Goal: Information Seeking & Learning: Learn about a topic

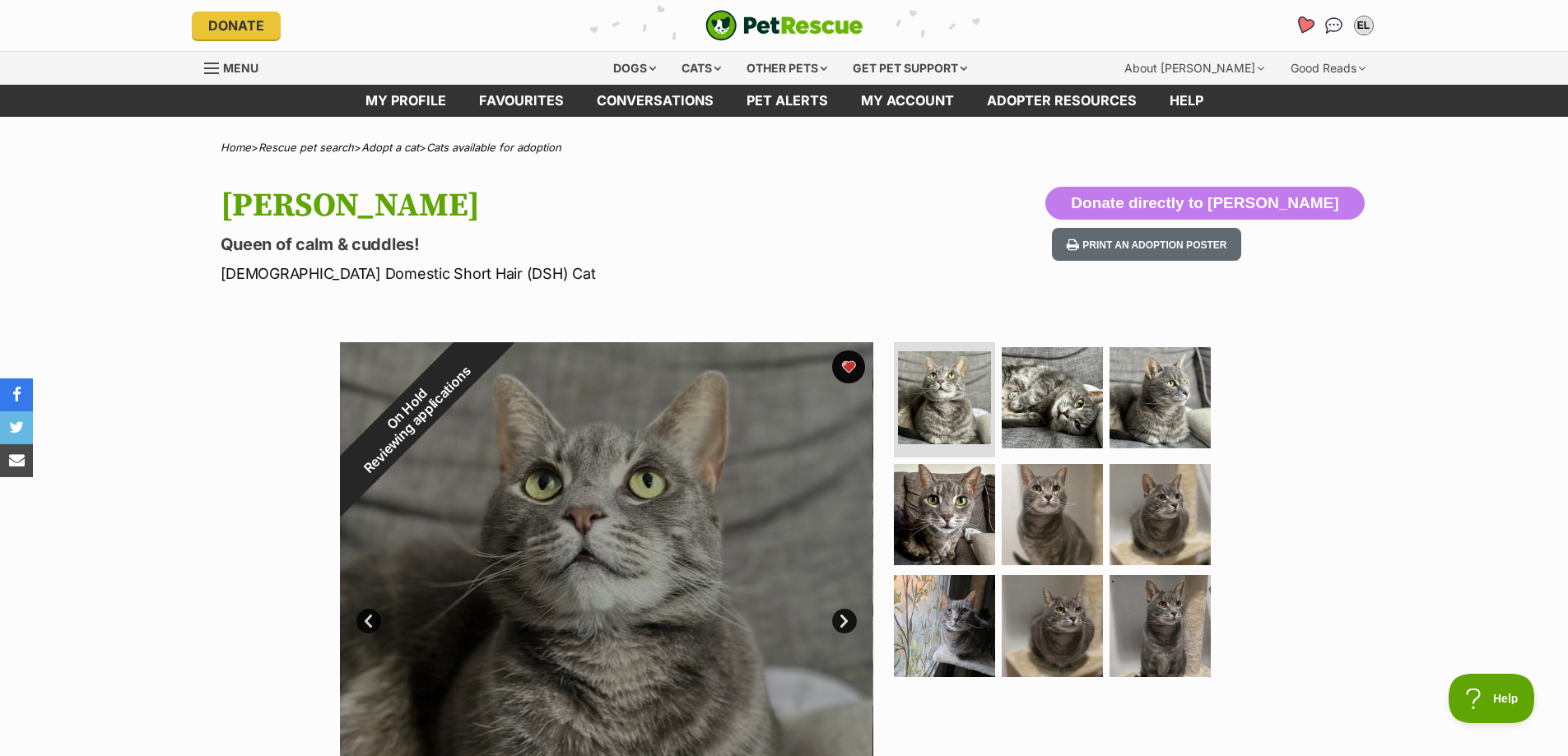
click at [1311, 25] on icon "Favourites" at bounding box center [1304, 25] width 19 height 19
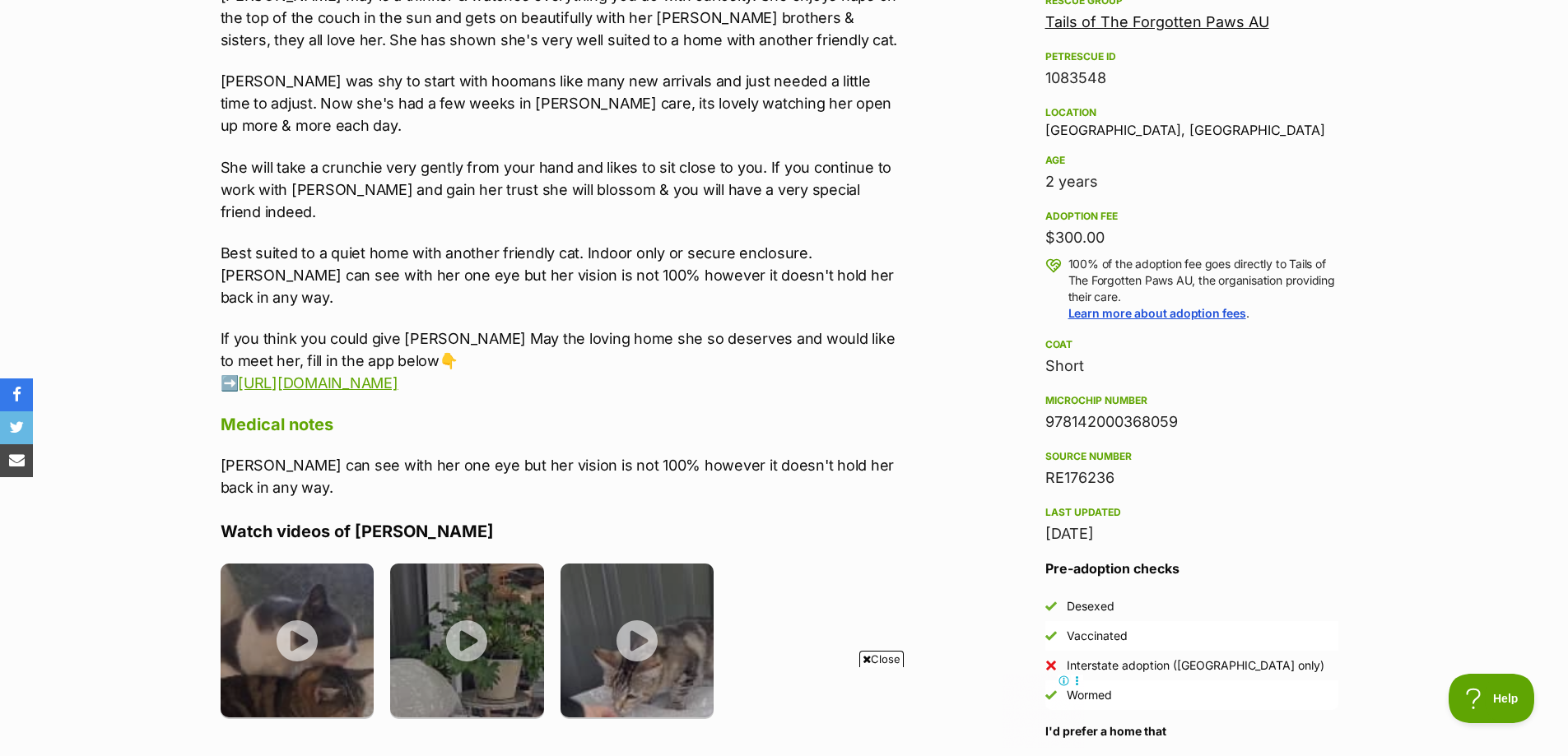
scroll to position [988, 0]
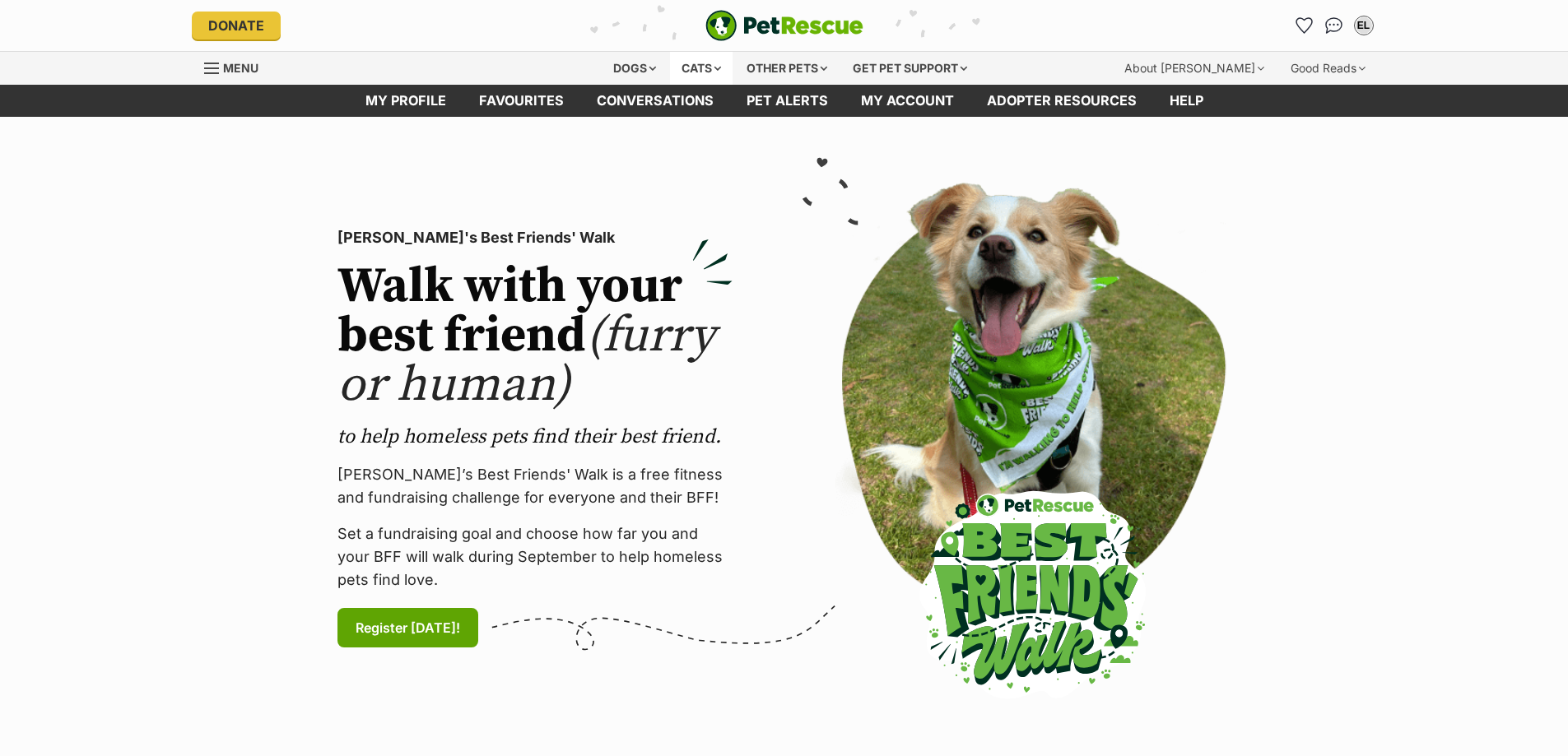
click at [683, 78] on div "Cats" at bounding box center [701, 68] width 63 height 33
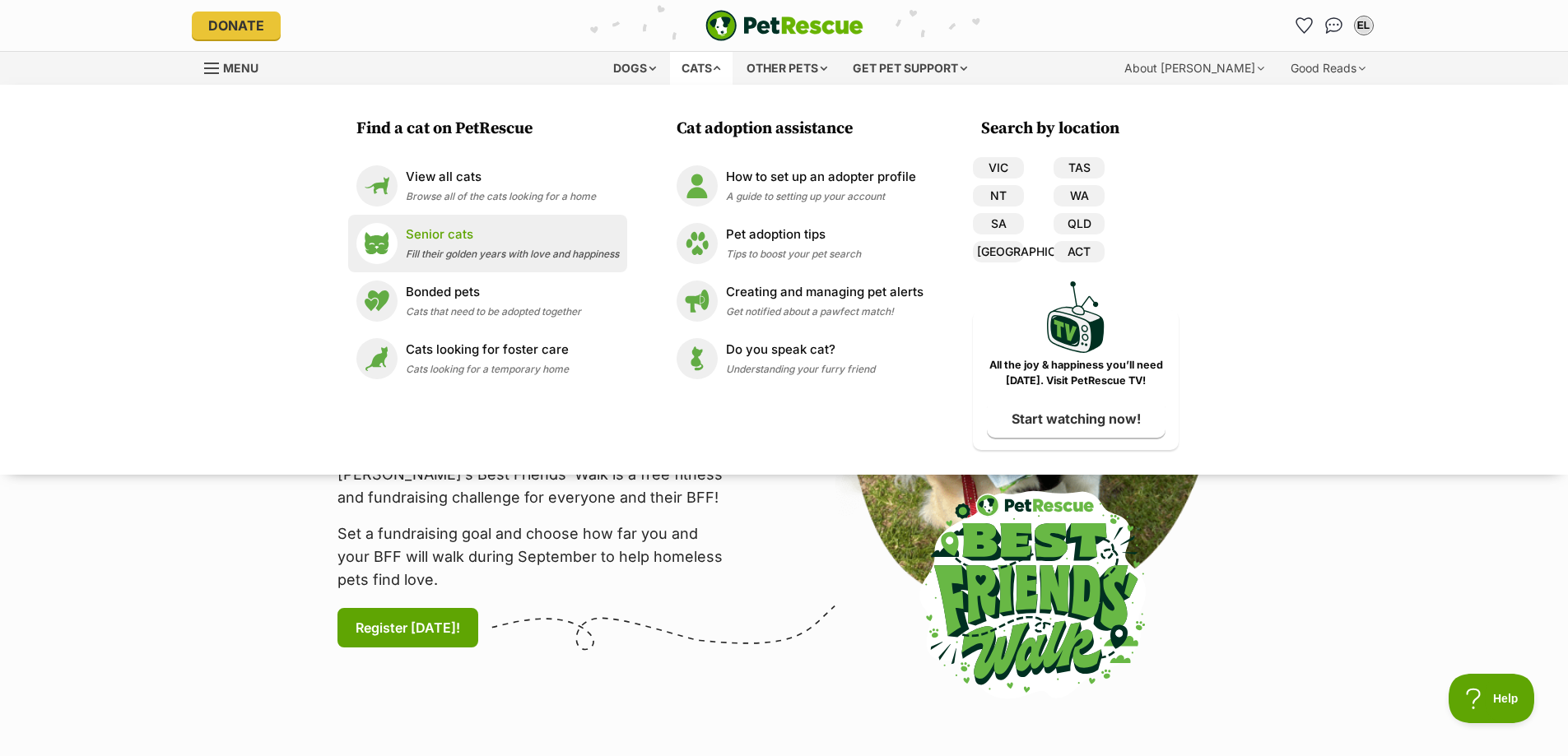
click at [500, 253] on span "Fill their golden years with love and happiness" at bounding box center [512, 254] width 213 height 12
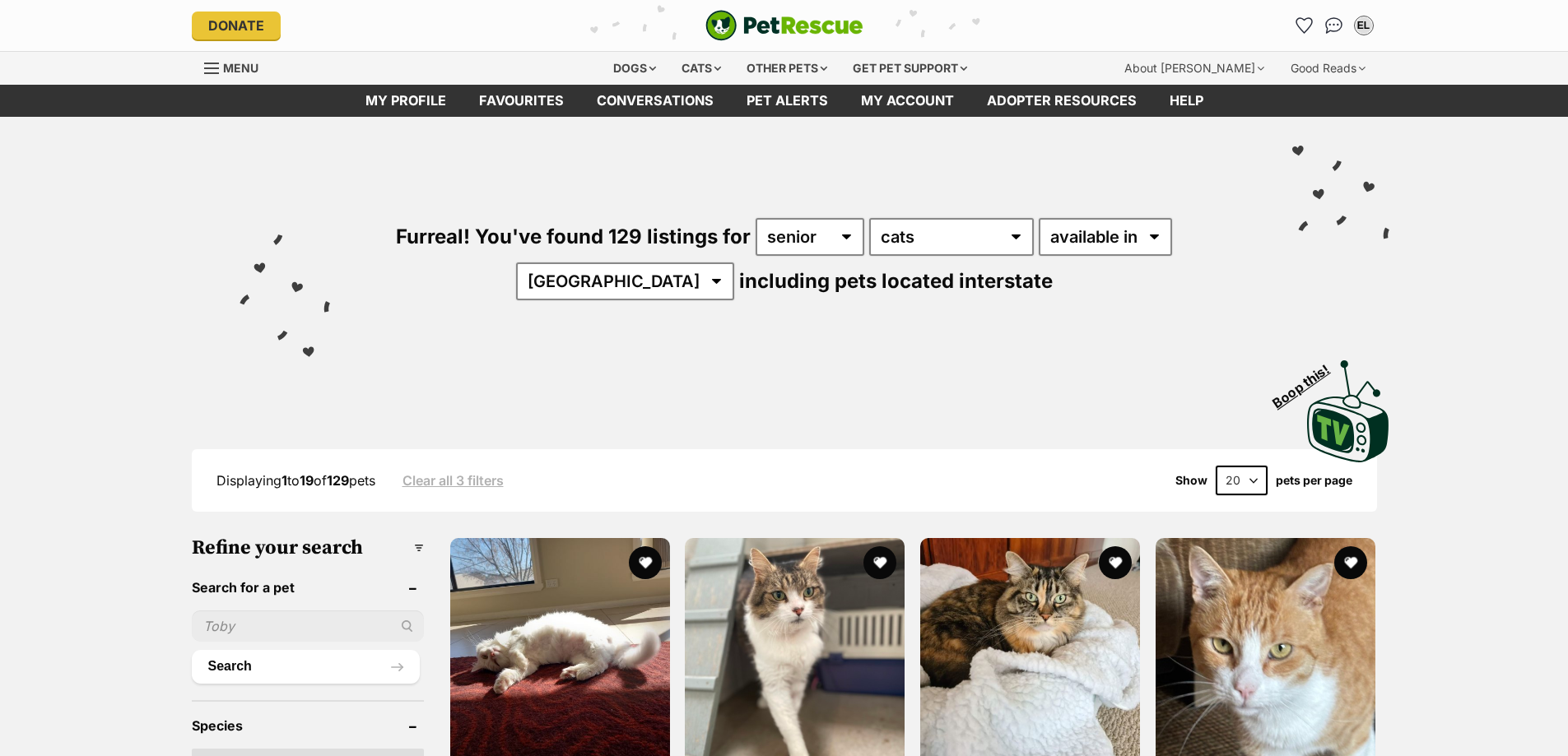
click at [646, 286] on select "[GEOGRAPHIC_DATA] [GEOGRAPHIC_DATA] [GEOGRAPHIC_DATA] [GEOGRAPHIC_DATA] [GEOGRA…" at bounding box center [625, 281] width 218 height 38
select select "VIC"
click at [567, 263] on select "Australia ACT NSW NT QLD SA TAS VIC WA" at bounding box center [625, 281] width 218 height 38
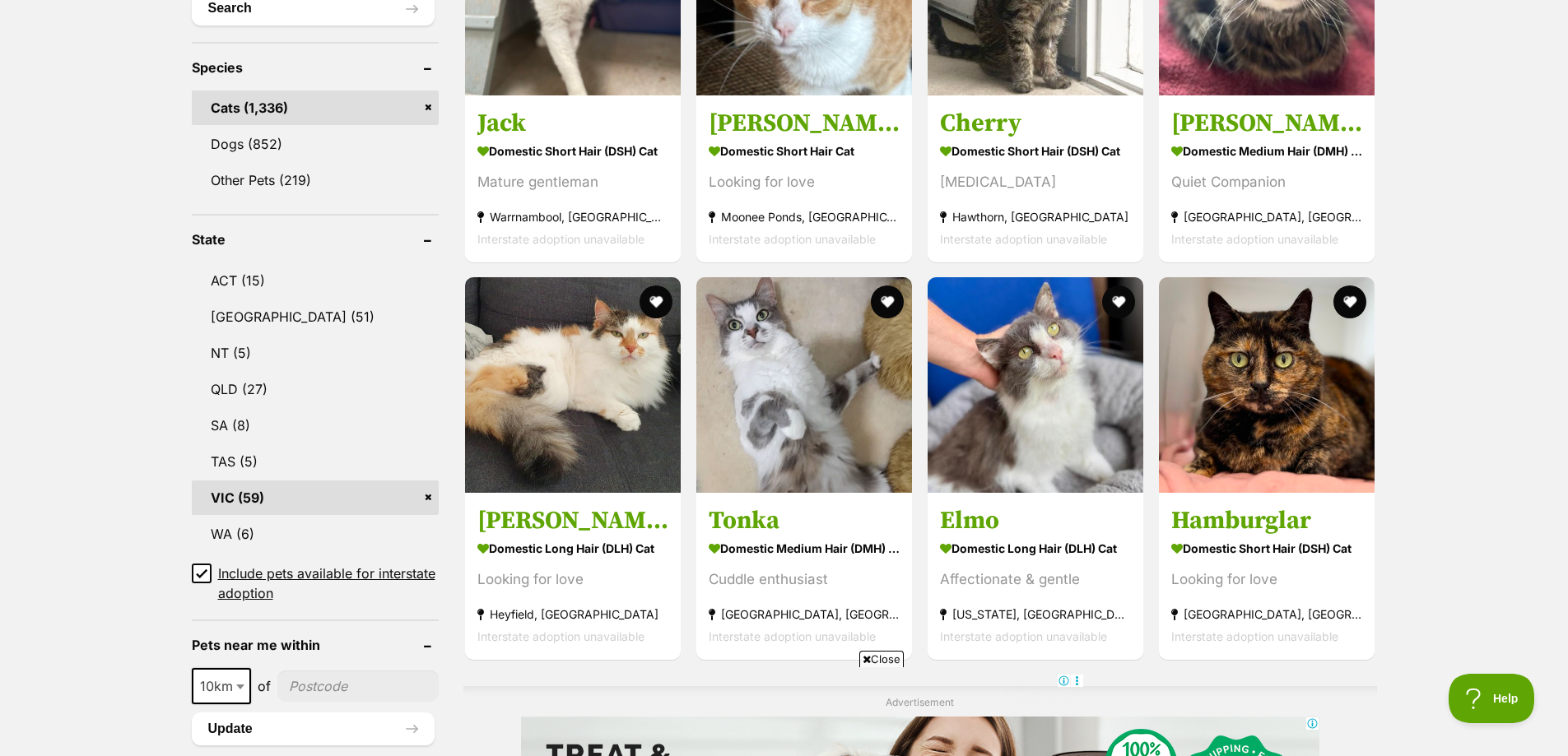
click at [306, 693] on input"] "postcode" at bounding box center [358, 686] width 161 height 31
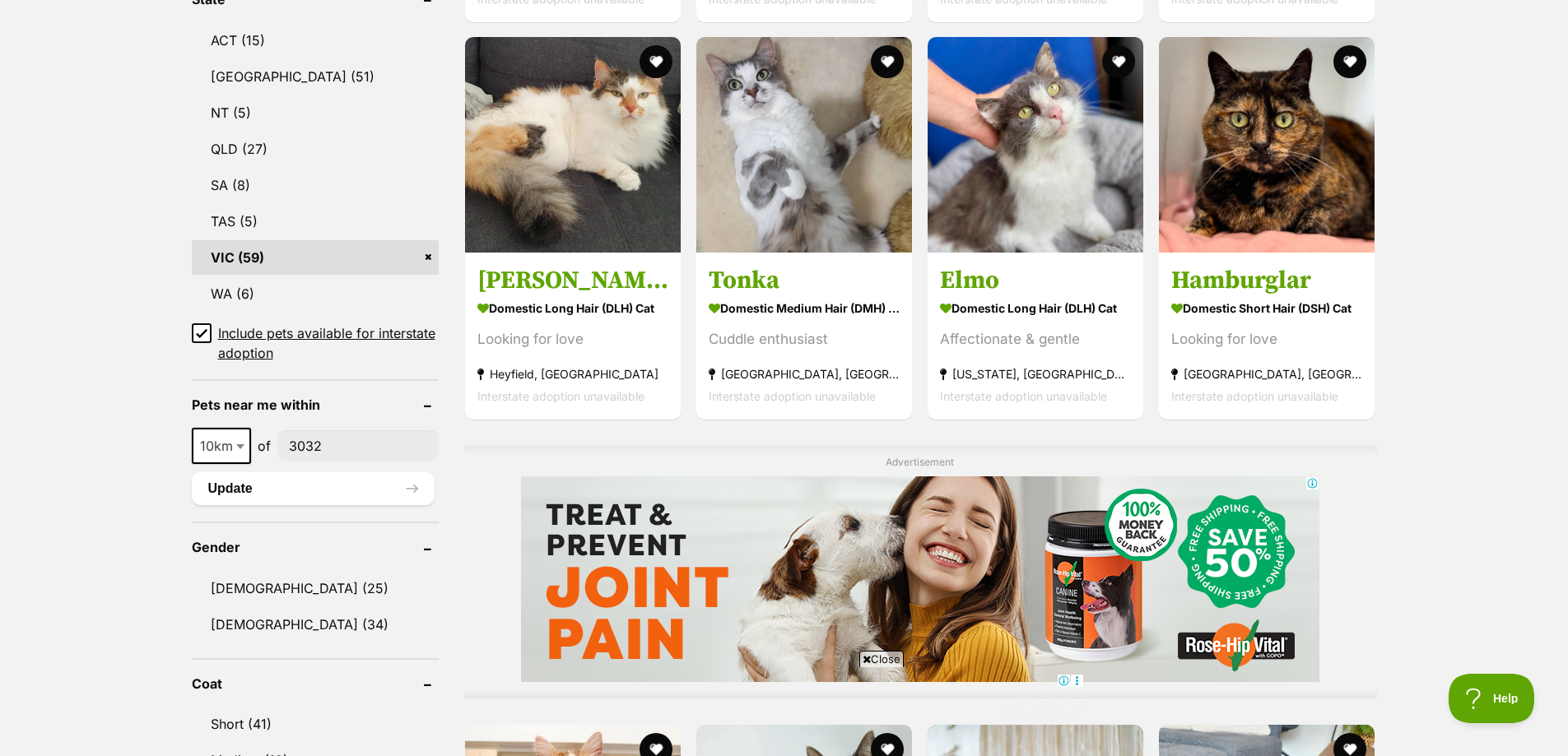
scroll to position [905, 0]
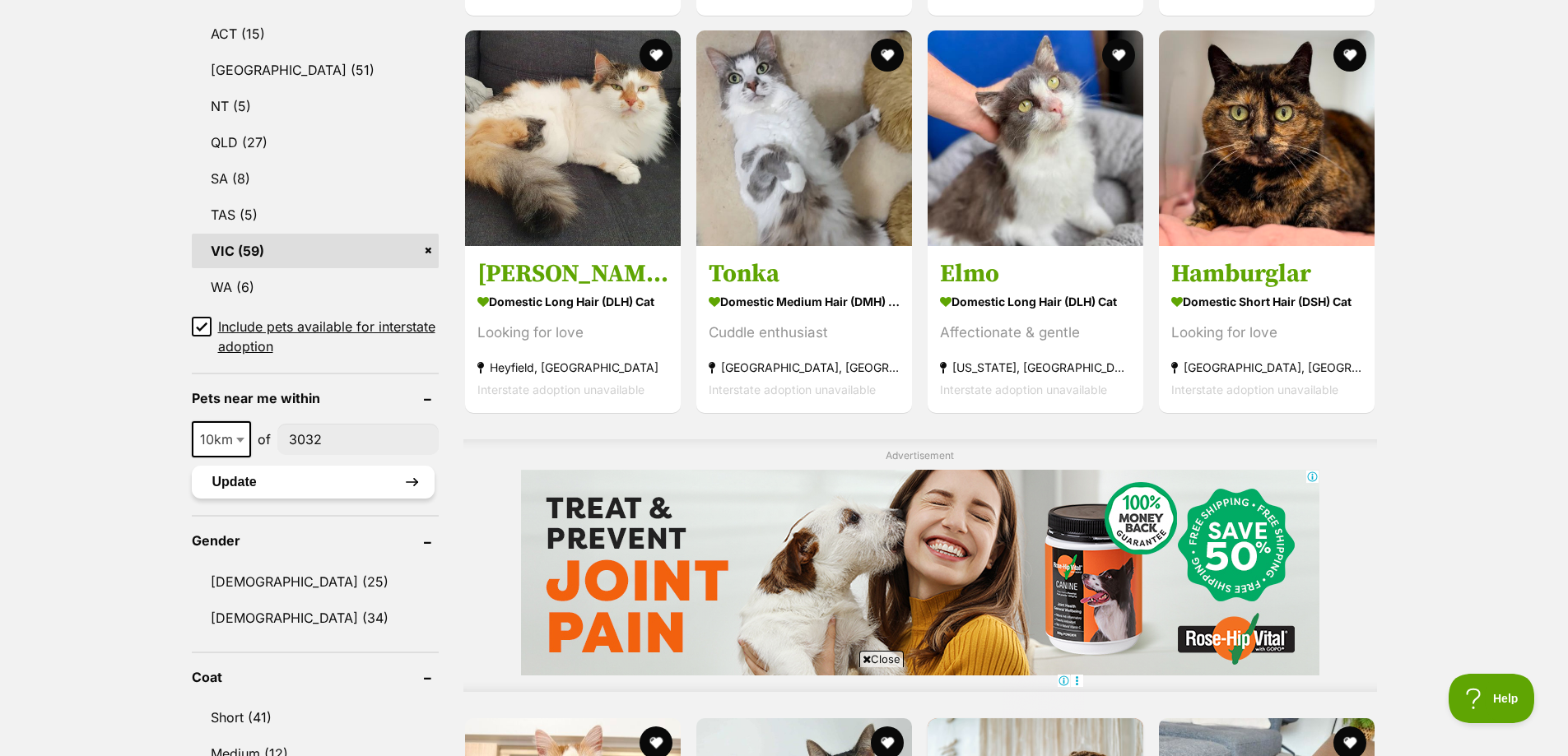
type input"] "3032"
click at [259, 479] on button "Update" at bounding box center [313, 482] width 243 height 33
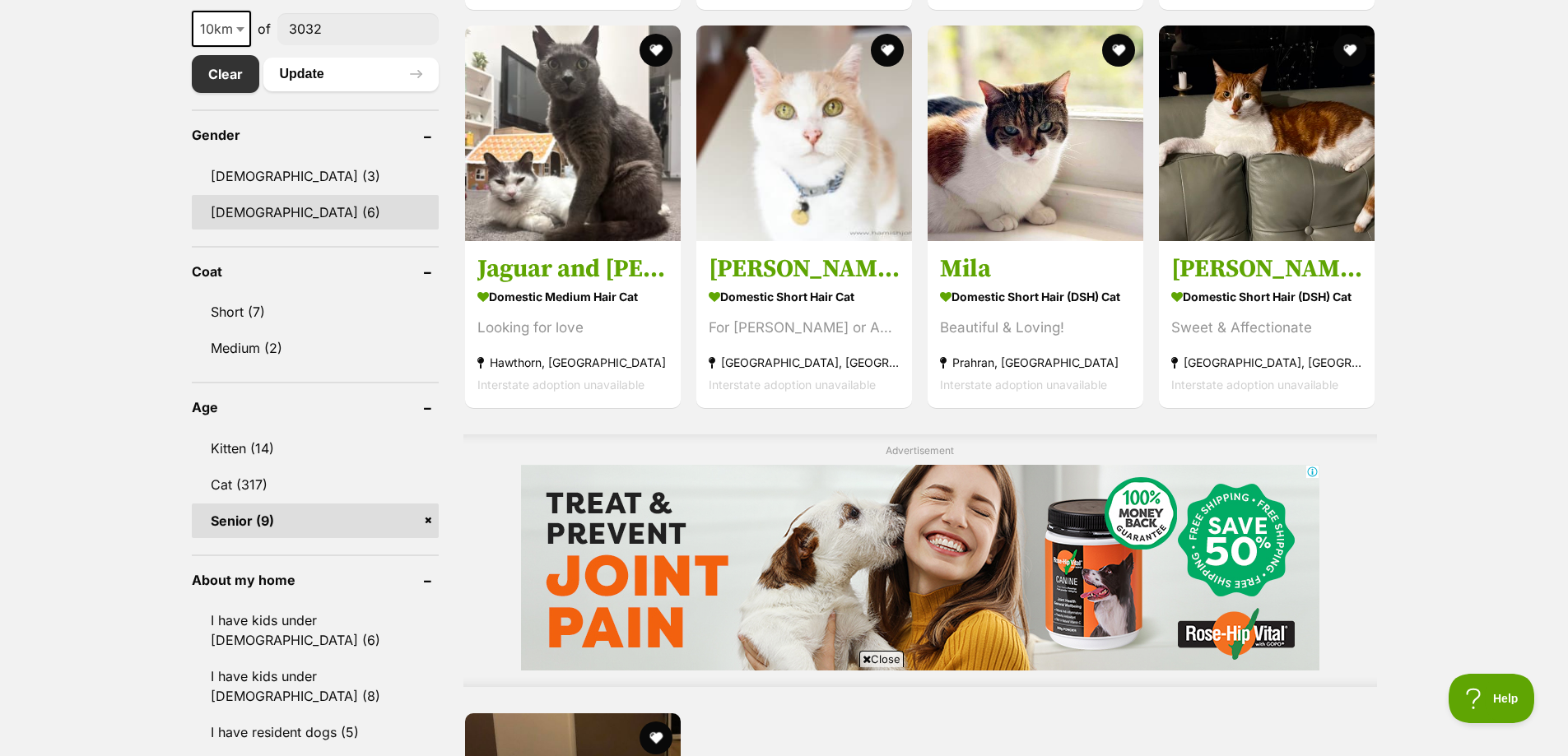
click at [233, 208] on link "Female (6)" at bounding box center [315, 212] width 247 height 34
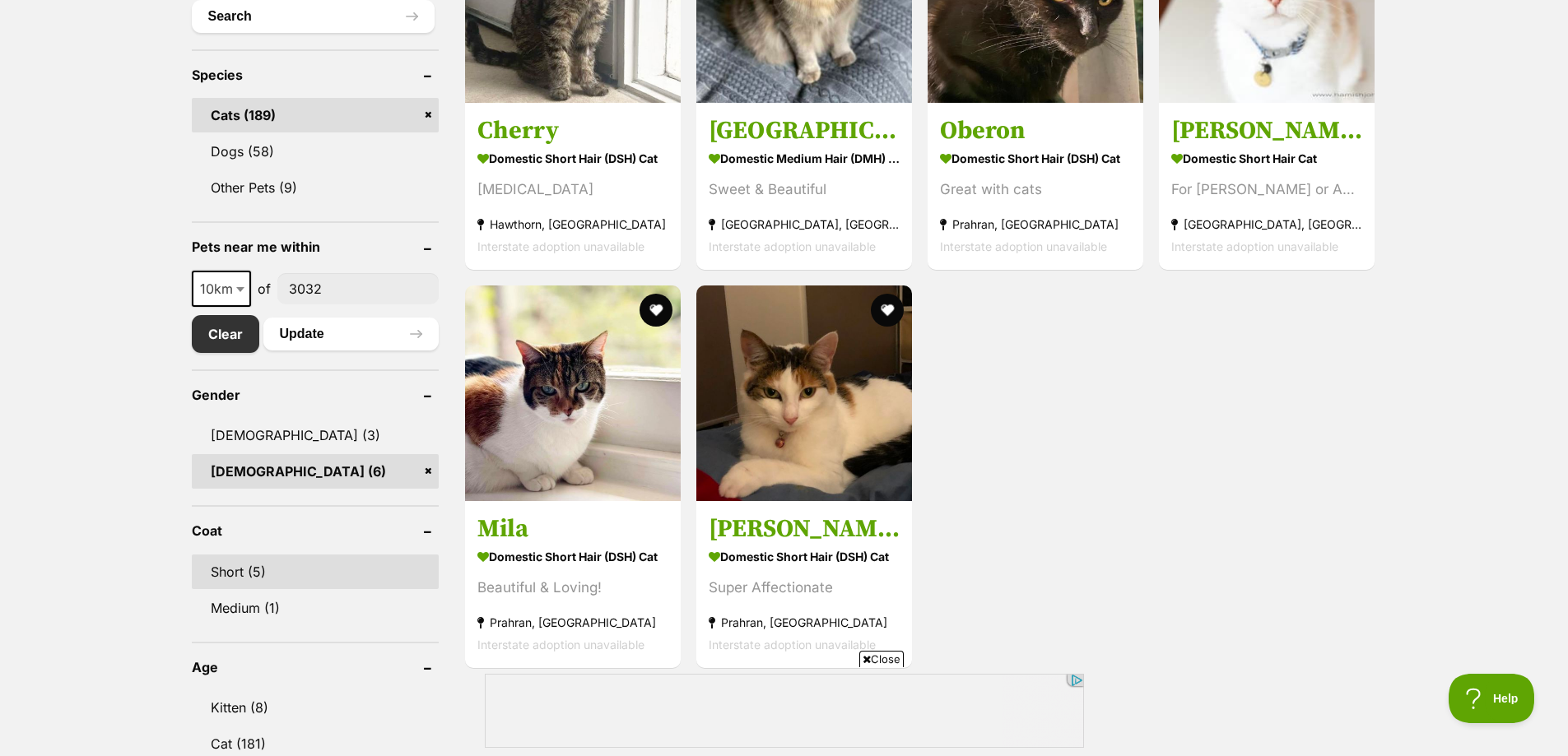
scroll to position [494, 0]
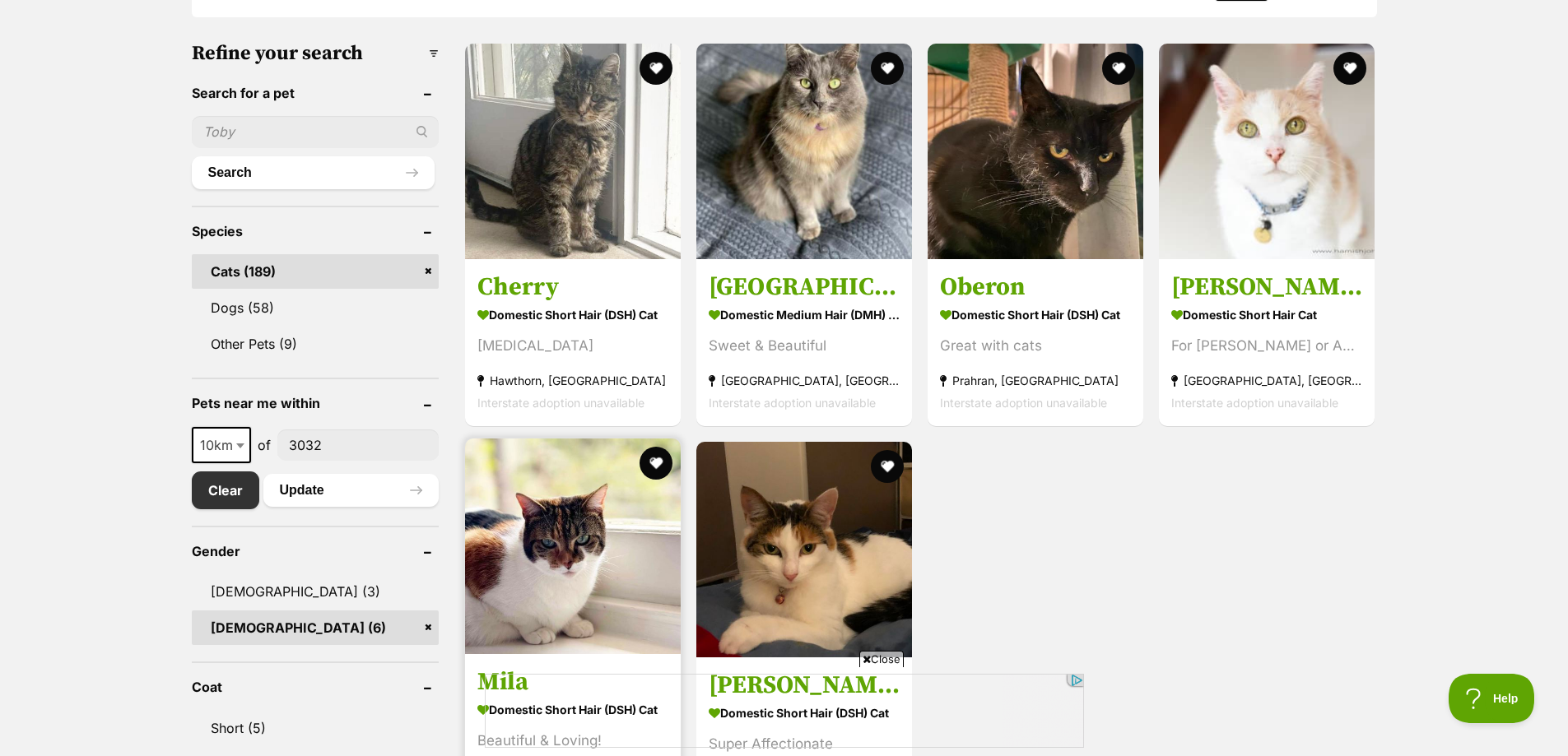
click at [564, 523] on img at bounding box center [573, 546] width 216 height 216
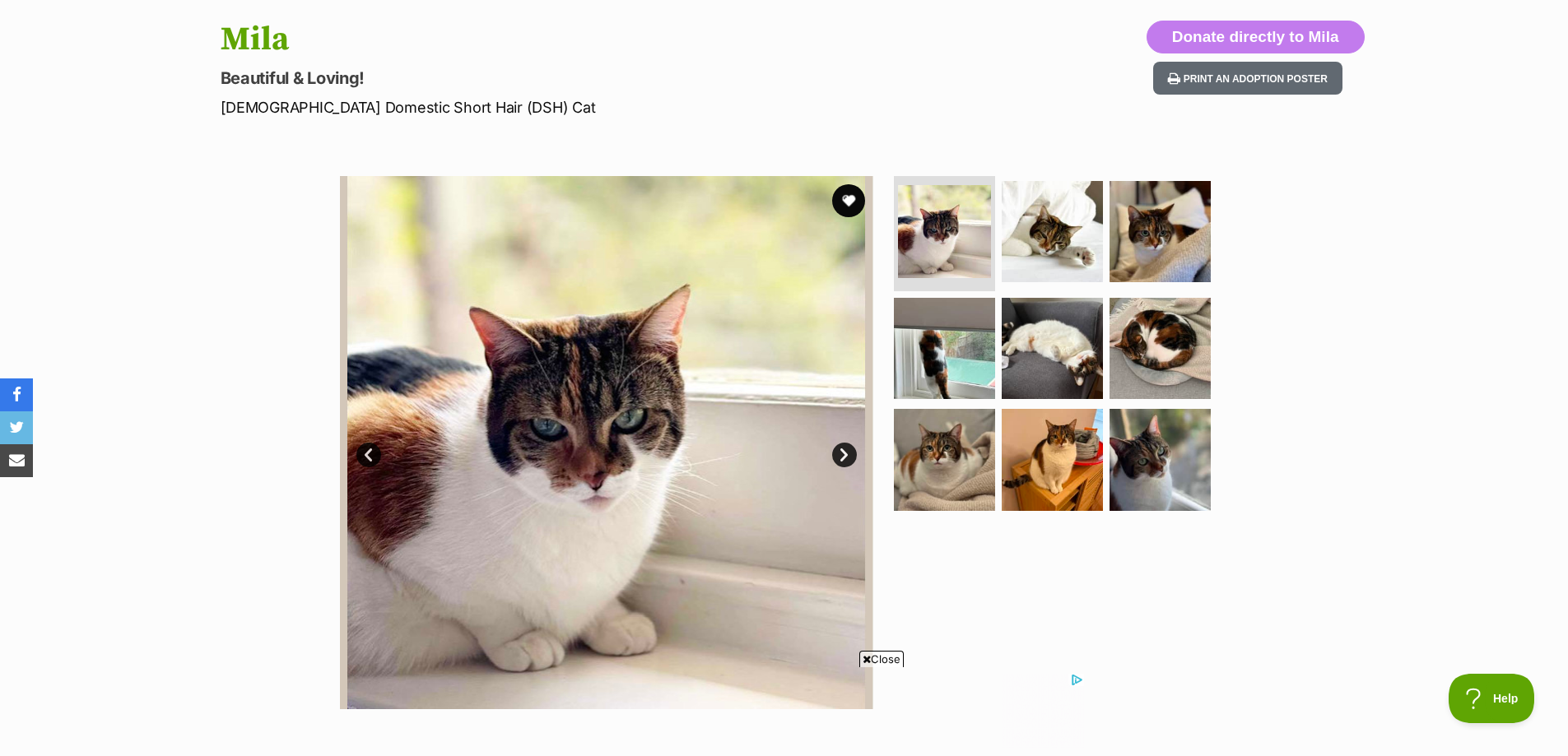
scroll to position [164, 0]
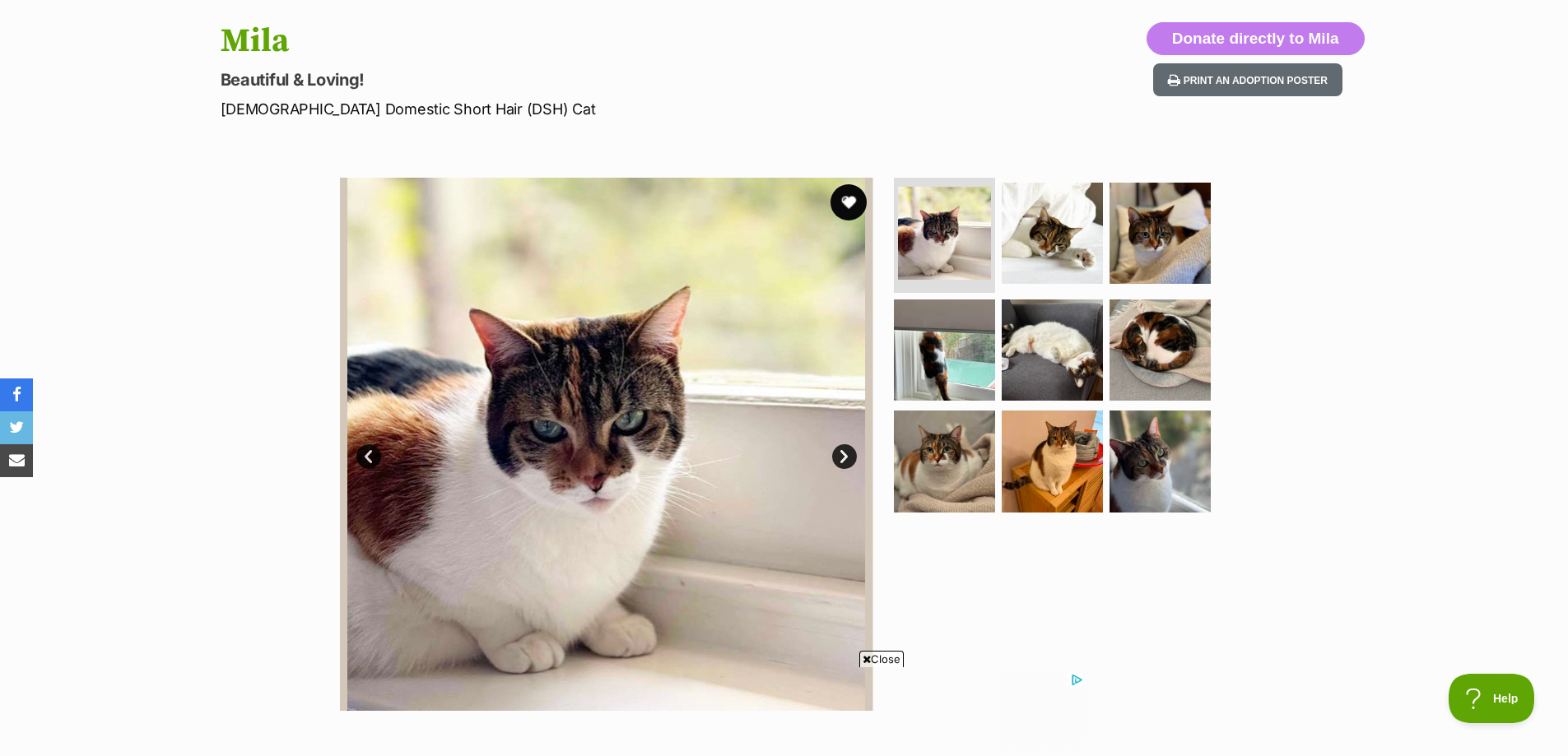
click at [845, 201] on button "favourite" at bounding box center [848, 202] width 36 height 36
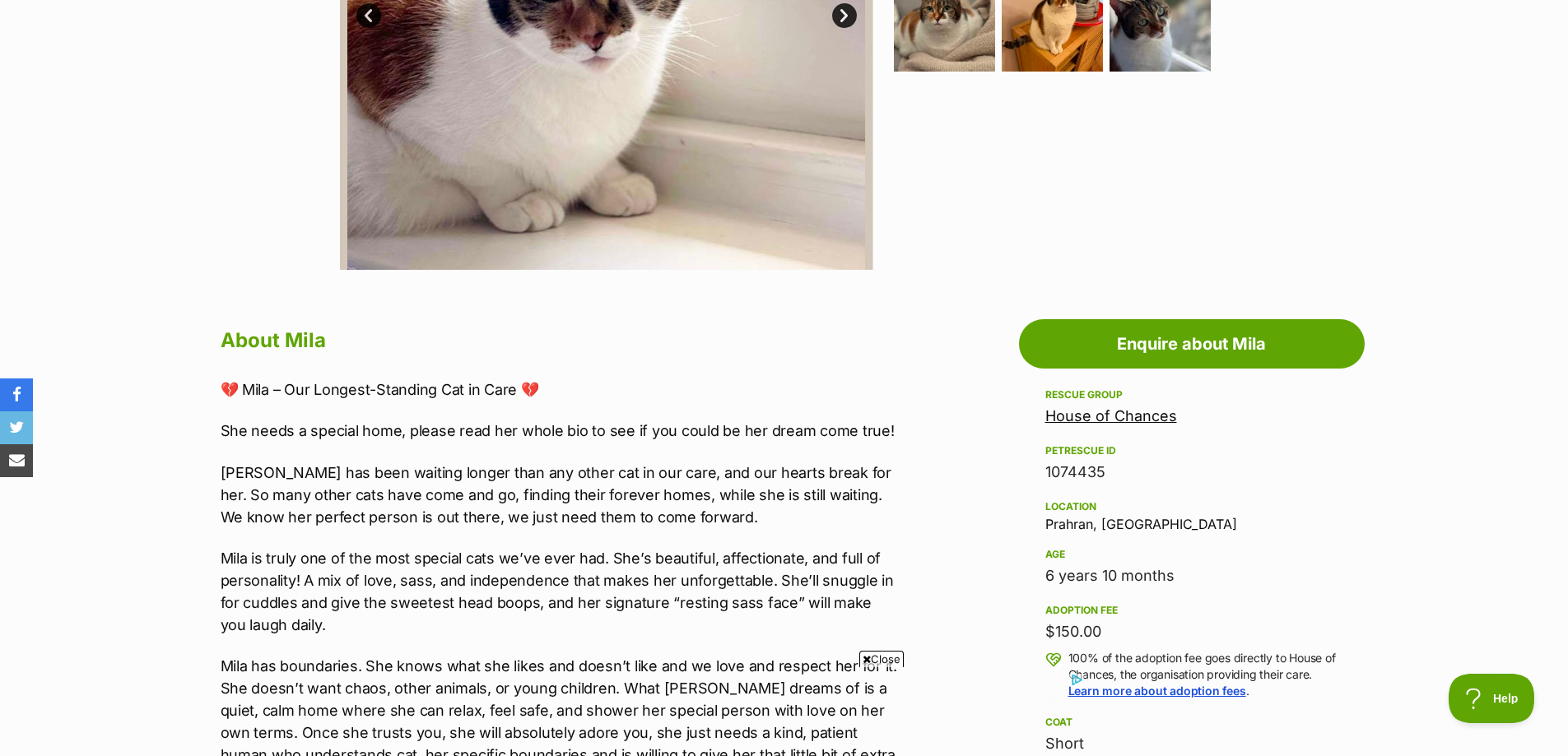
scroll to position [741, 0]
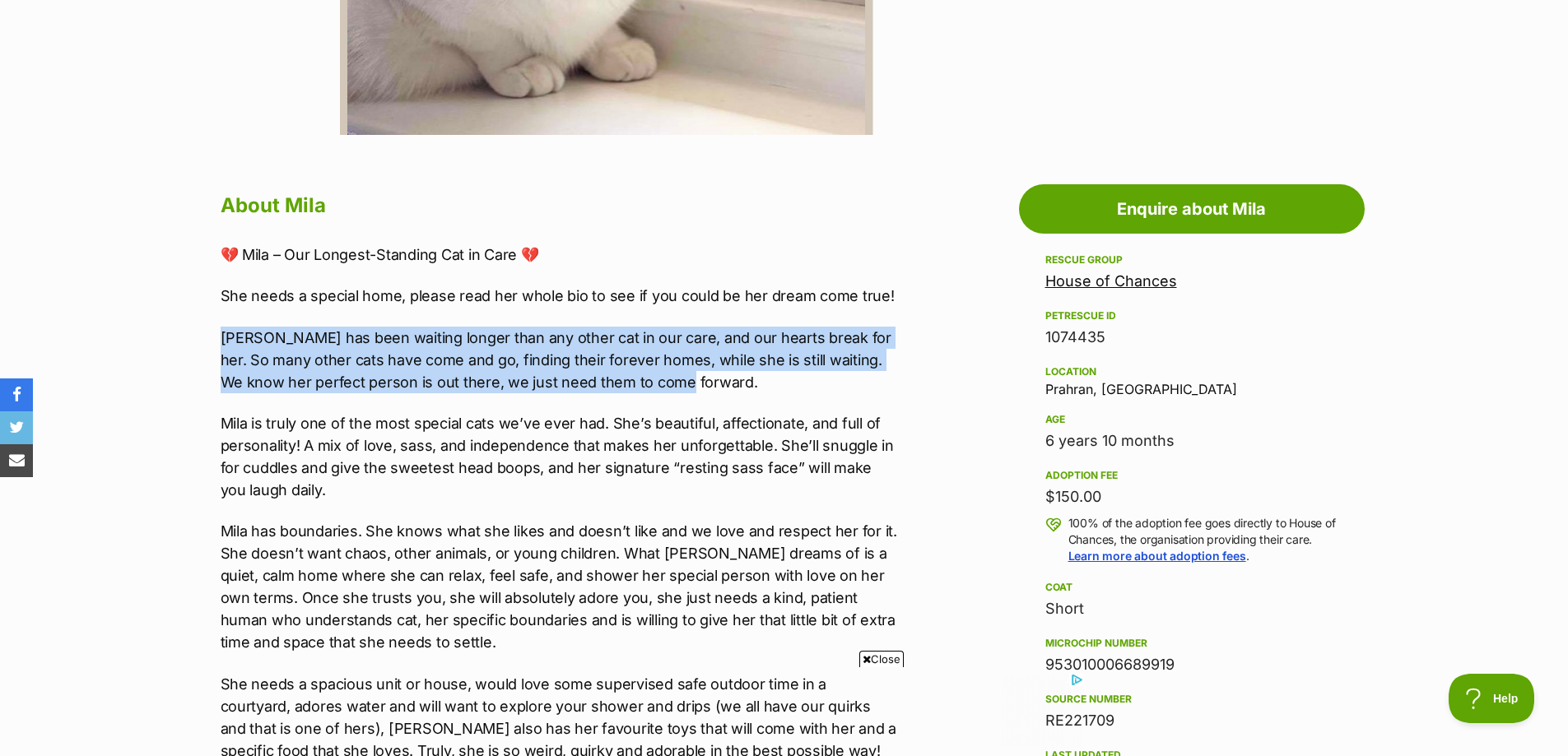
drag, startPoint x: 215, startPoint y: 338, endPoint x: 848, endPoint y: 381, distance: 634.5
click at [848, 381] on p "Mila has been waiting longer than any other cat in our care, and our hearts bre…" at bounding box center [560, 360] width 680 height 66
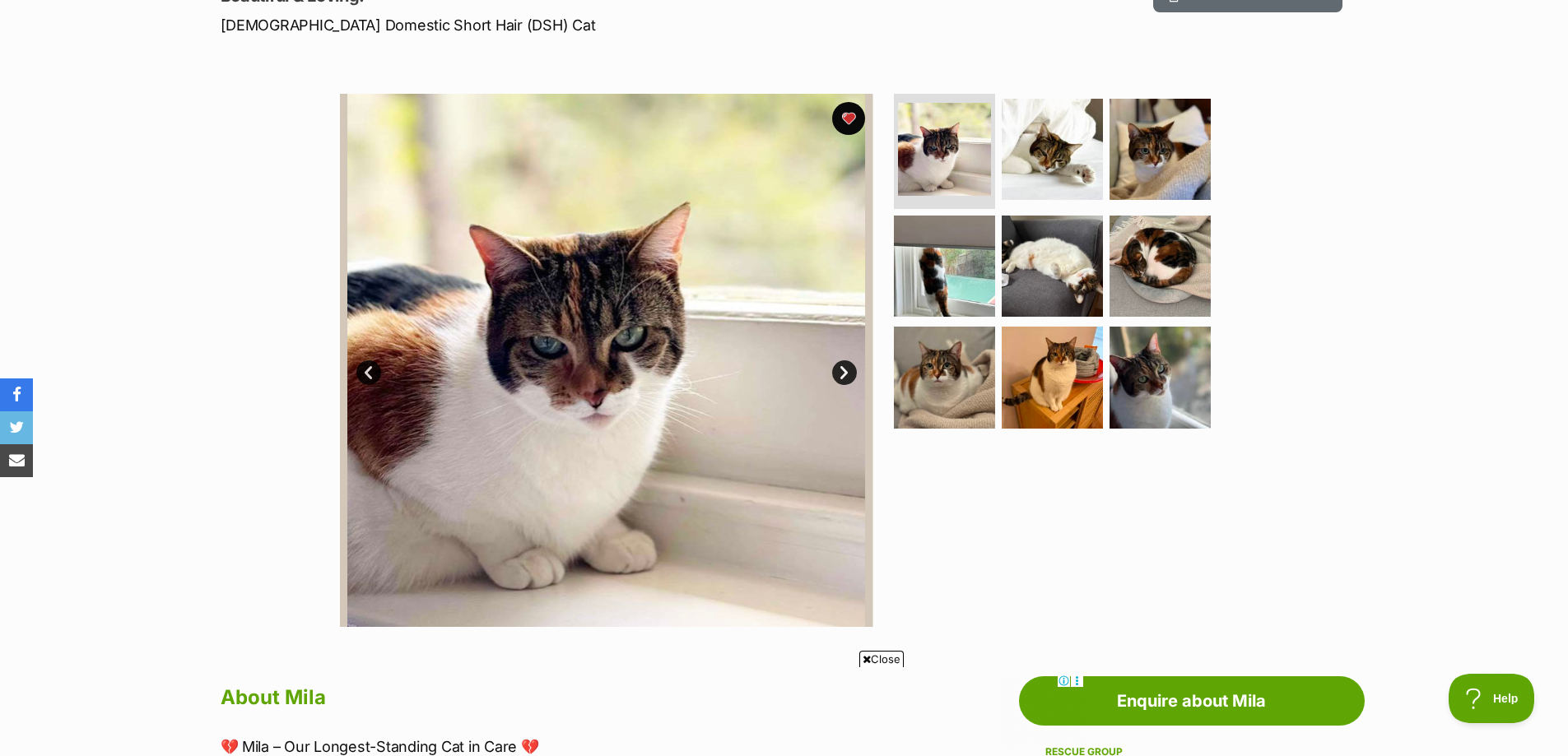
scroll to position [82, 0]
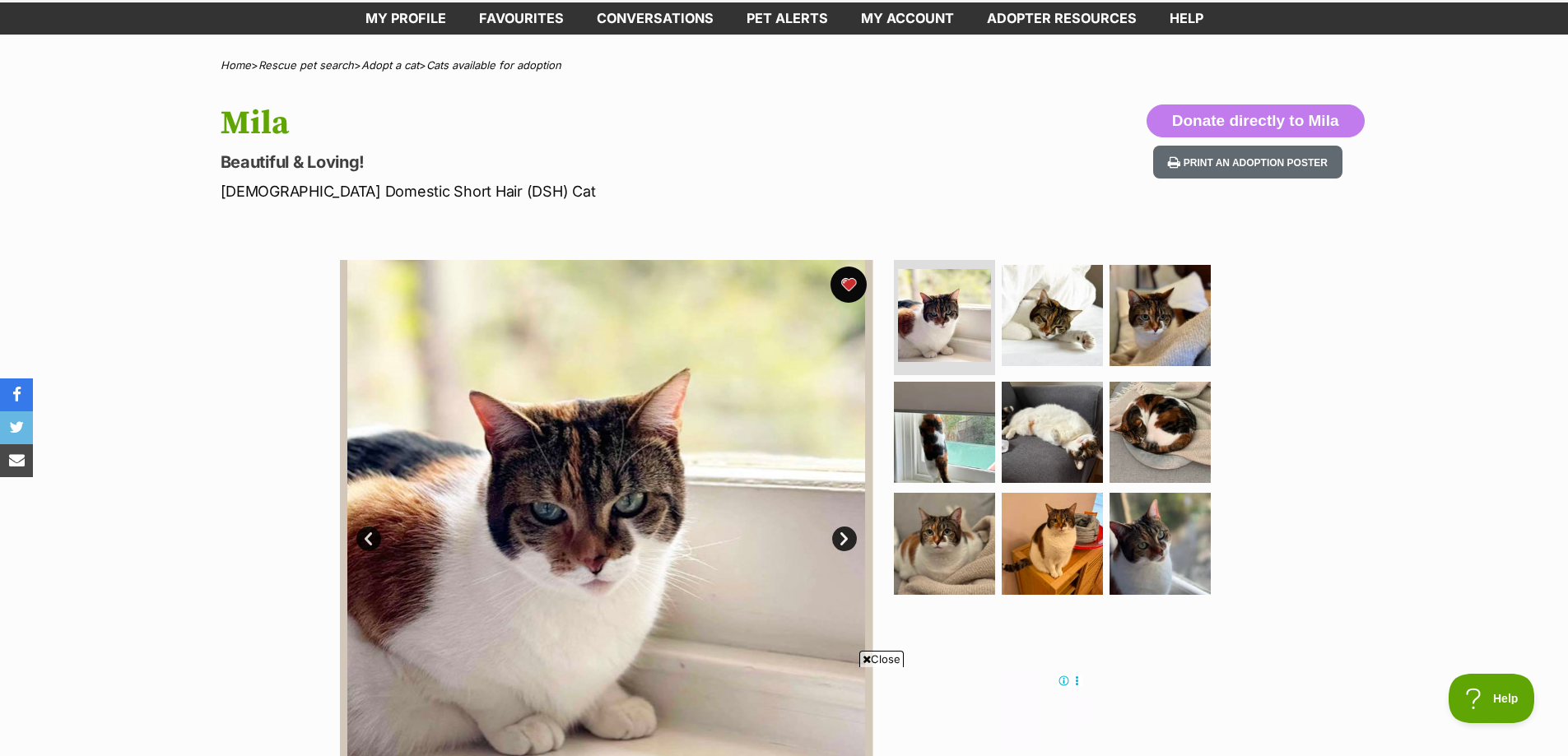
click at [841, 287] on button "favourite" at bounding box center [848, 285] width 36 height 36
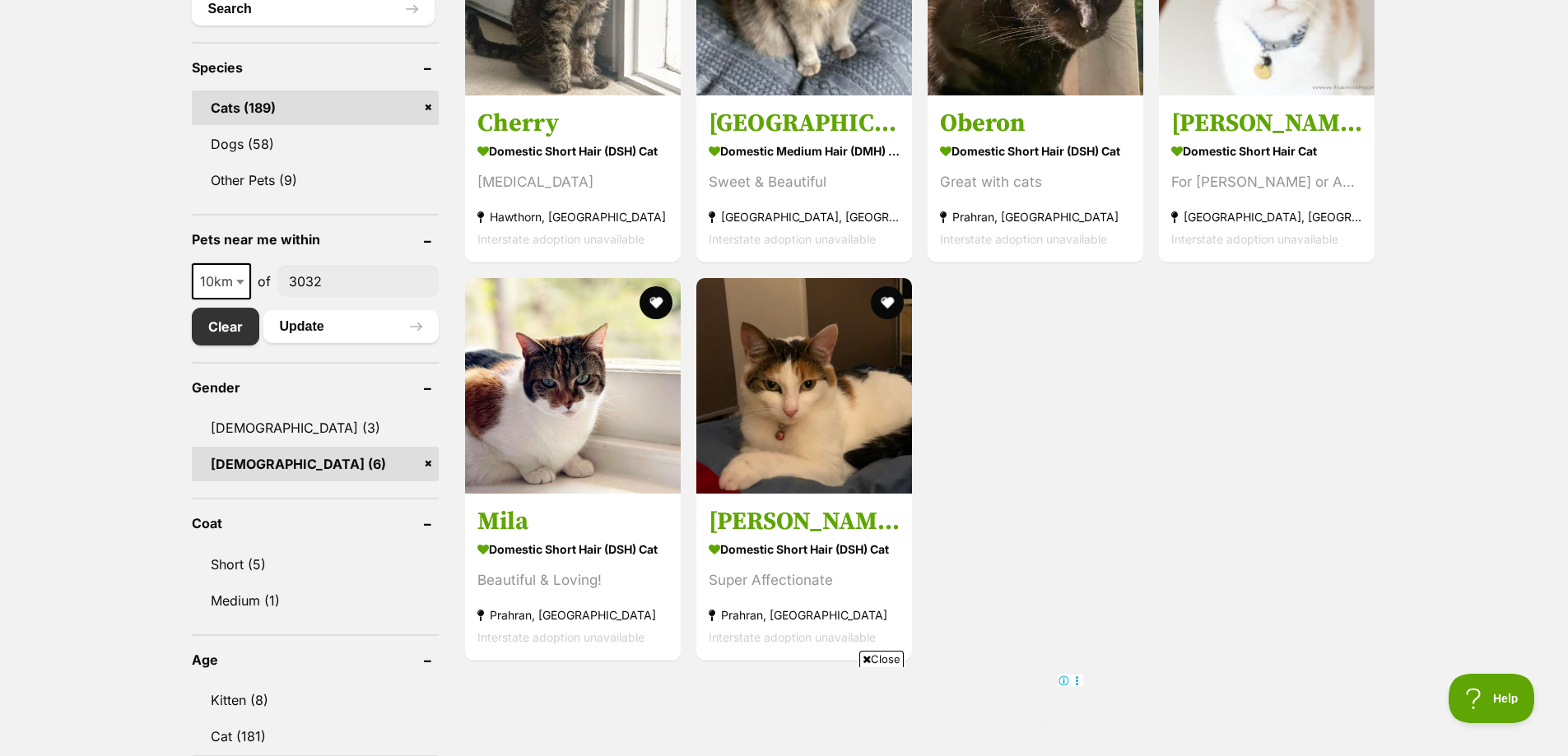
scroll to position [659, 0]
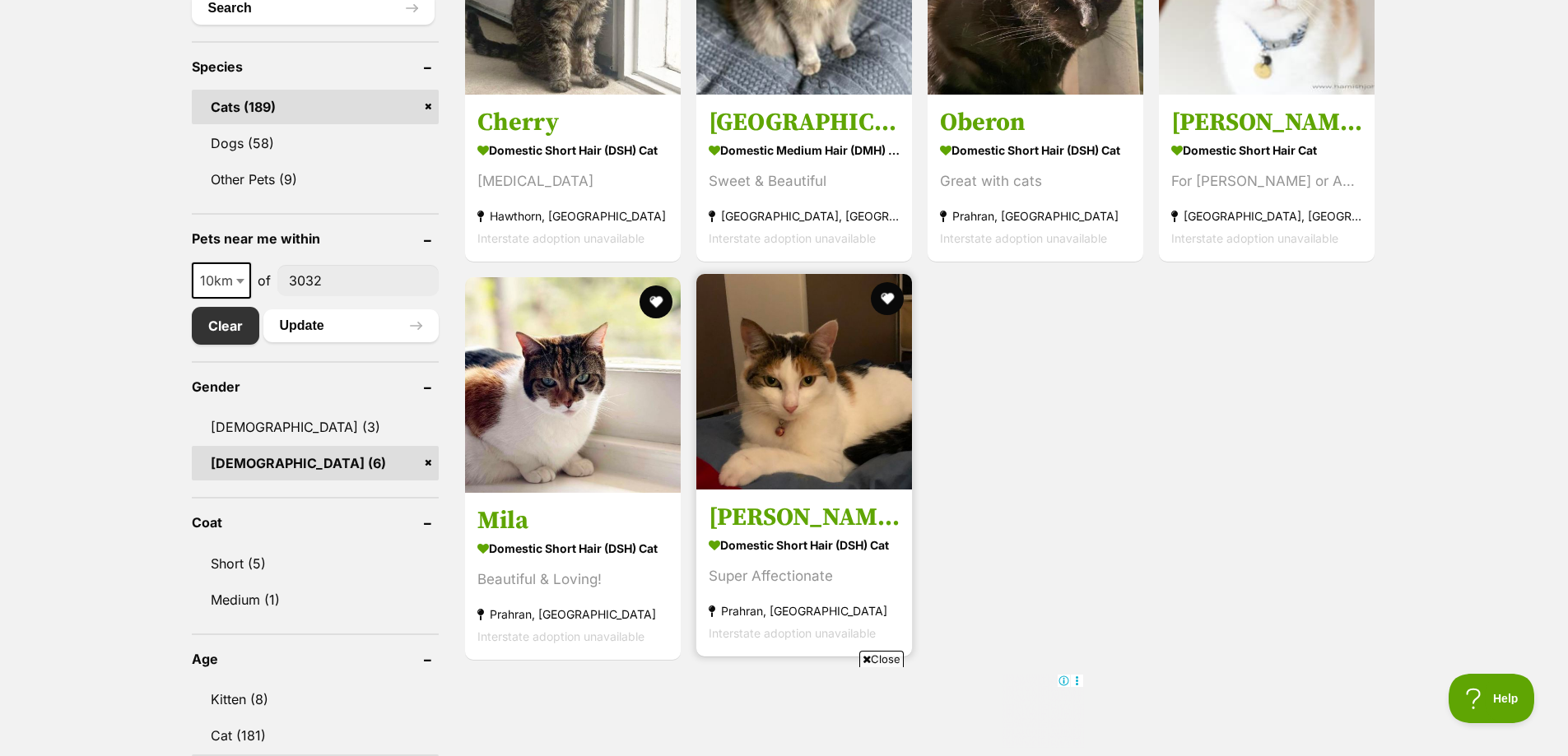
click at [725, 436] on img at bounding box center [805, 382] width 216 height 216
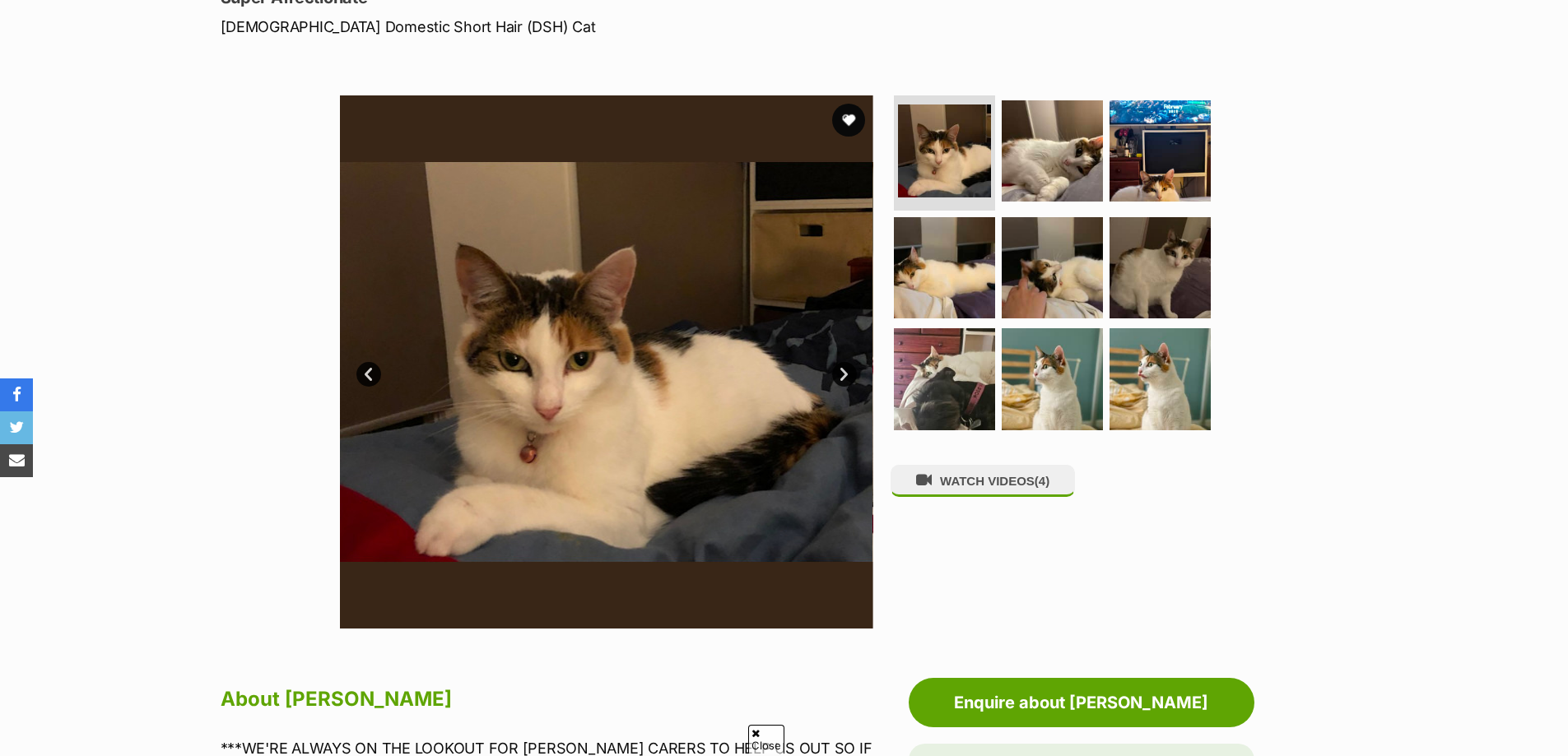
click at [841, 371] on link "Next" at bounding box center [845, 375] width 25 height 25
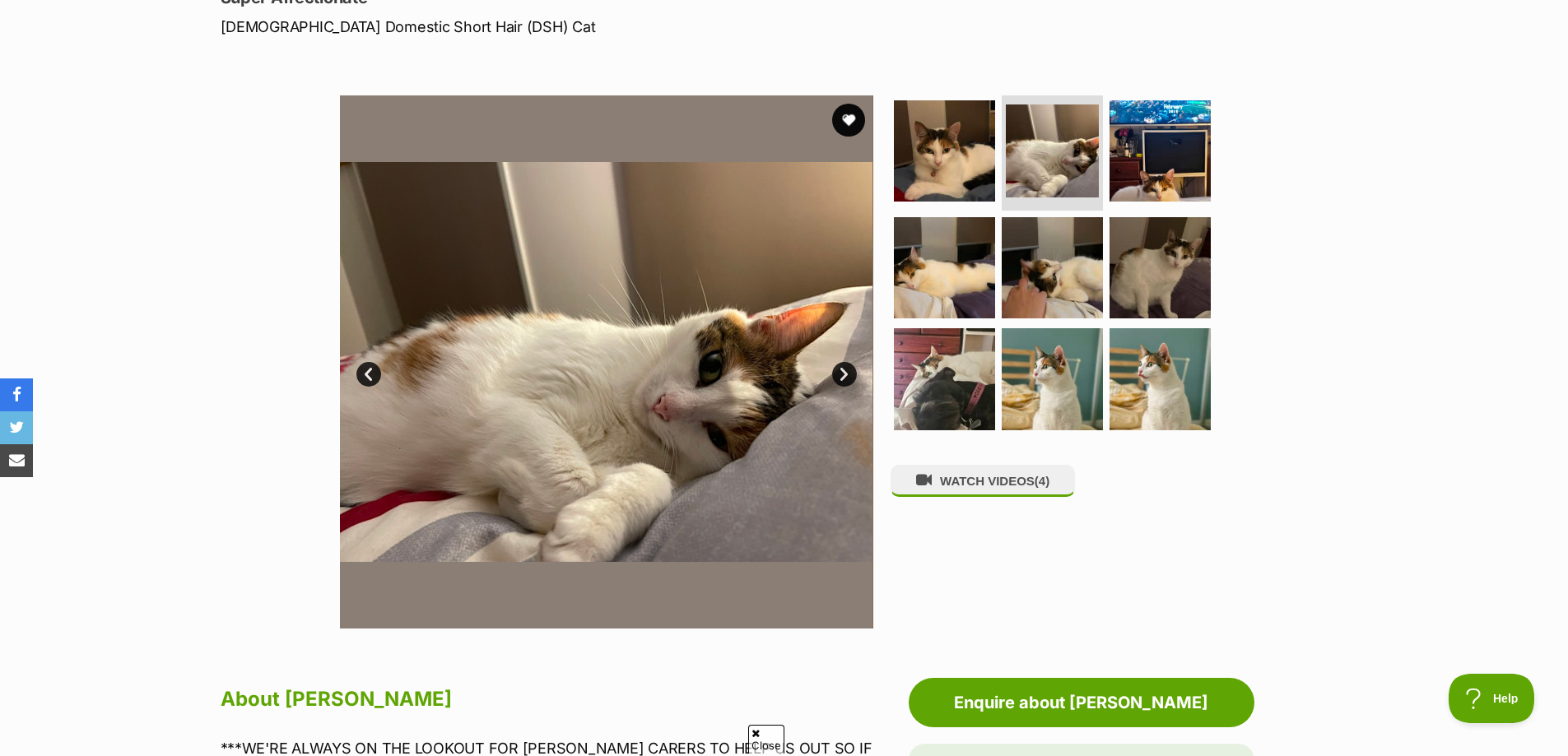
click at [841, 371] on link "Next" at bounding box center [845, 375] width 25 height 25
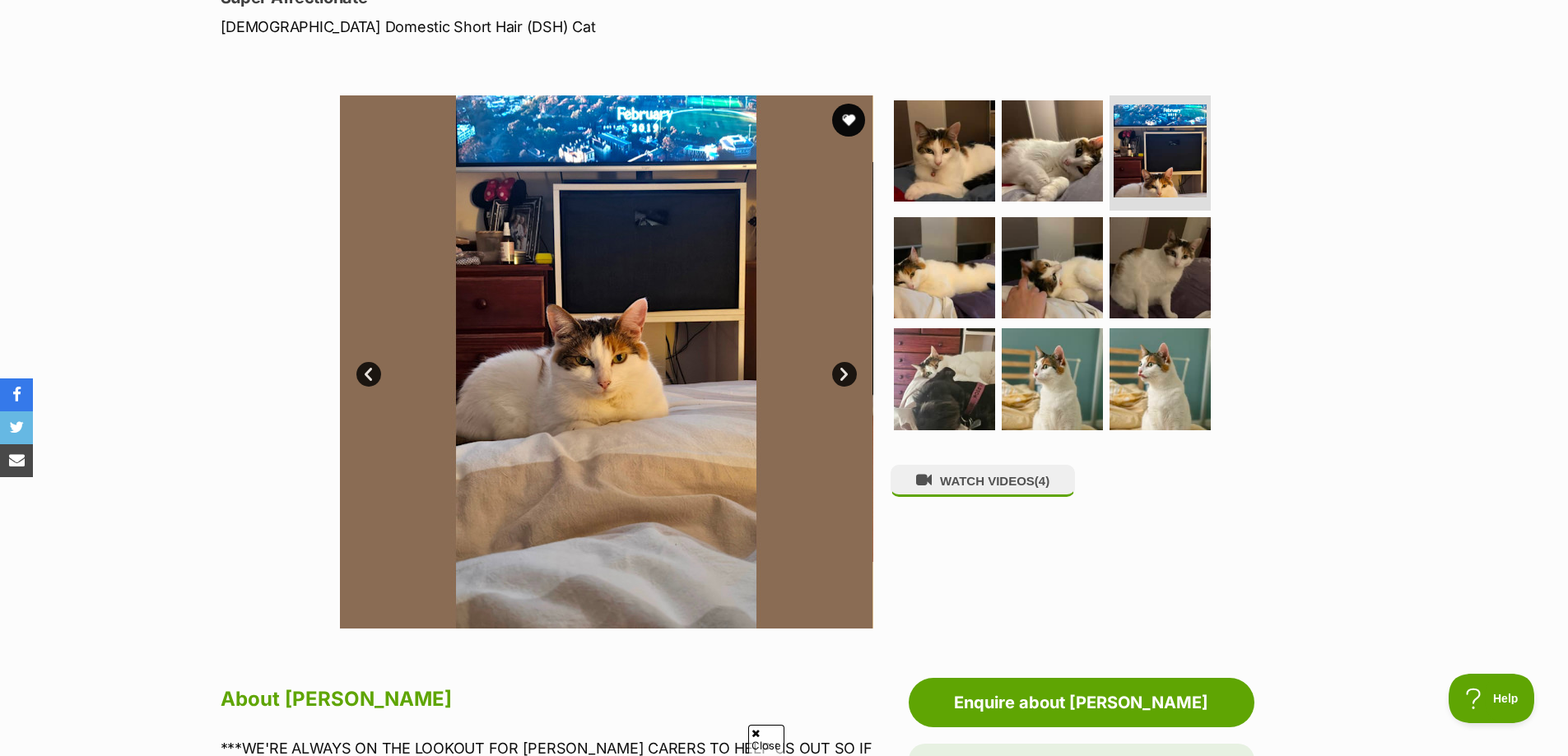
click at [841, 371] on link "Next" at bounding box center [845, 375] width 25 height 25
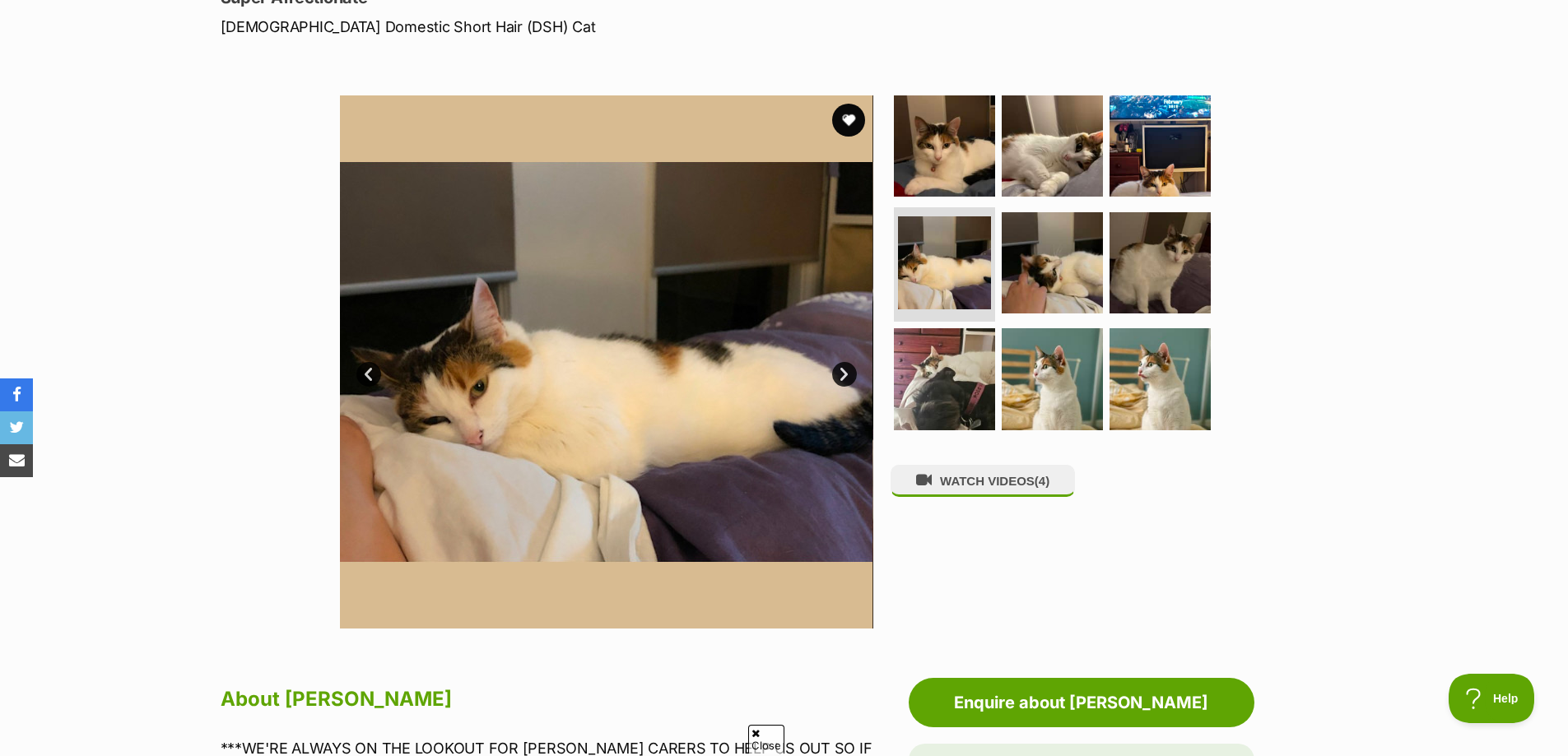
click at [841, 371] on link "Next" at bounding box center [845, 375] width 25 height 25
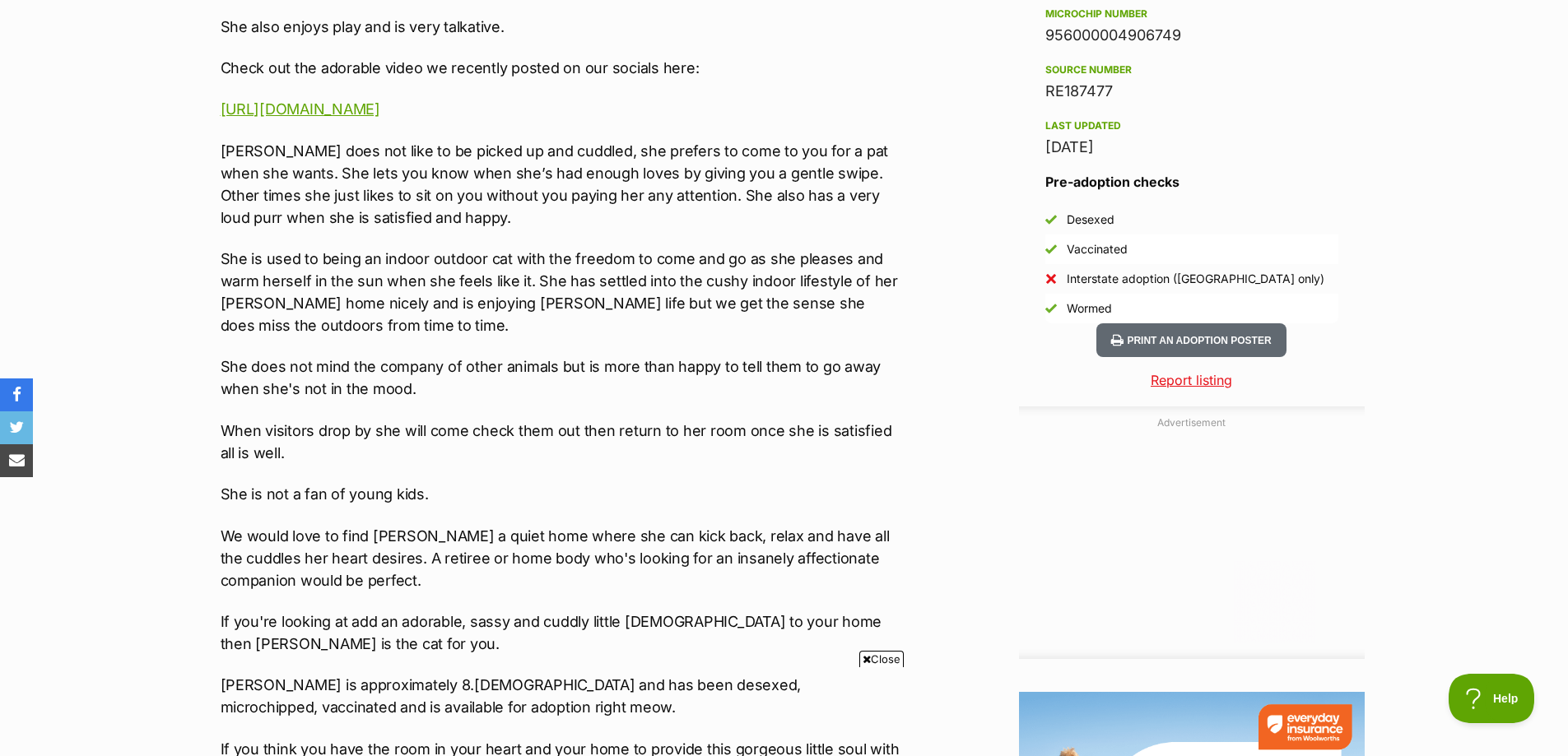
scroll to position [1564, 0]
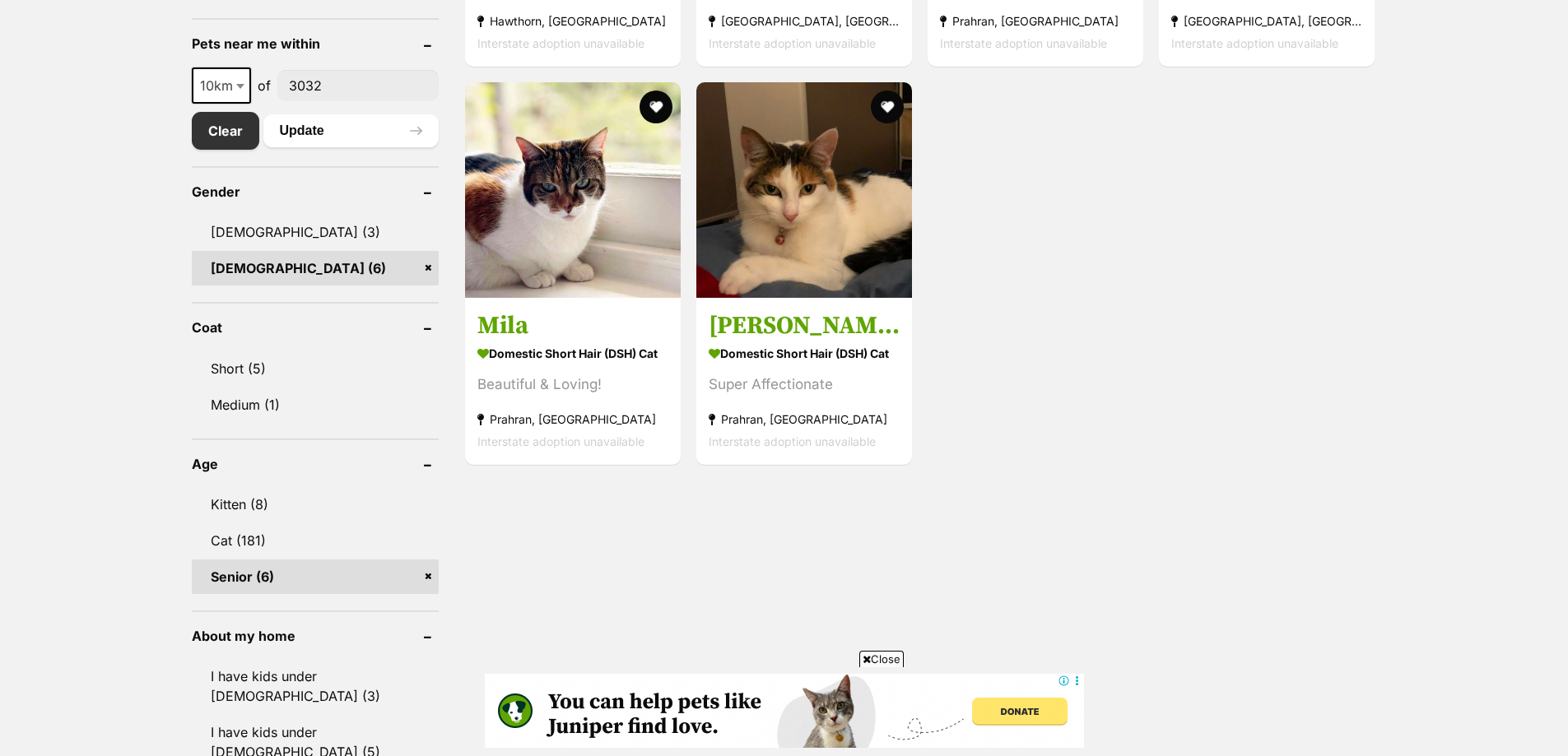
scroll to position [897, 0]
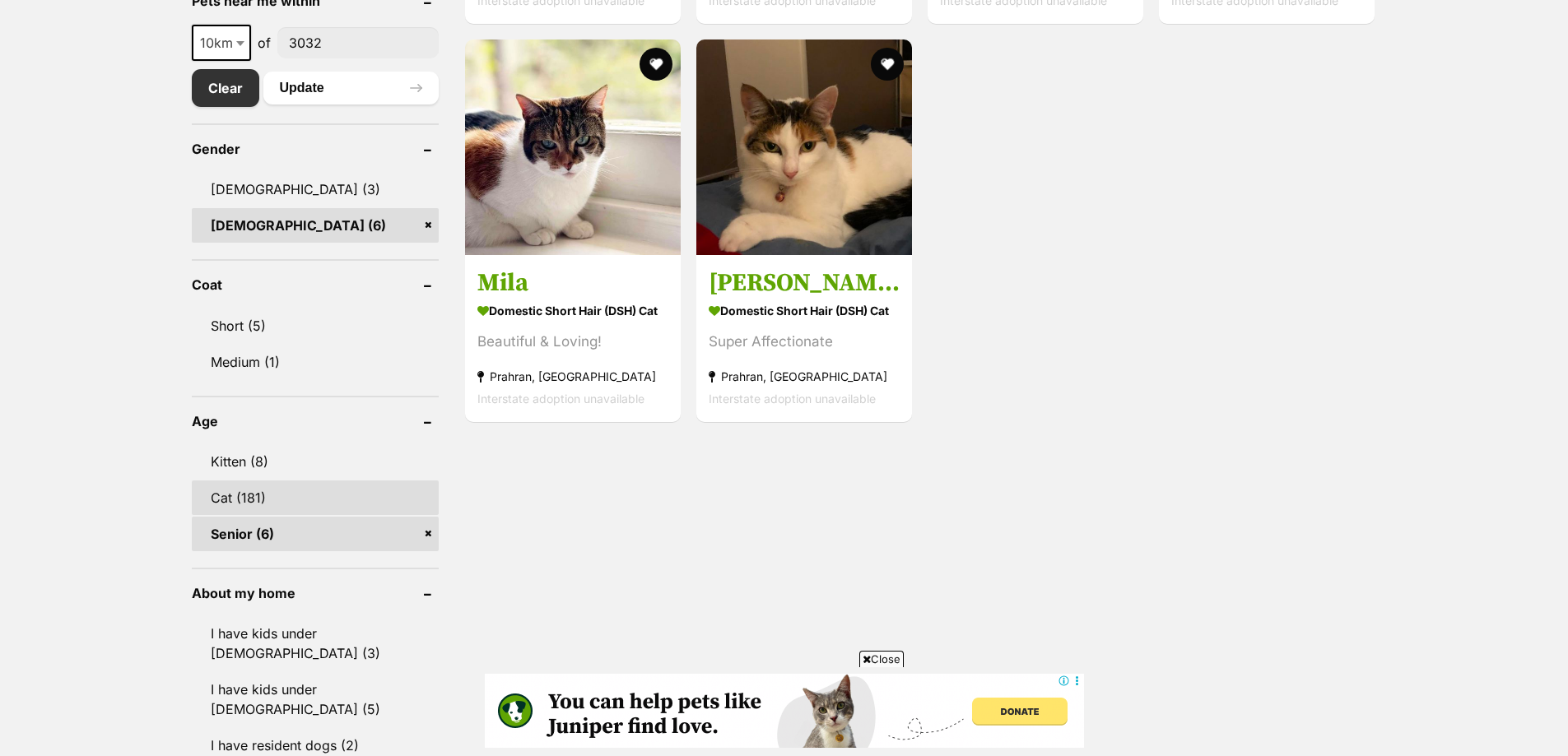
click at [353, 494] on link "Cat (181)" at bounding box center [315, 498] width 247 height 34
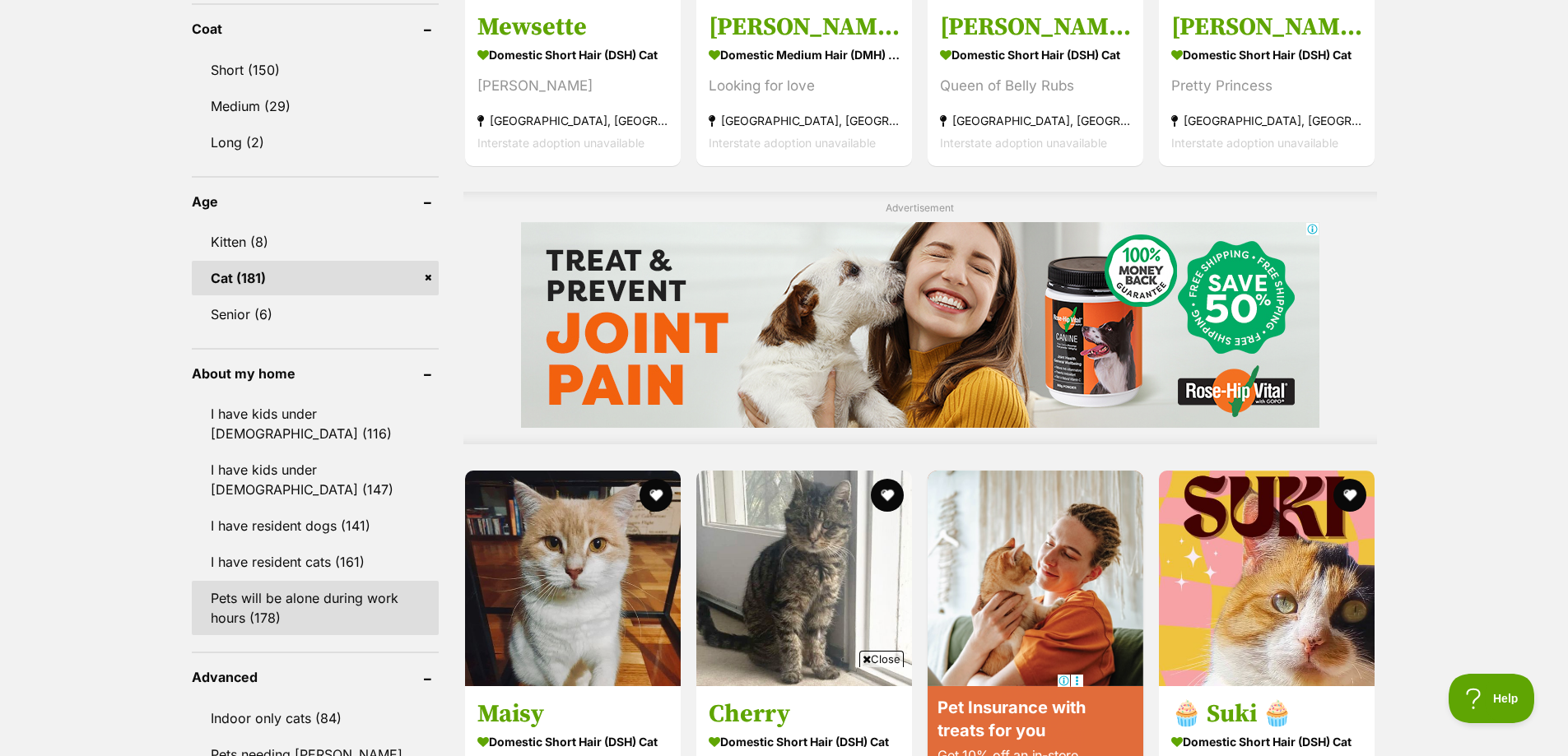
click at [279, 601] on link "Pets will be alone during work hours (178)" at bounding box center [315, 607] width 247 height 54
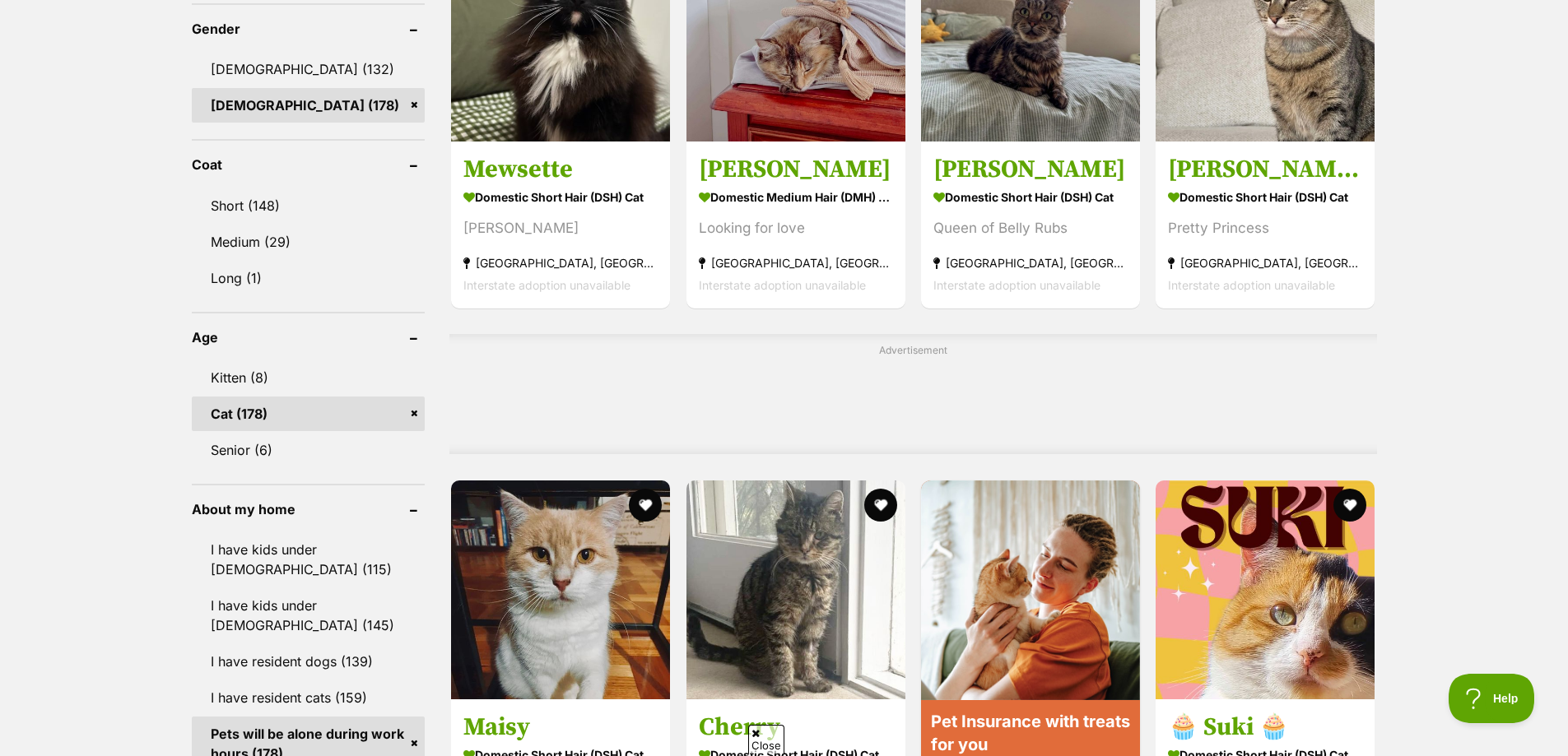
scroll to position [1070, 0]
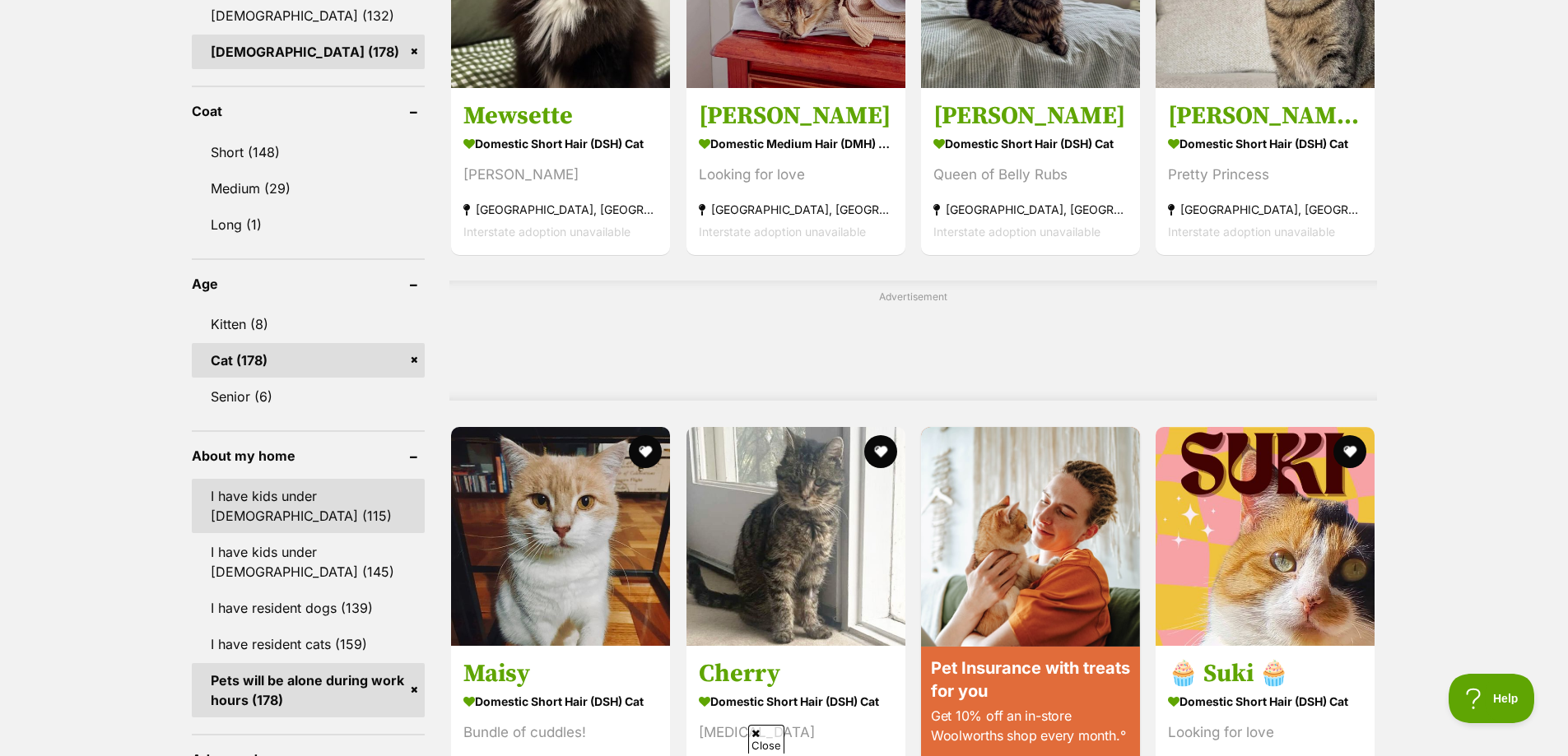
click at [290, 499] on link "I have kids under 5 years old (115)" at bounding box center [309, 506] width 233 height 54
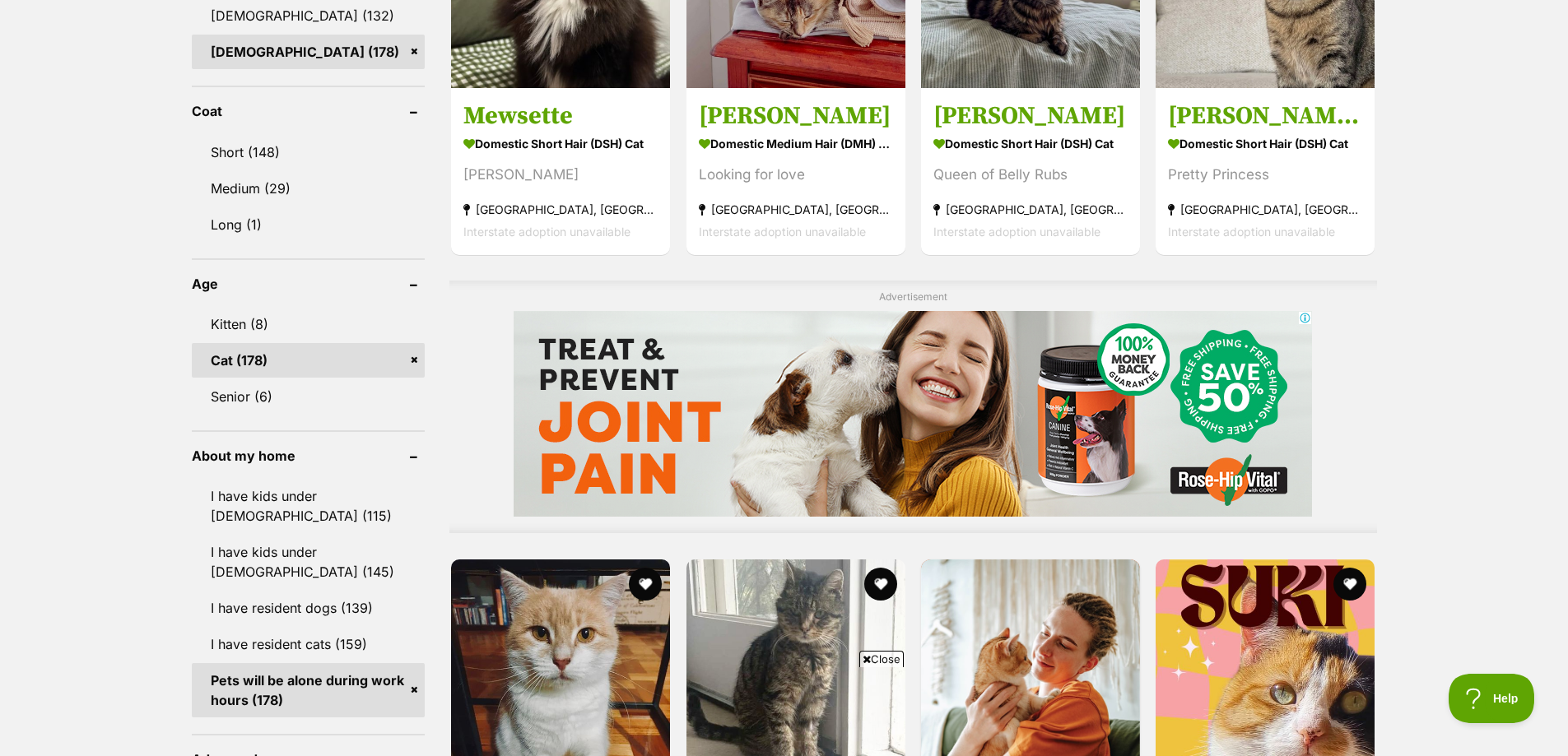
scroll to position [0, 0]
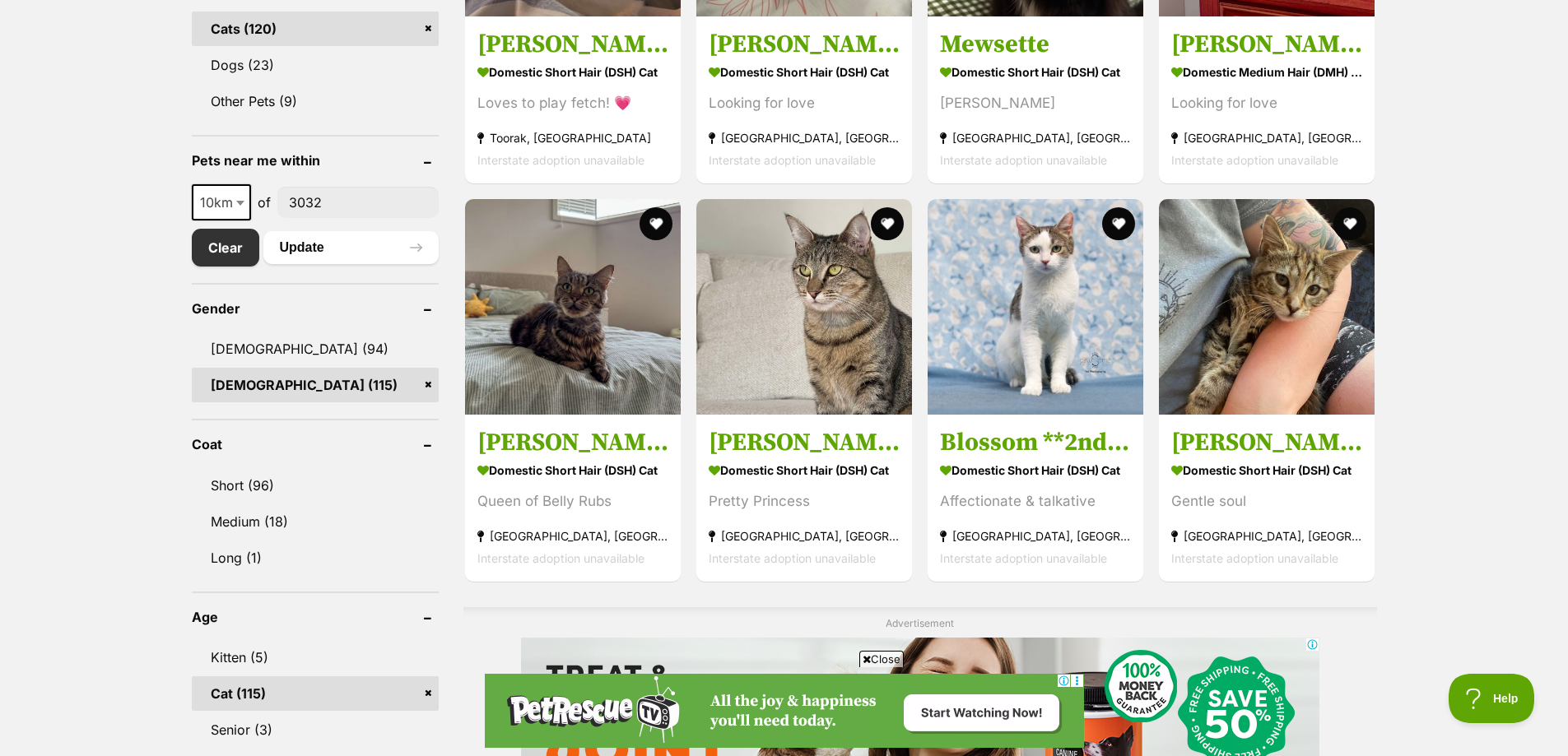
scroll to position [823, 0]
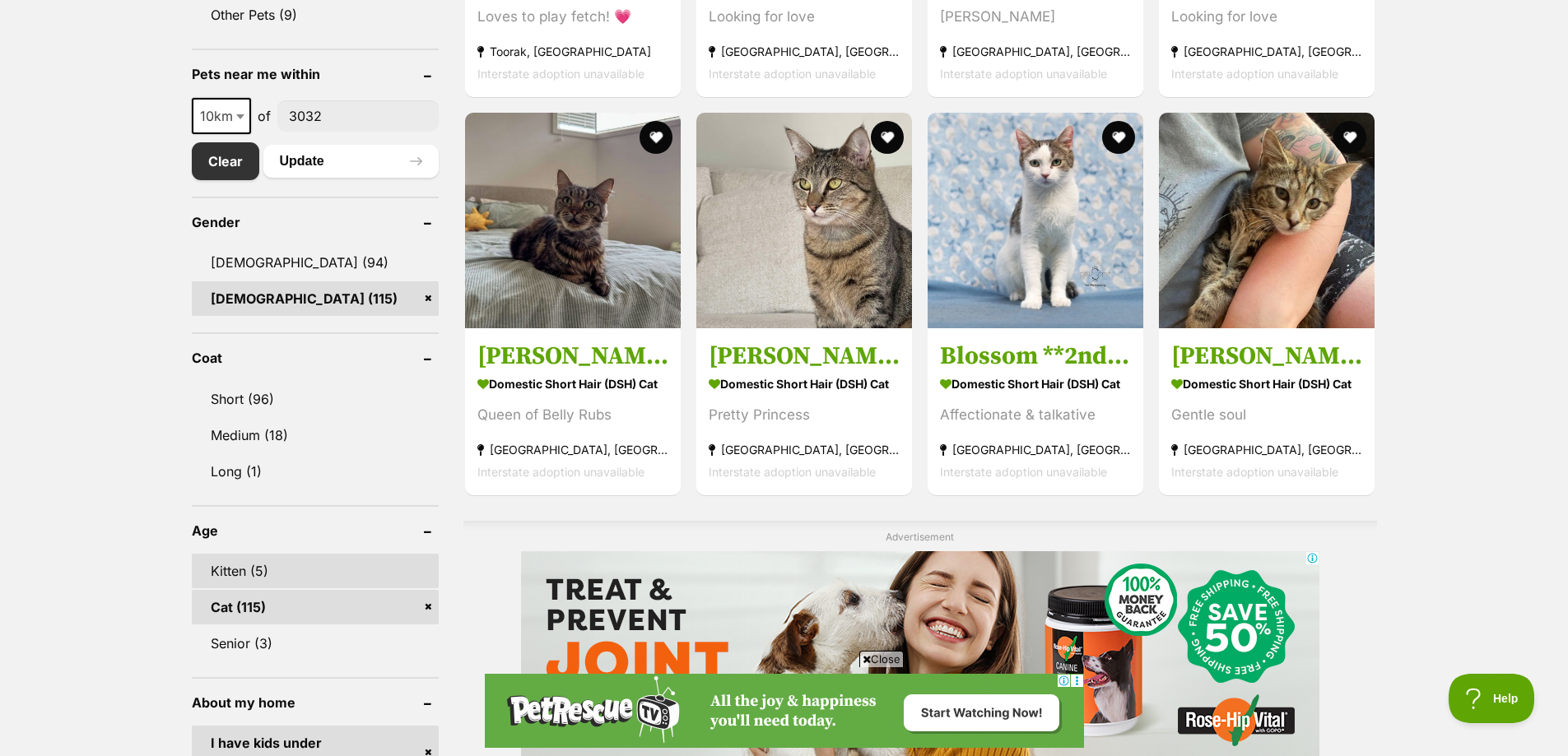
click at [277, 581] on link "Kitten (5)" at bounding box center [315, 570] width 247 height 34
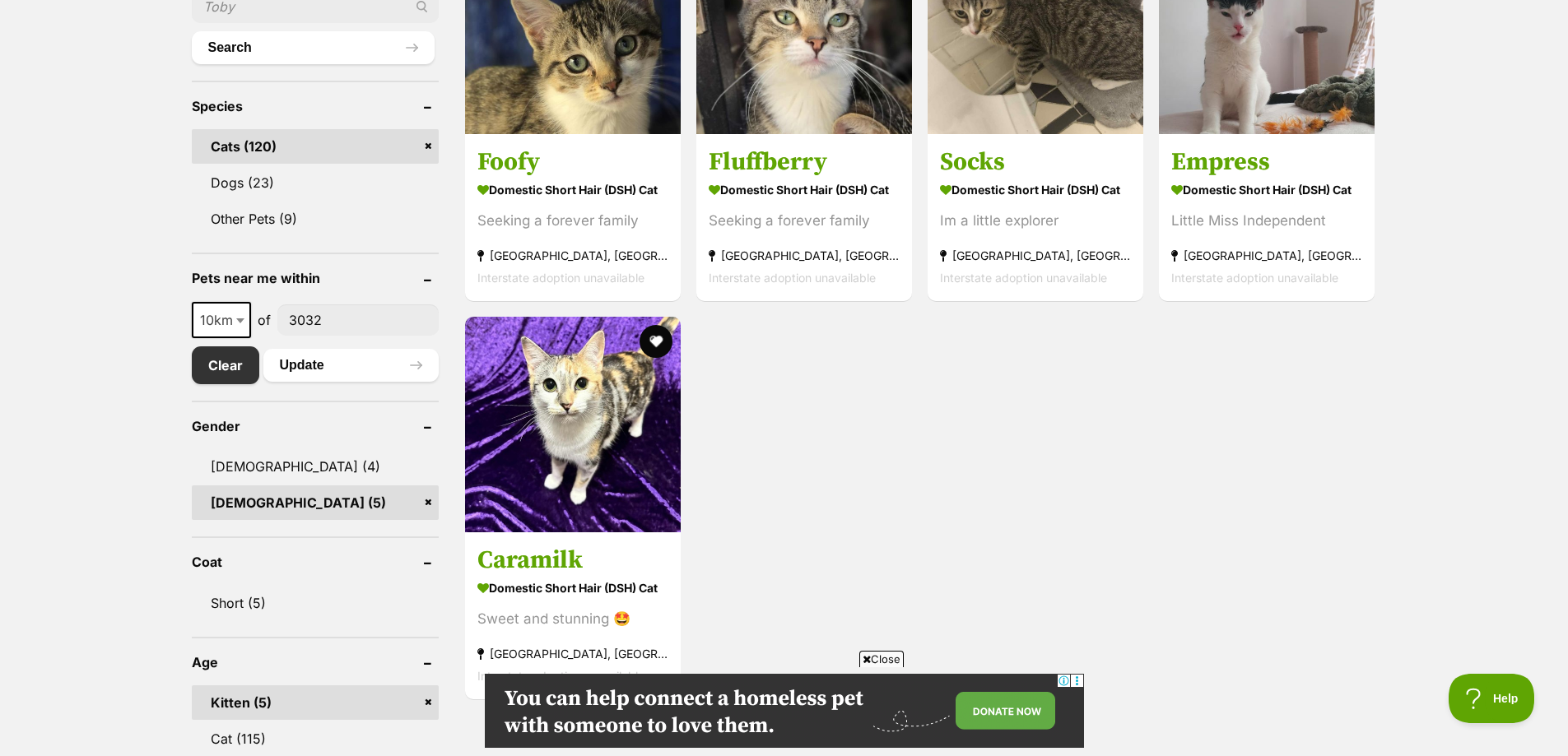
scroll to position [741, 0]
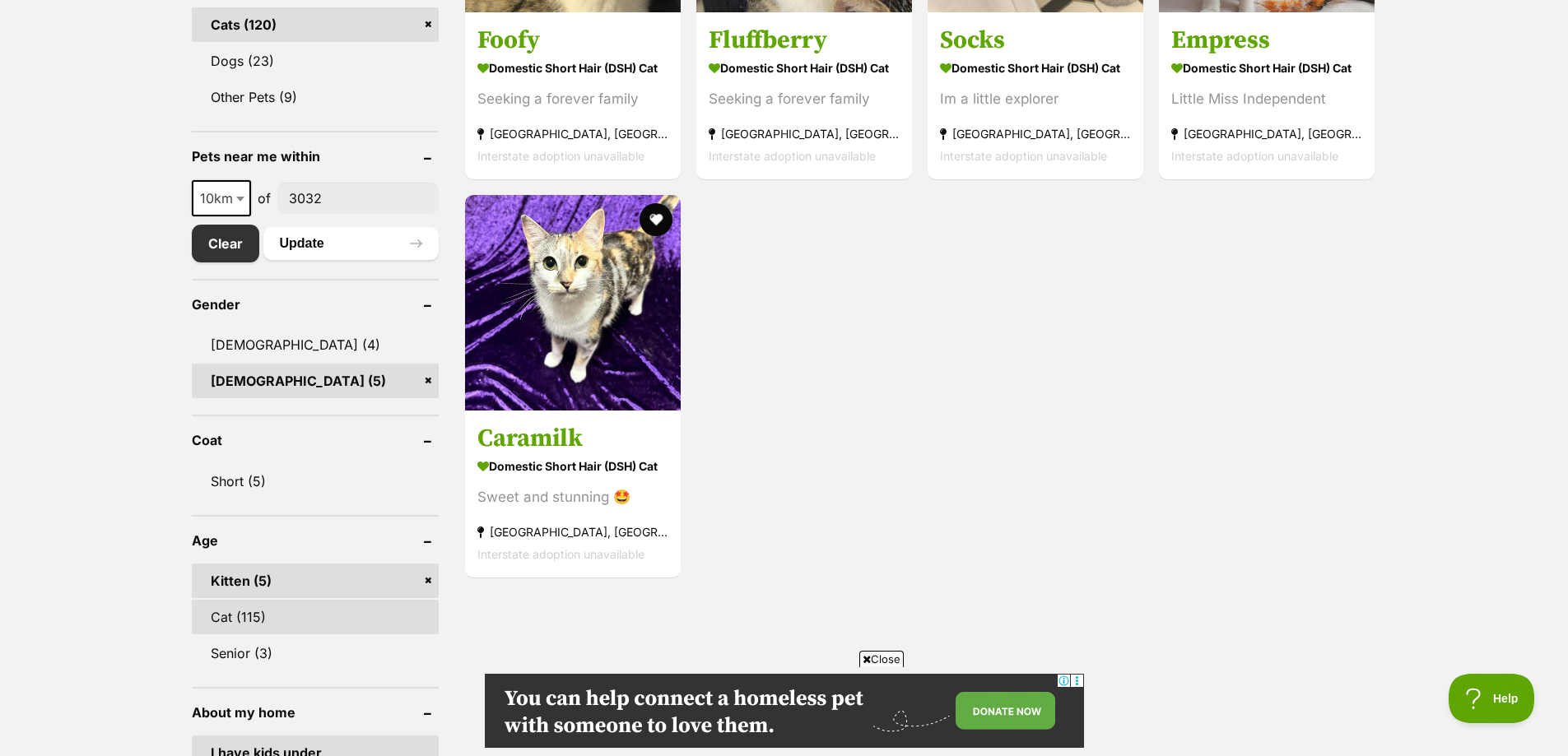
click at [220, 612] on link "Cat (115)" at bounding box center [315, 617] width 247 height 34
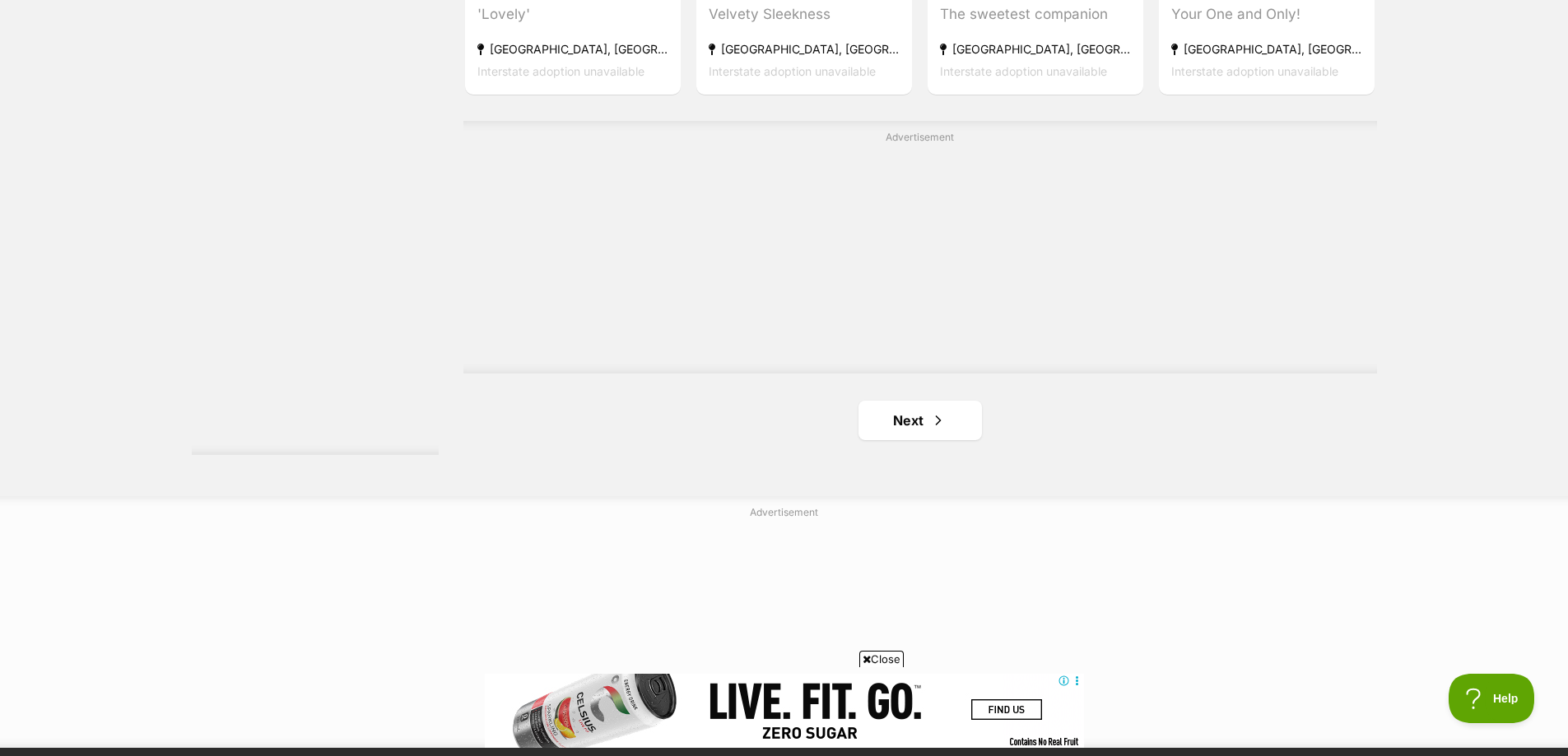
scroll to position [2963, 0]
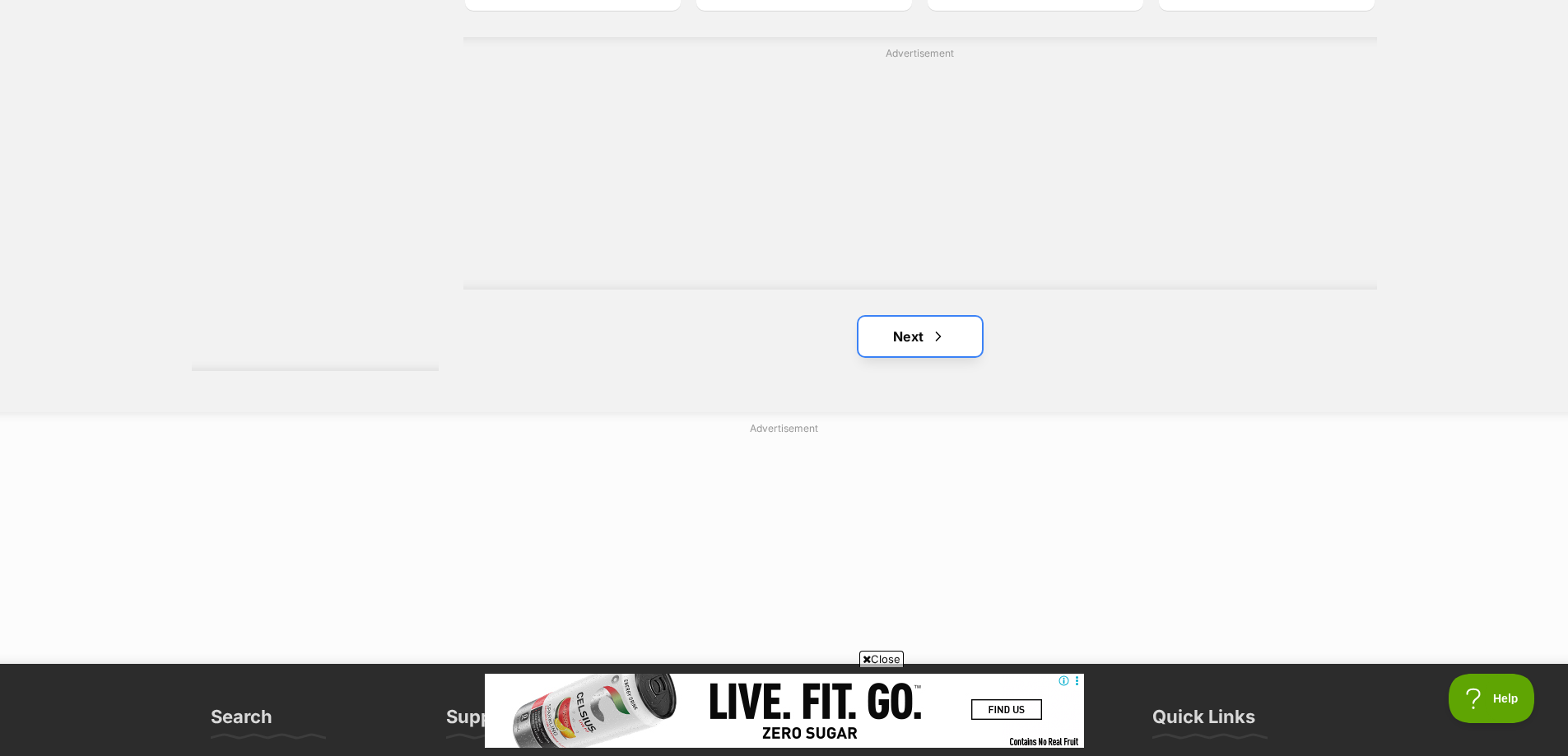
click at [888, 346] on link "Next" at bounding box center [921, 336] width 124 height 40
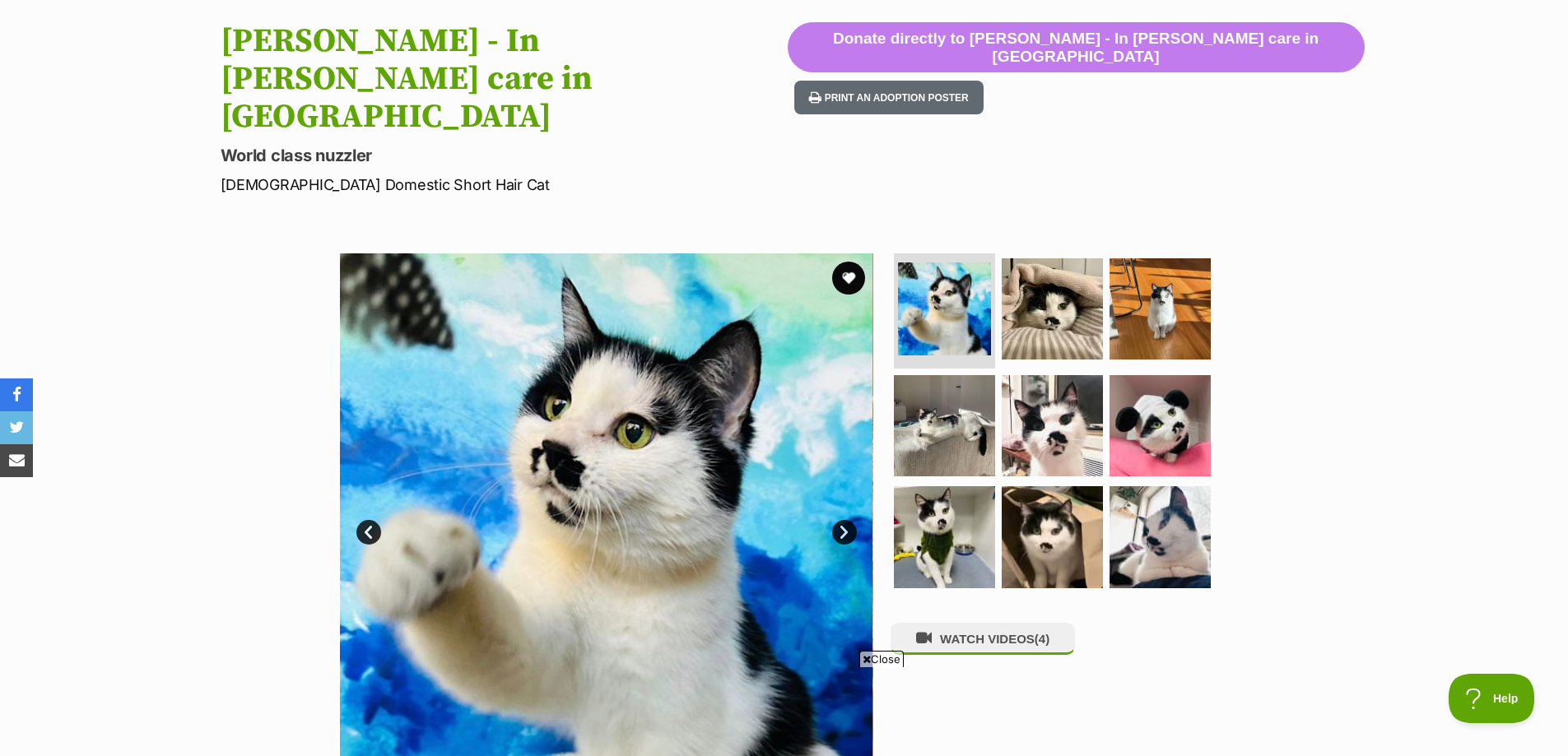
click at [845, 520] on link "Next" at bounding box center [845, 532] width 25 height 25
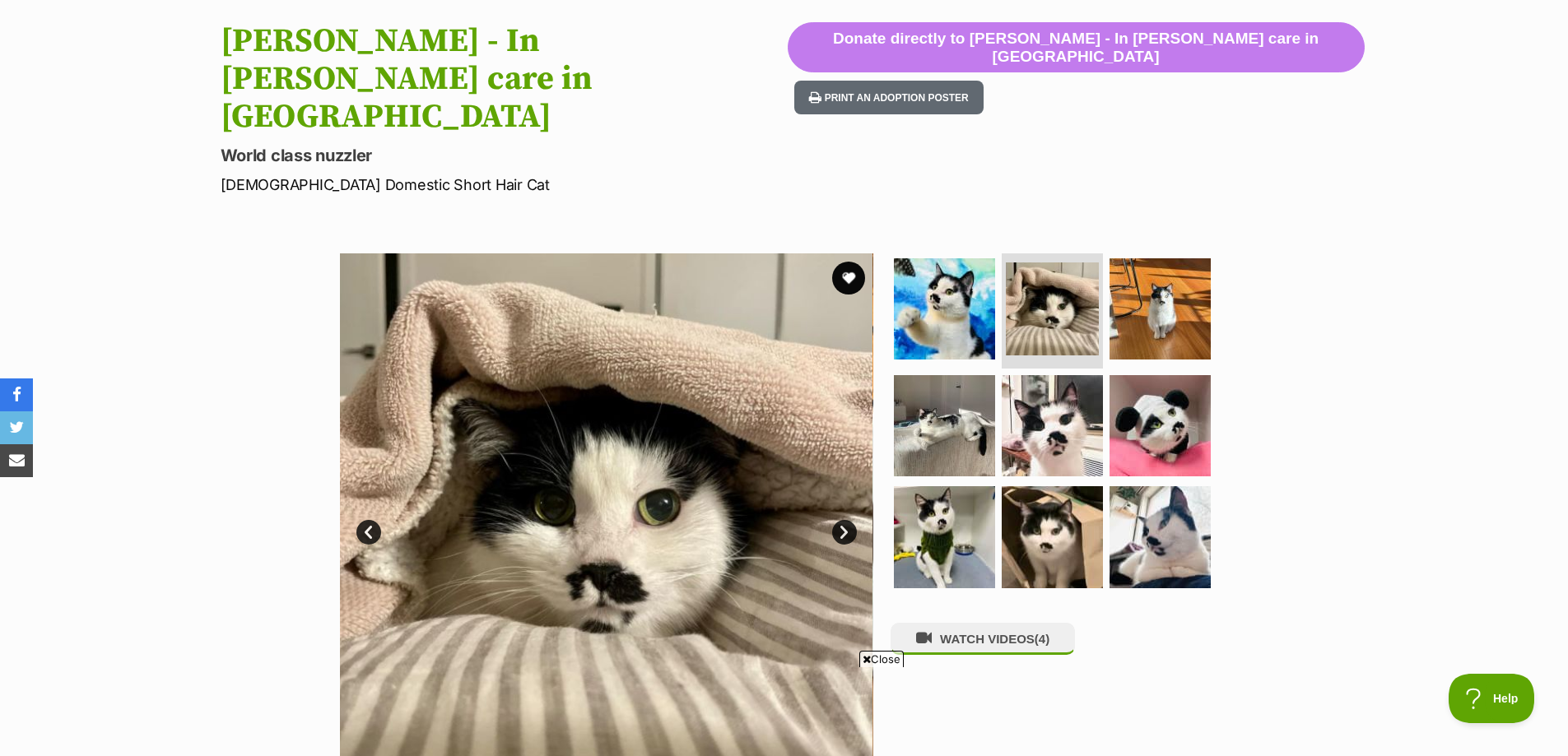
click at [845, 520] on link "Next" at bounding box center [845, 532] width 25 height 25
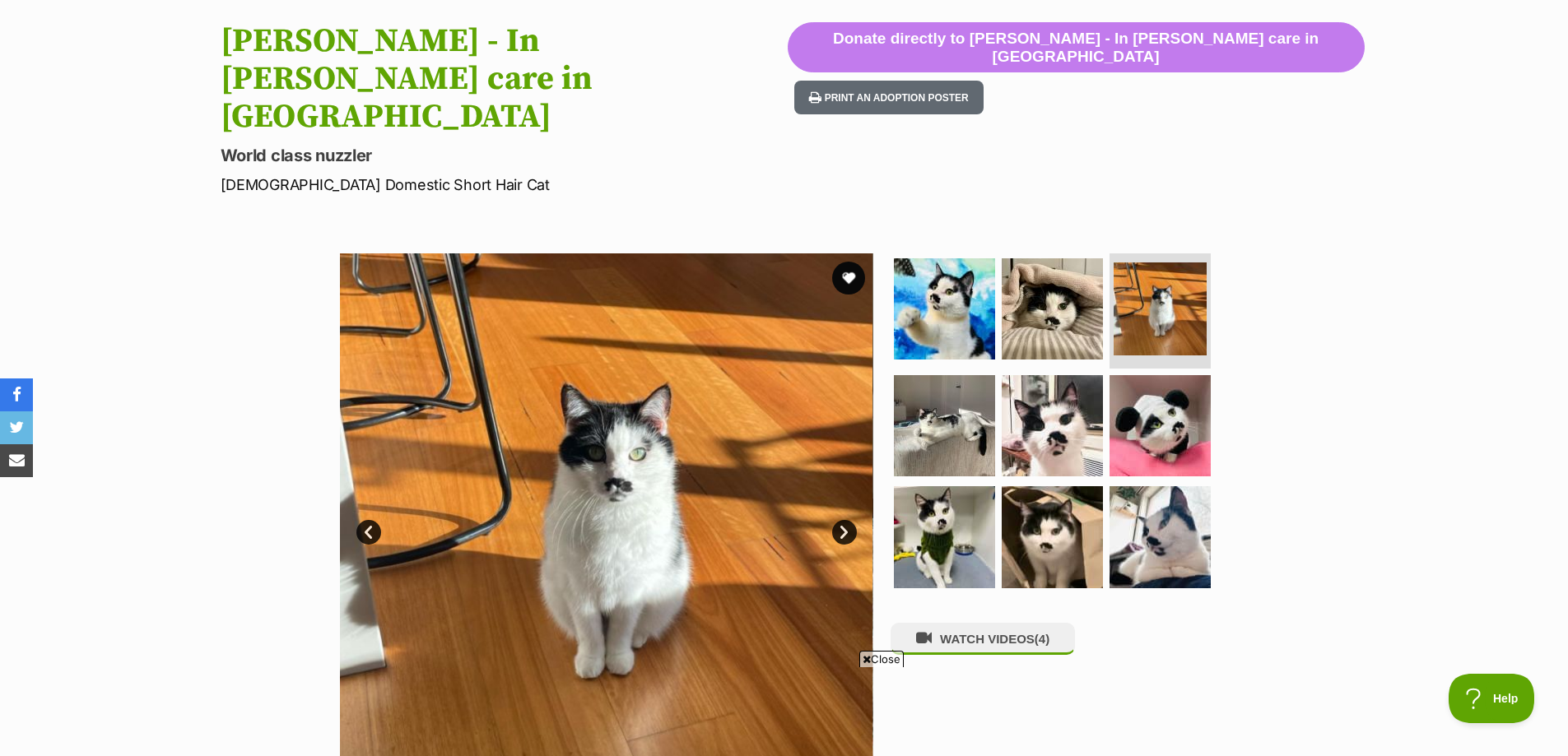
click at [845, 520] on link "Next" at bounding box center [845, 532] width 25 height 25
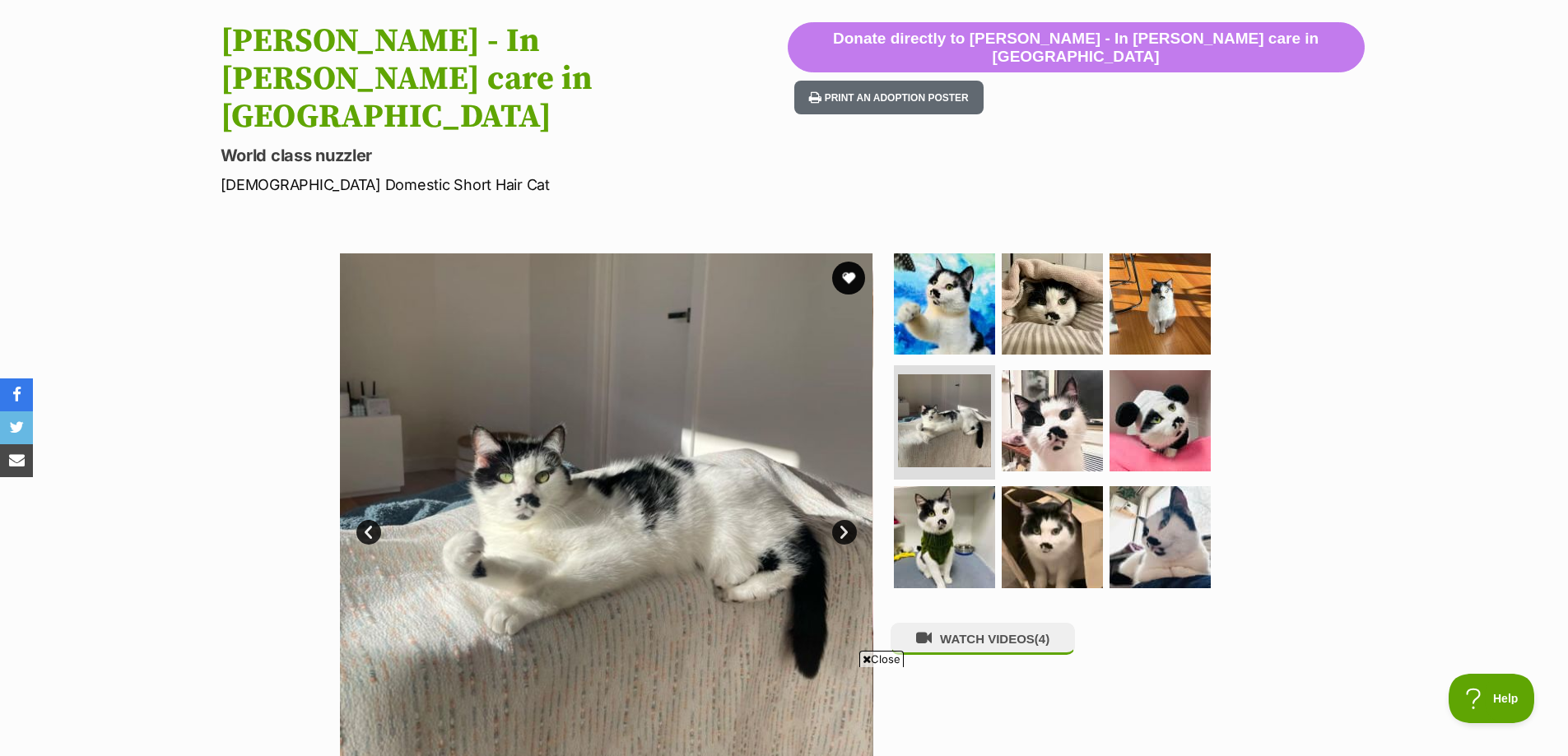
click at [845, 520] on link "Next" at bounding box center [845, 532] width 25 height 25
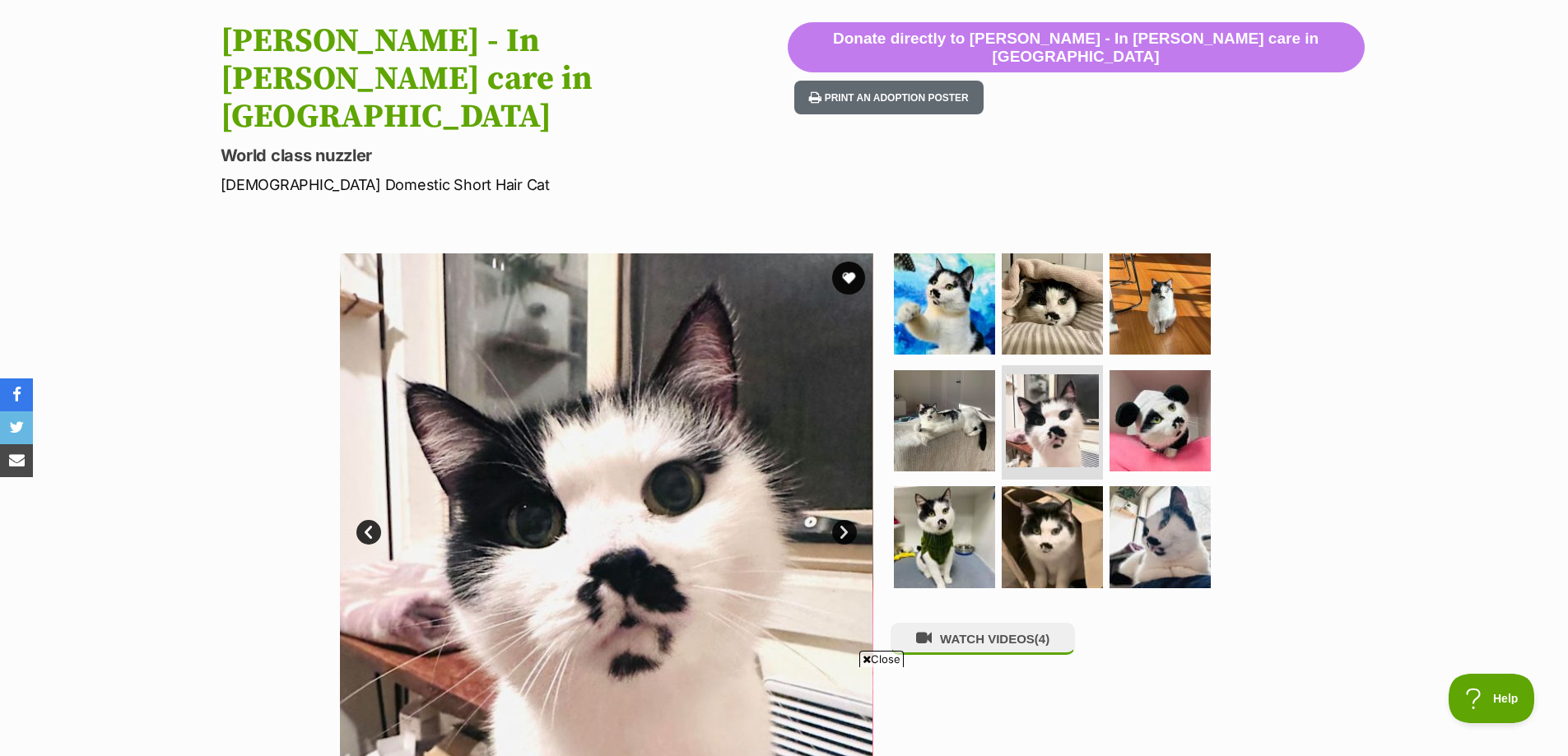
click at [845, 520] on link "Next" at bounding box center [845, 532] width 25 height 25
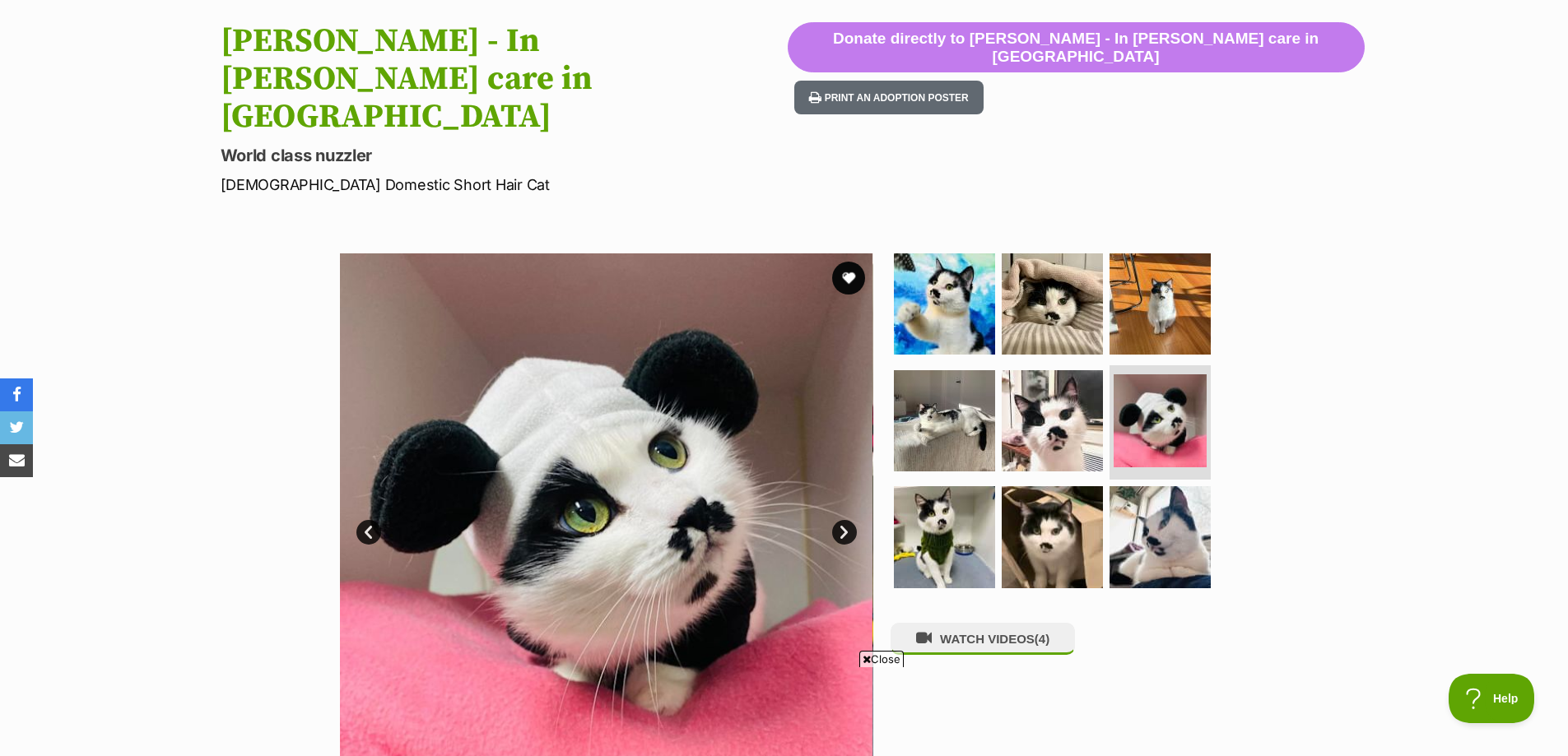
click at [845, 520] on link "Next" at bounding box center [845, 532] width 25 height 25
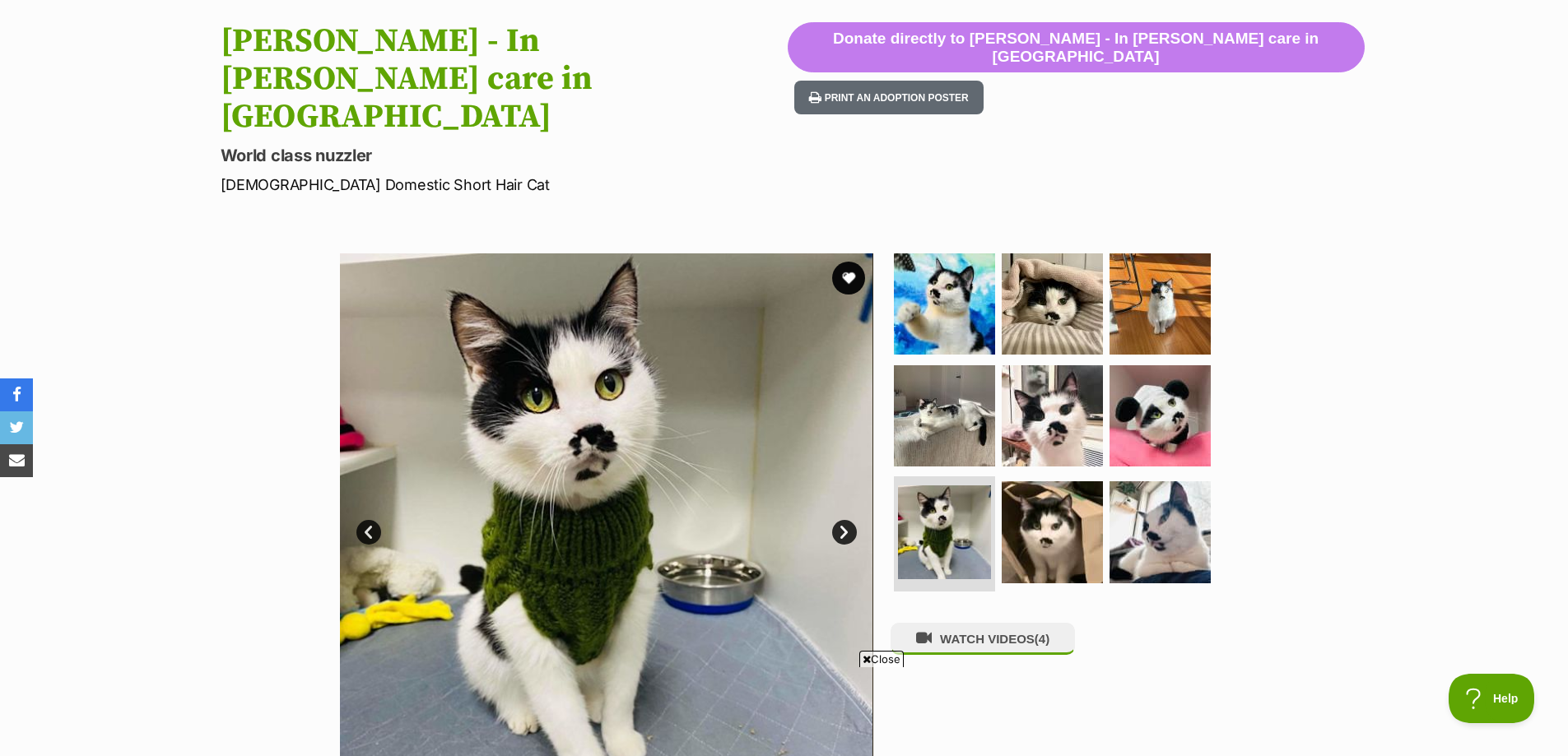
click at [845, 520] on link "Next" at bounding box center [845, 532] width 25 height 25
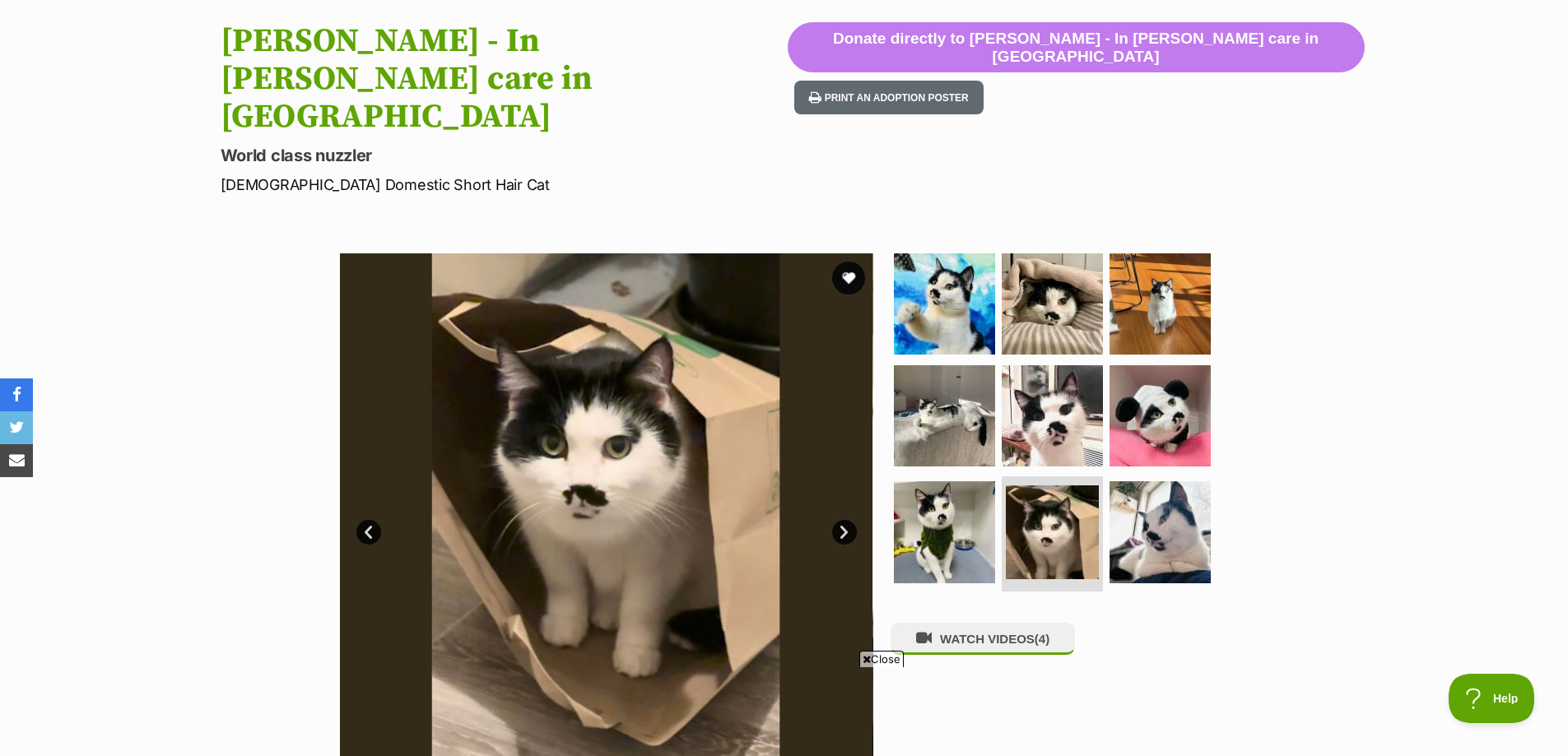
click at [845, 520] on link "Next" at bounding box center [845, 532] width 25 height 25
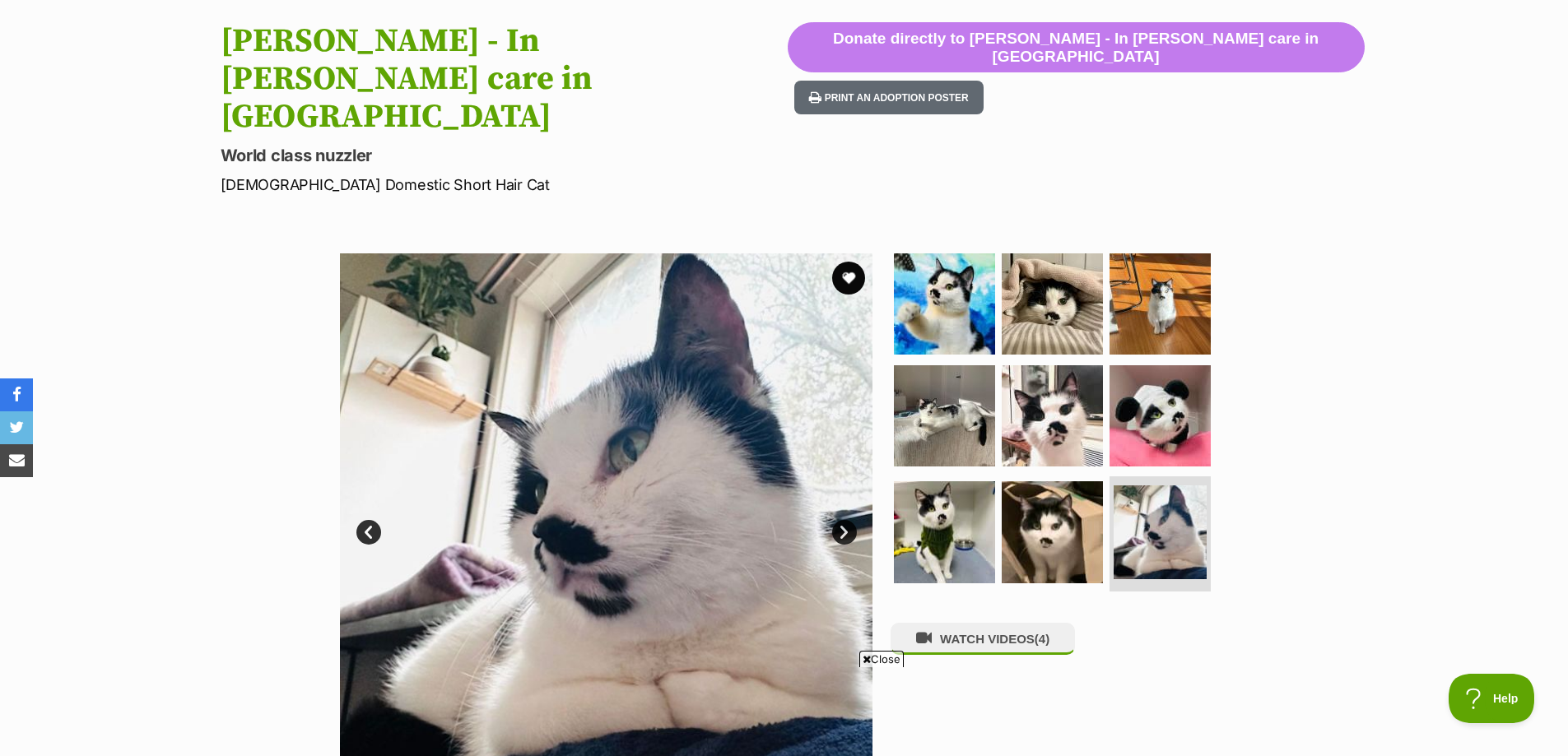
click at [845, 520] on link "Next" at bounding box center [845, 532] width 25 height 25
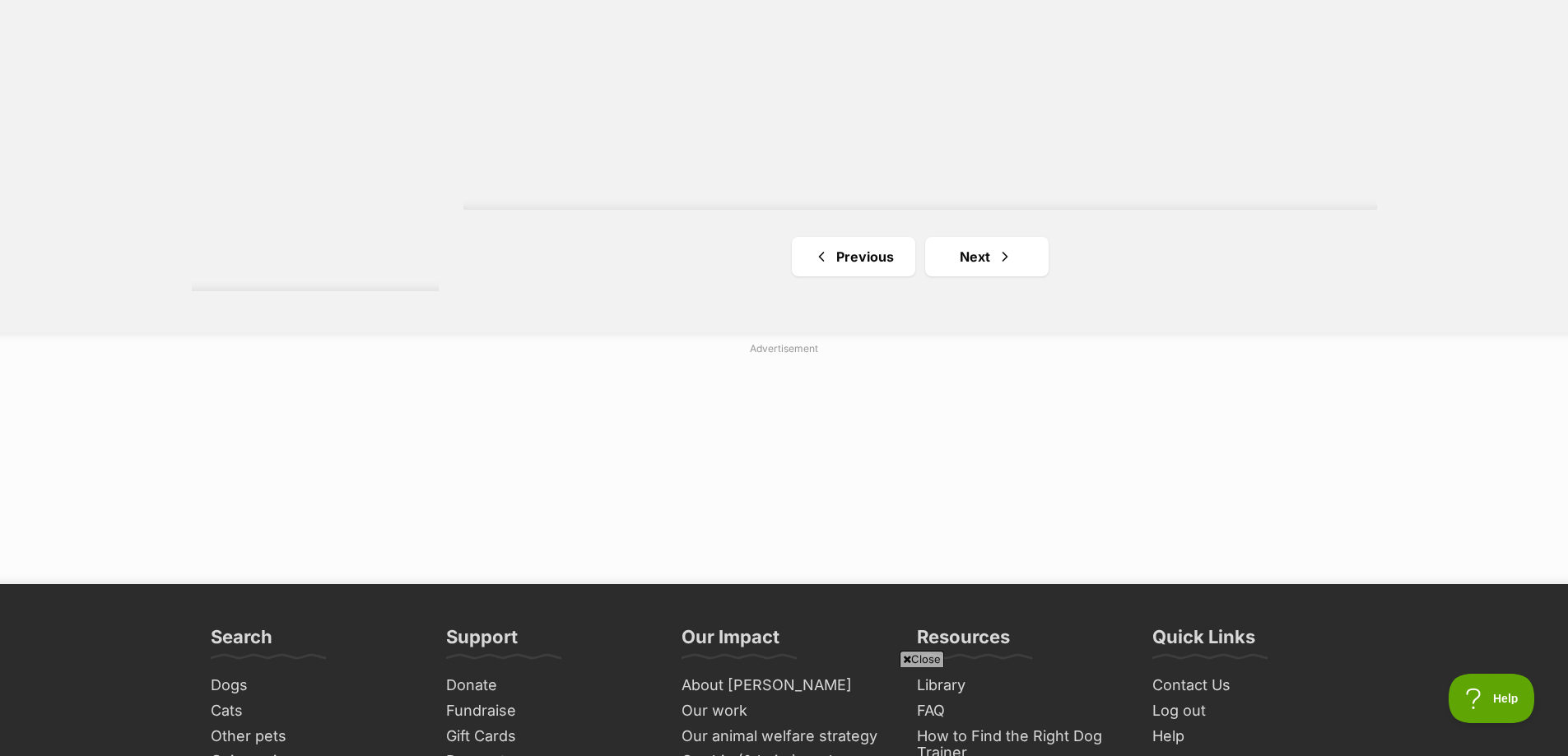
scroll to position [3045, 0]
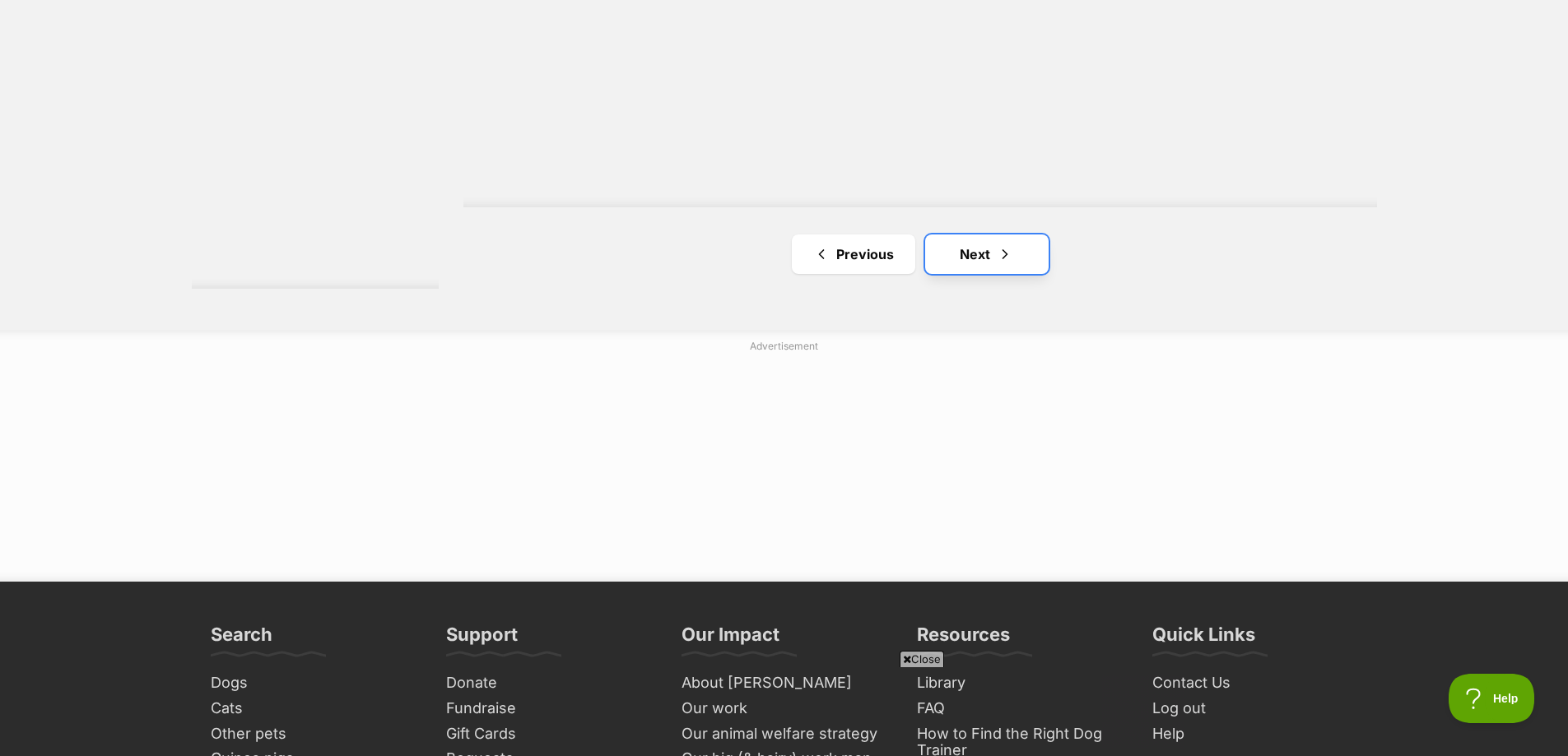
click at [1008, 245] on span "Next page" at bounding box center [1005, 254] width 17 height 19
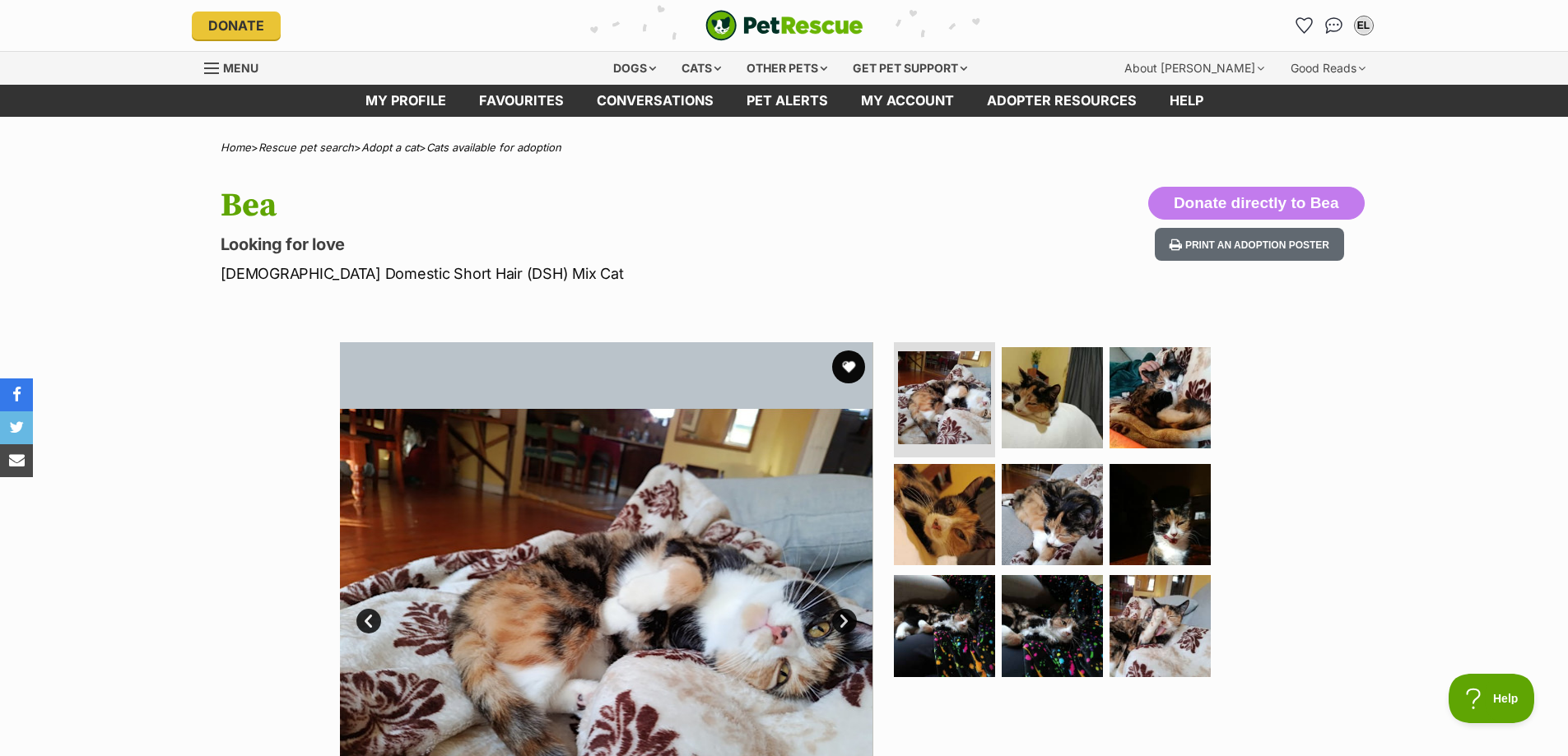
scroll to position [164, 0]
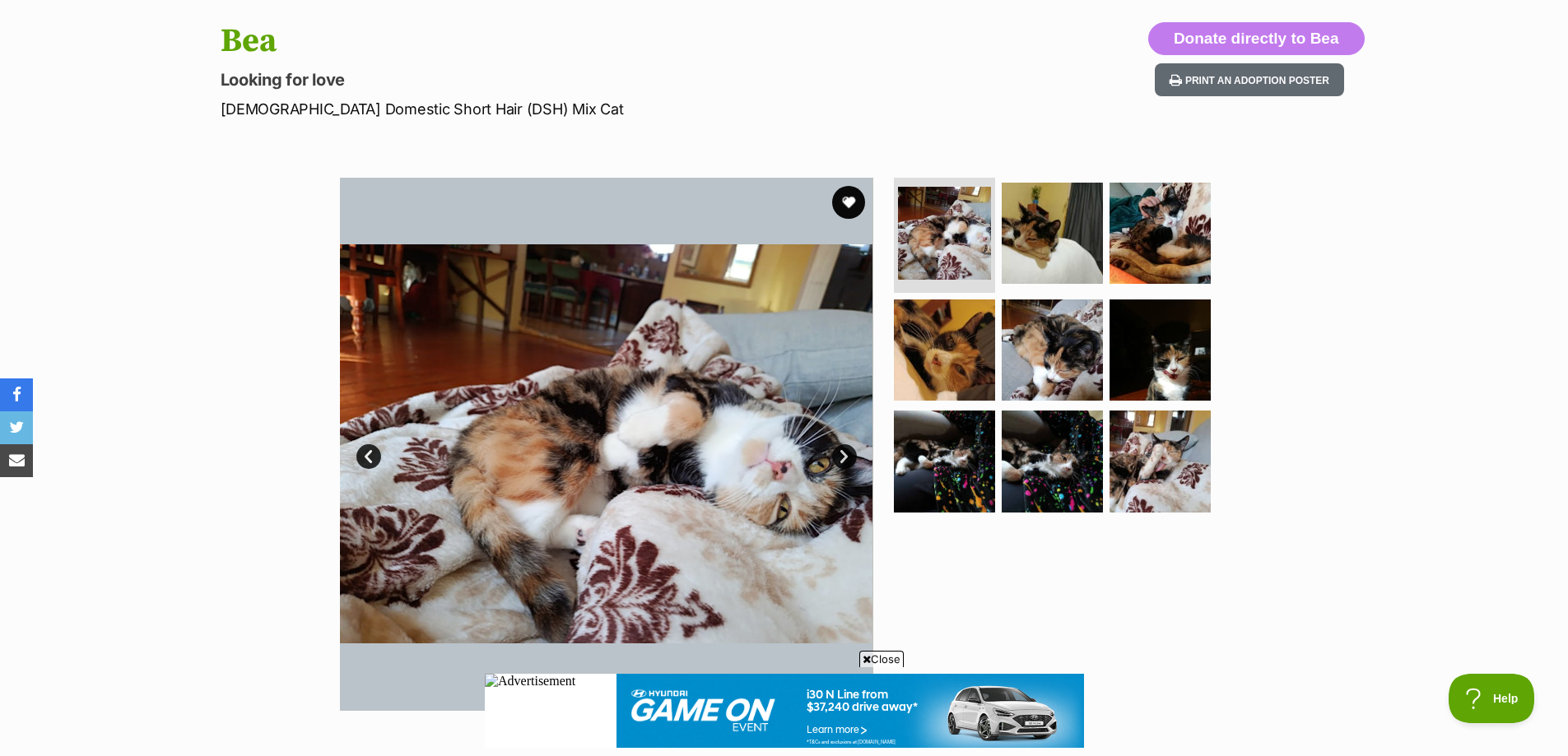
click at [851, 455] on link "Next" at bounding box center [845, 457] width 25 height 25
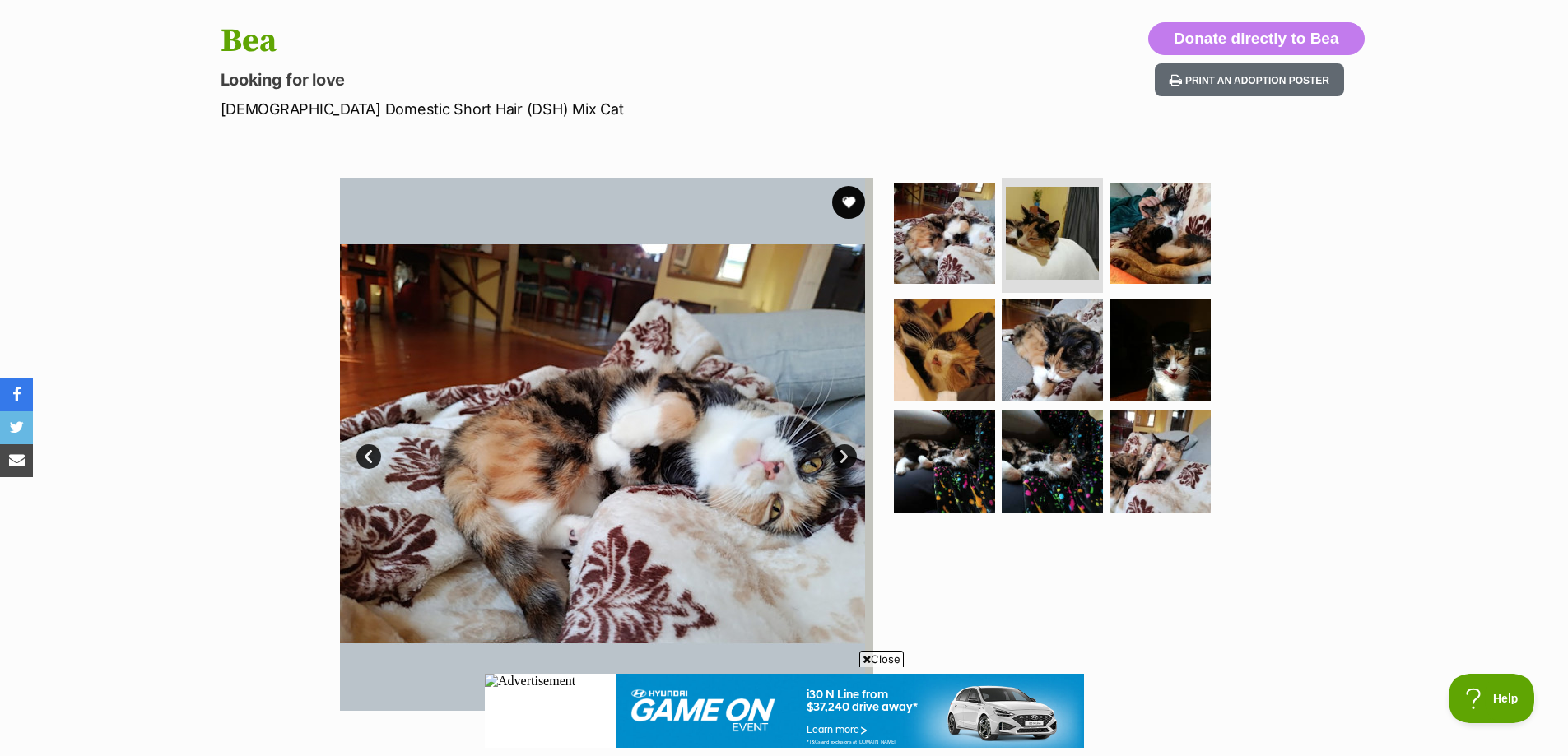
scroll to position [0, 0]
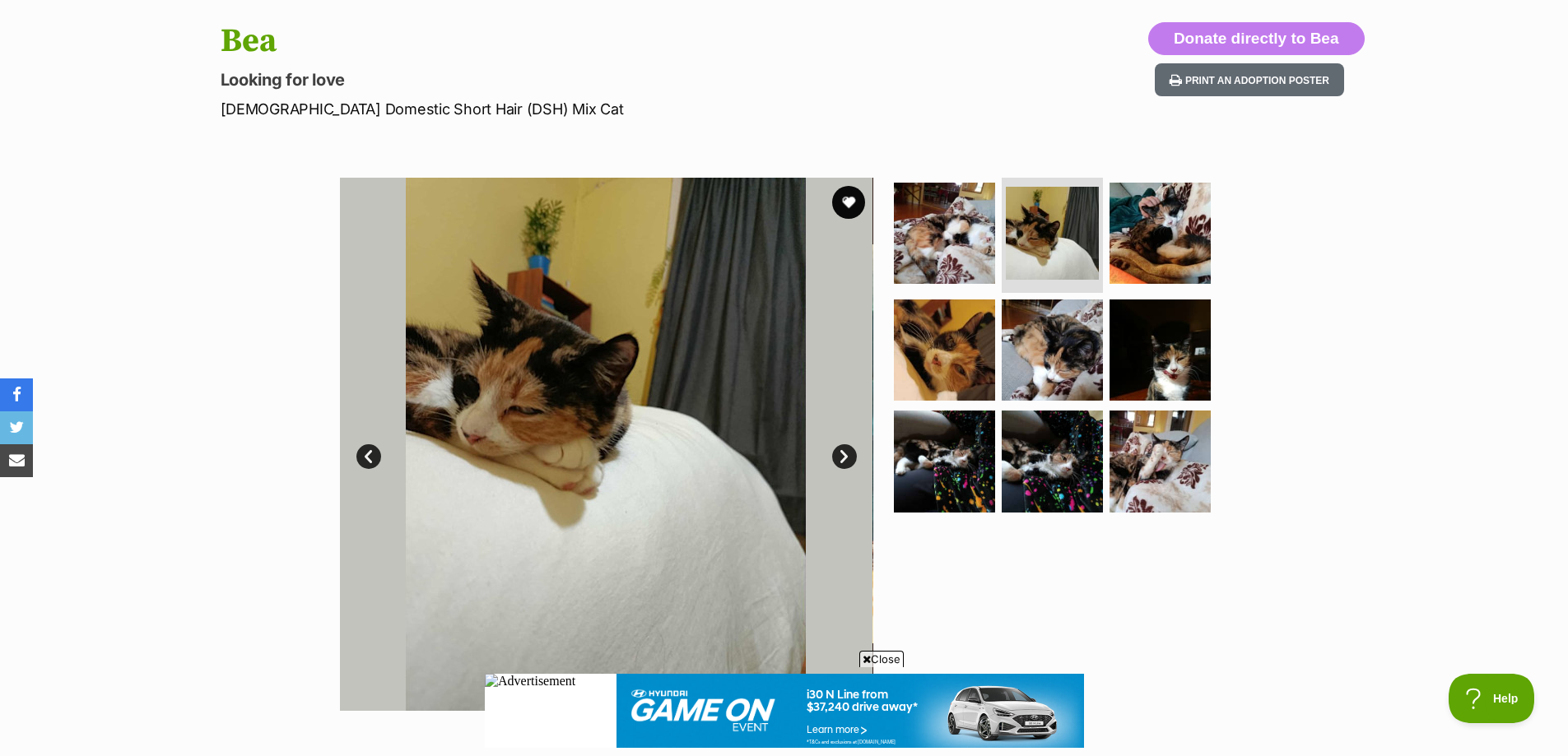
click at [851, 455] on link "Next" at bounding box center [845, 457] width 25 height 25
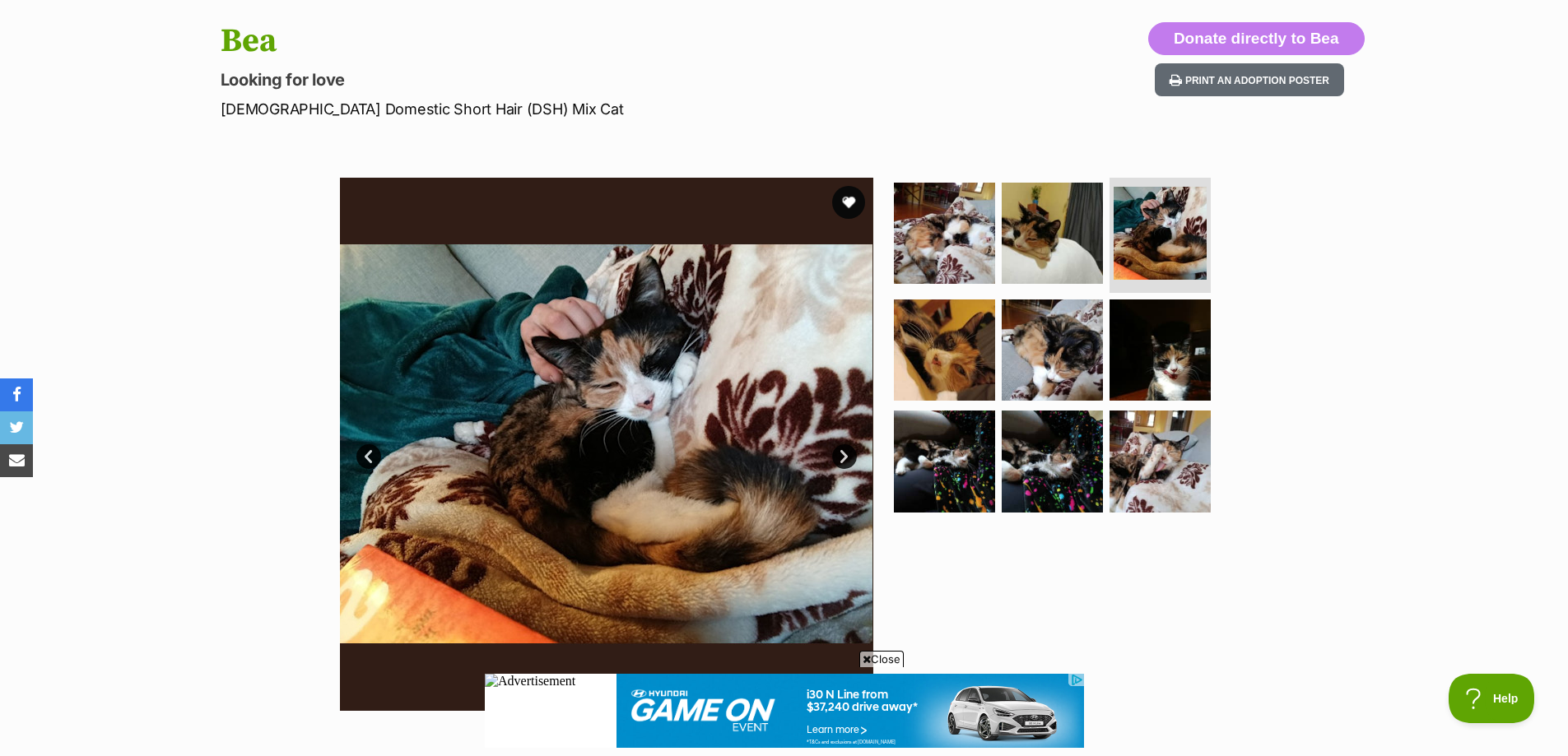
click at [851, 455] on link "Next" at bounding box center [845, 457] width 25 height 25
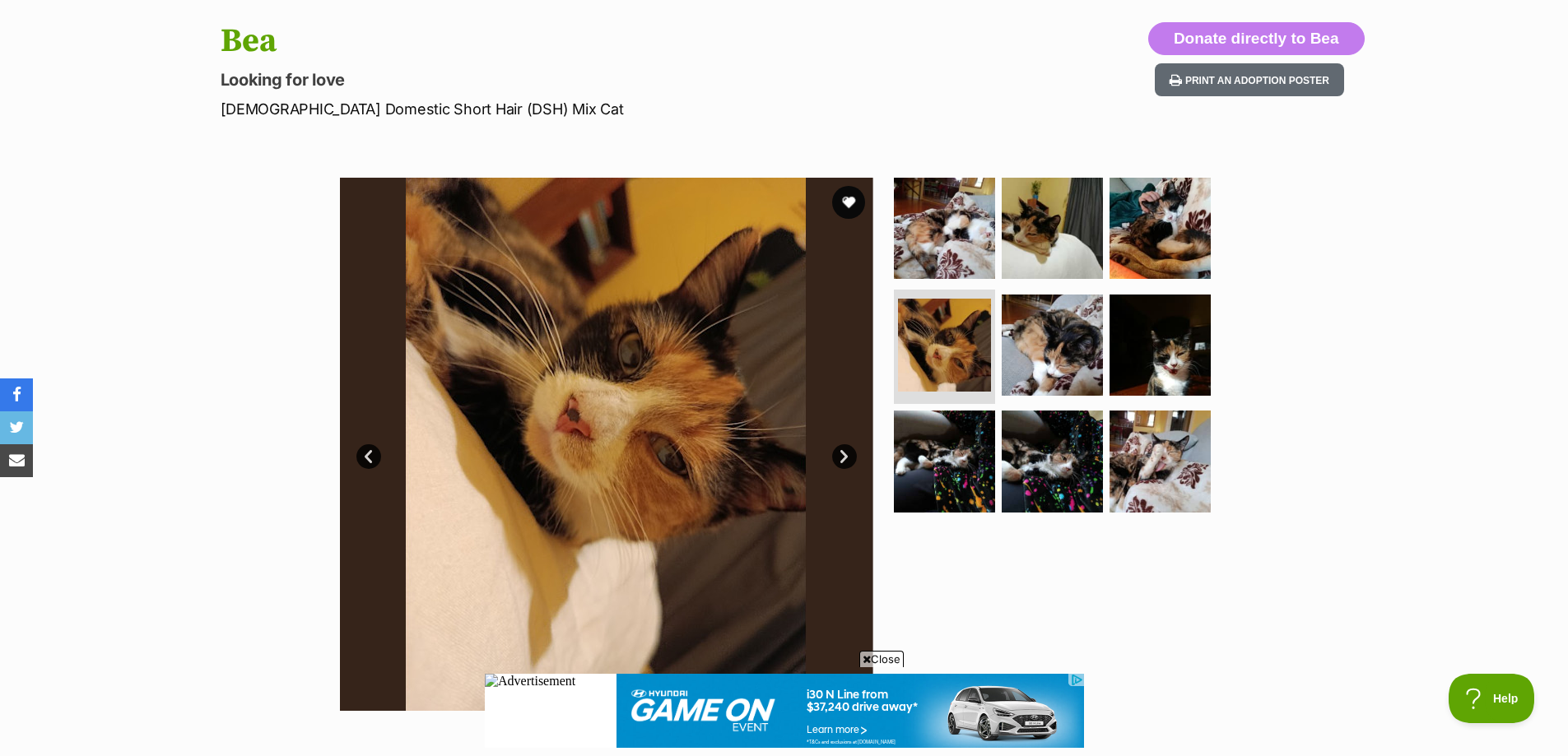
click at [851, 455] on link "Next" at bounding box center [845, 457] width 25 height 25
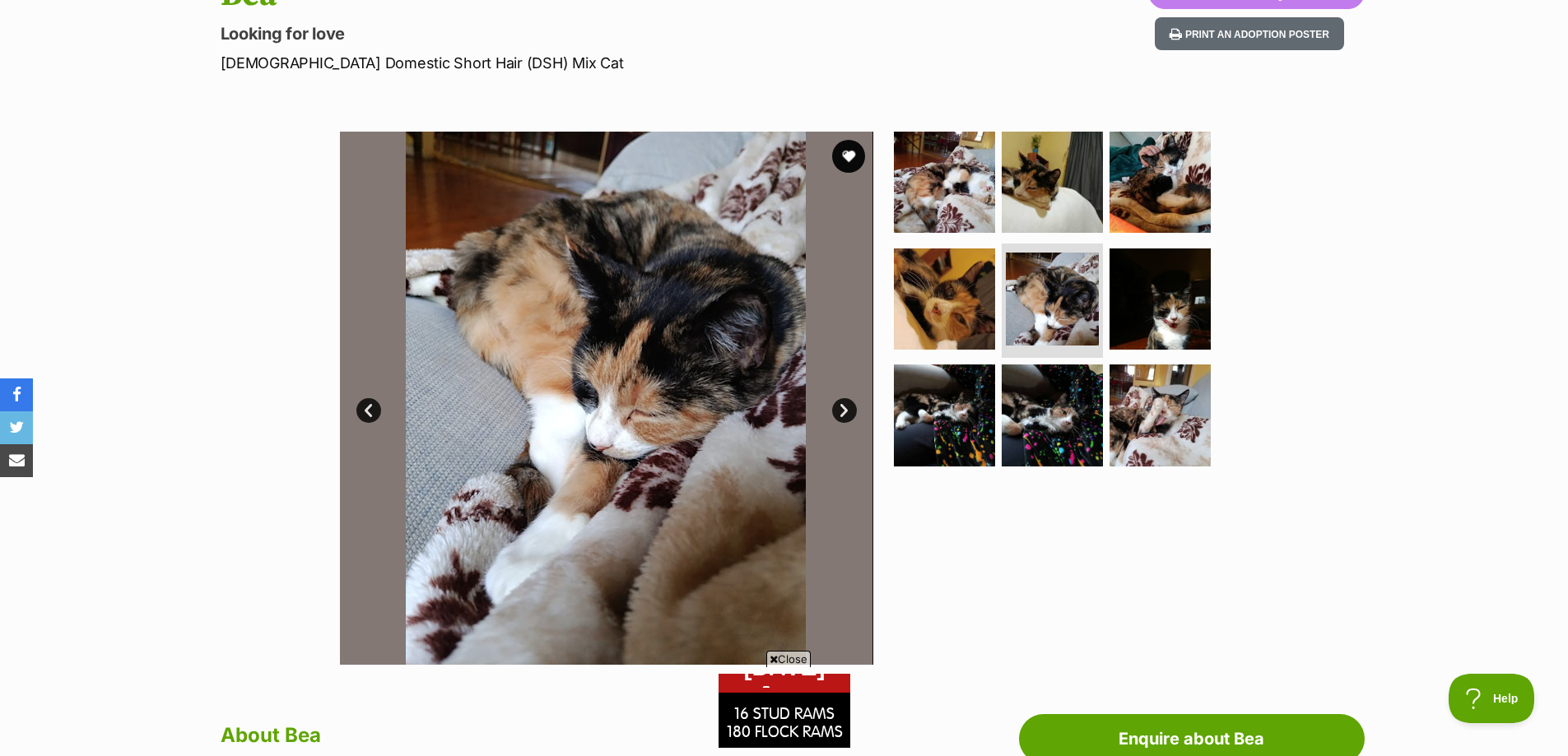
scroll to position [164, 0]
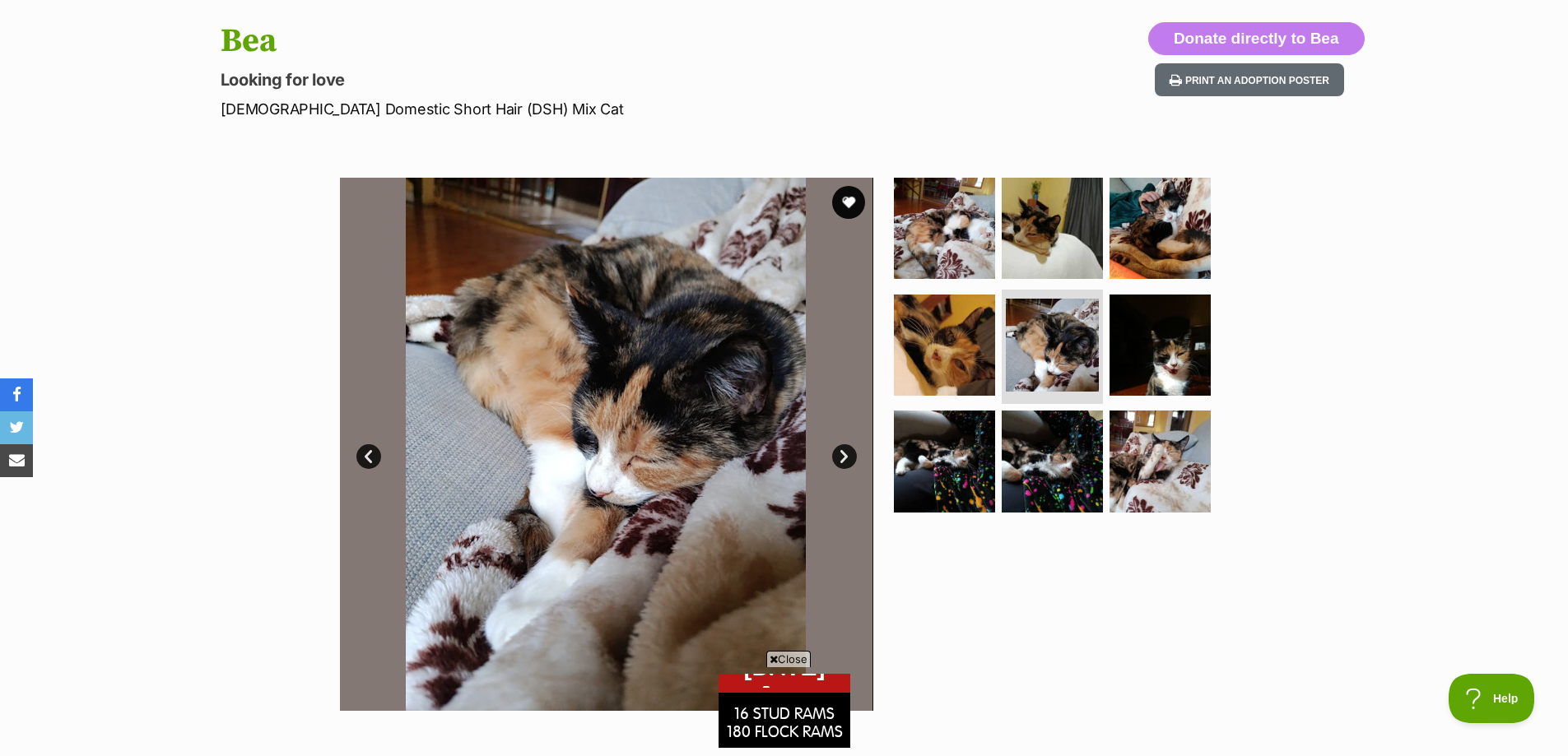
click at [841, 456] on link "Next" at bounding box center [845, 457] width 25 height 25
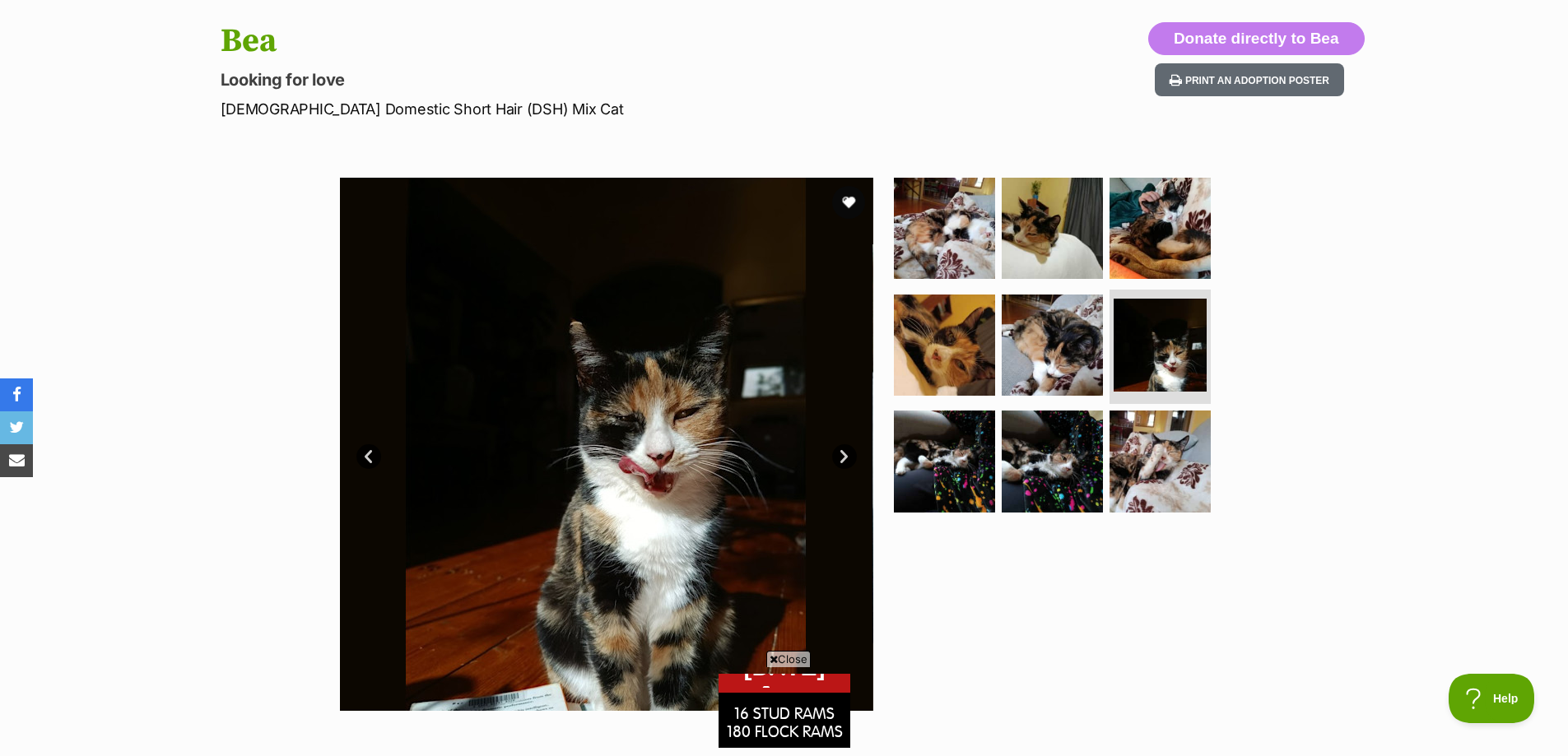
click at [845, 460] on link "Next" at bounding box center [845, 457] width 25 height 25
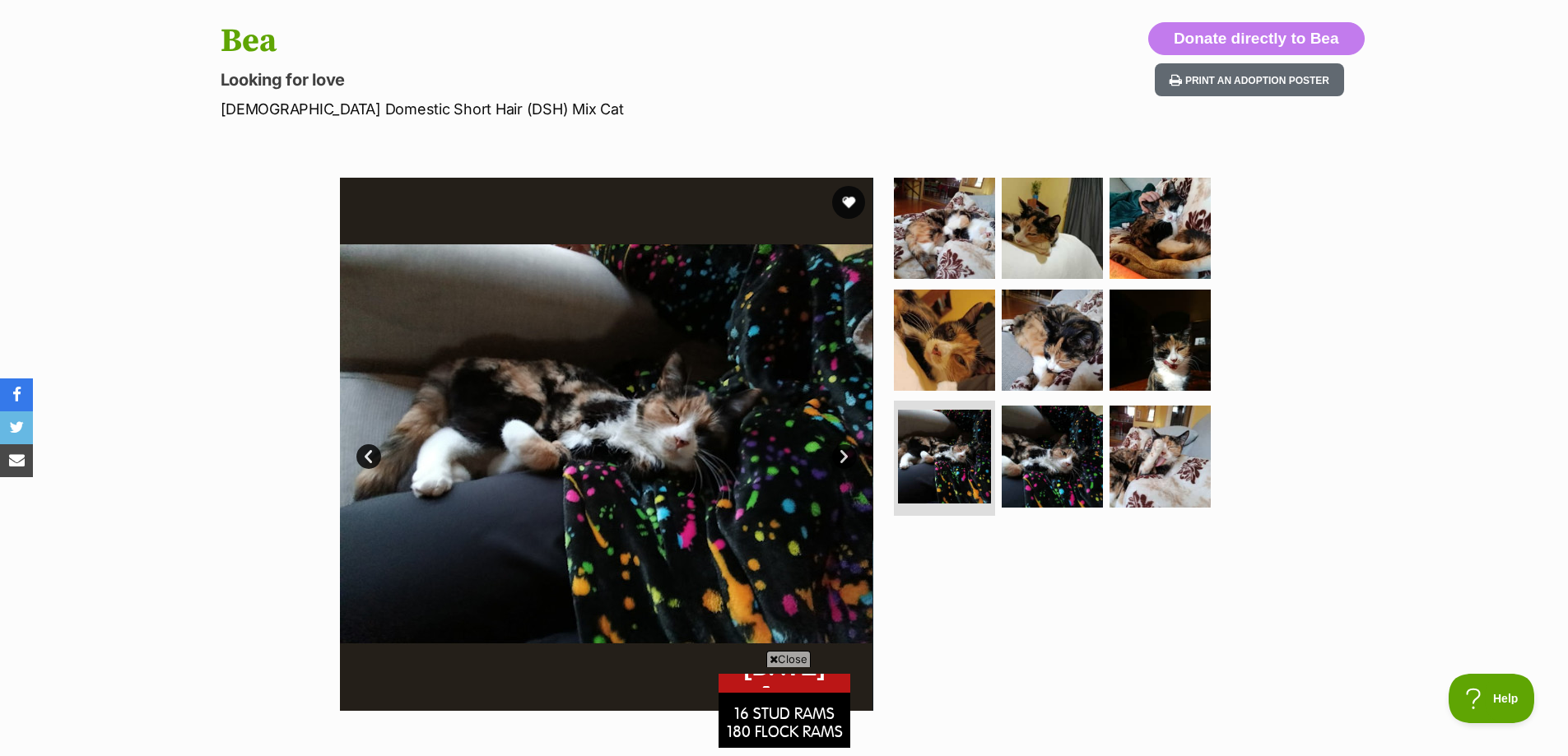
click at [845, 460] on link "Next" at bounding box center [845, 457] width 25 height 25
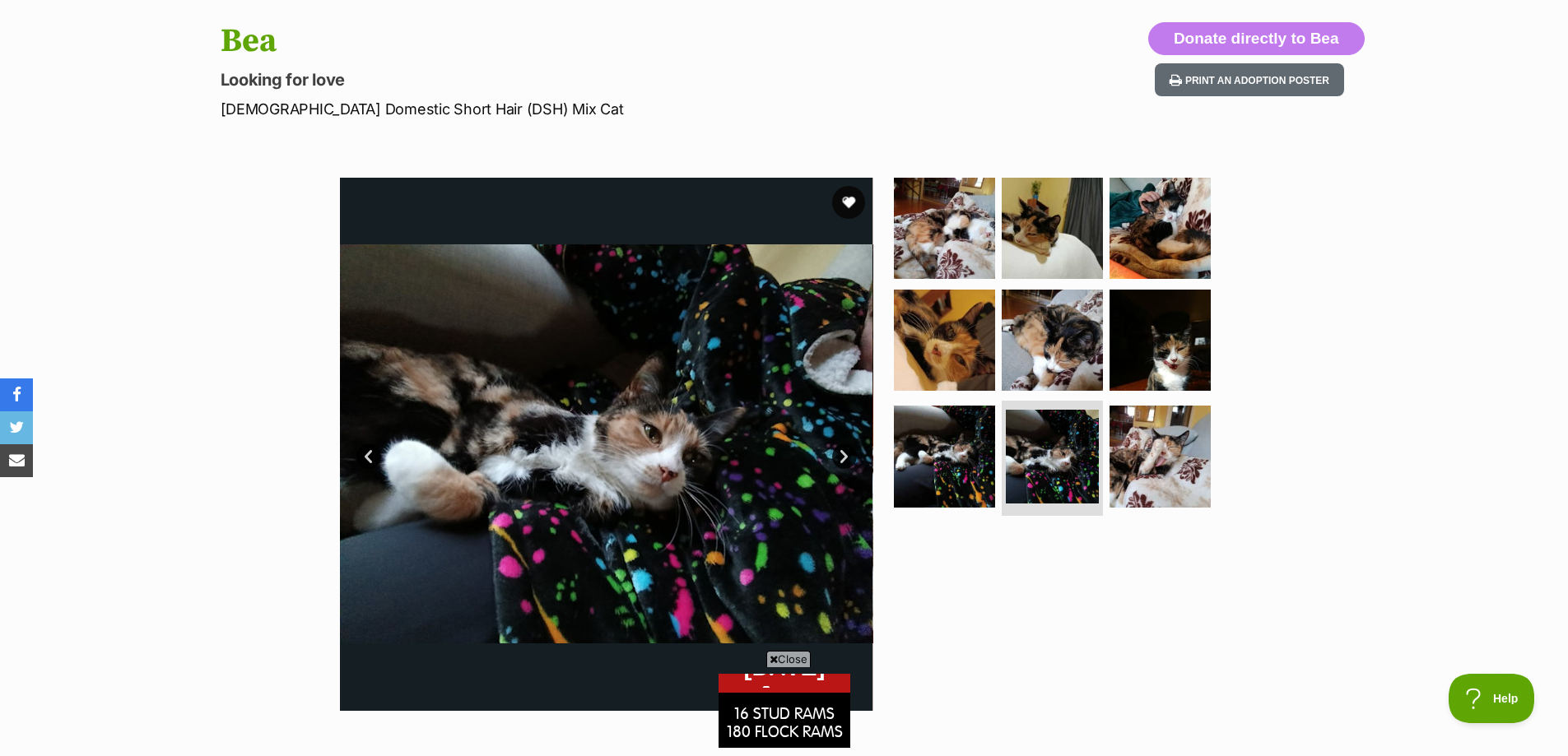
click at [845, 460] on link "Next" at bounding box center [845, 457] width 25 height 25
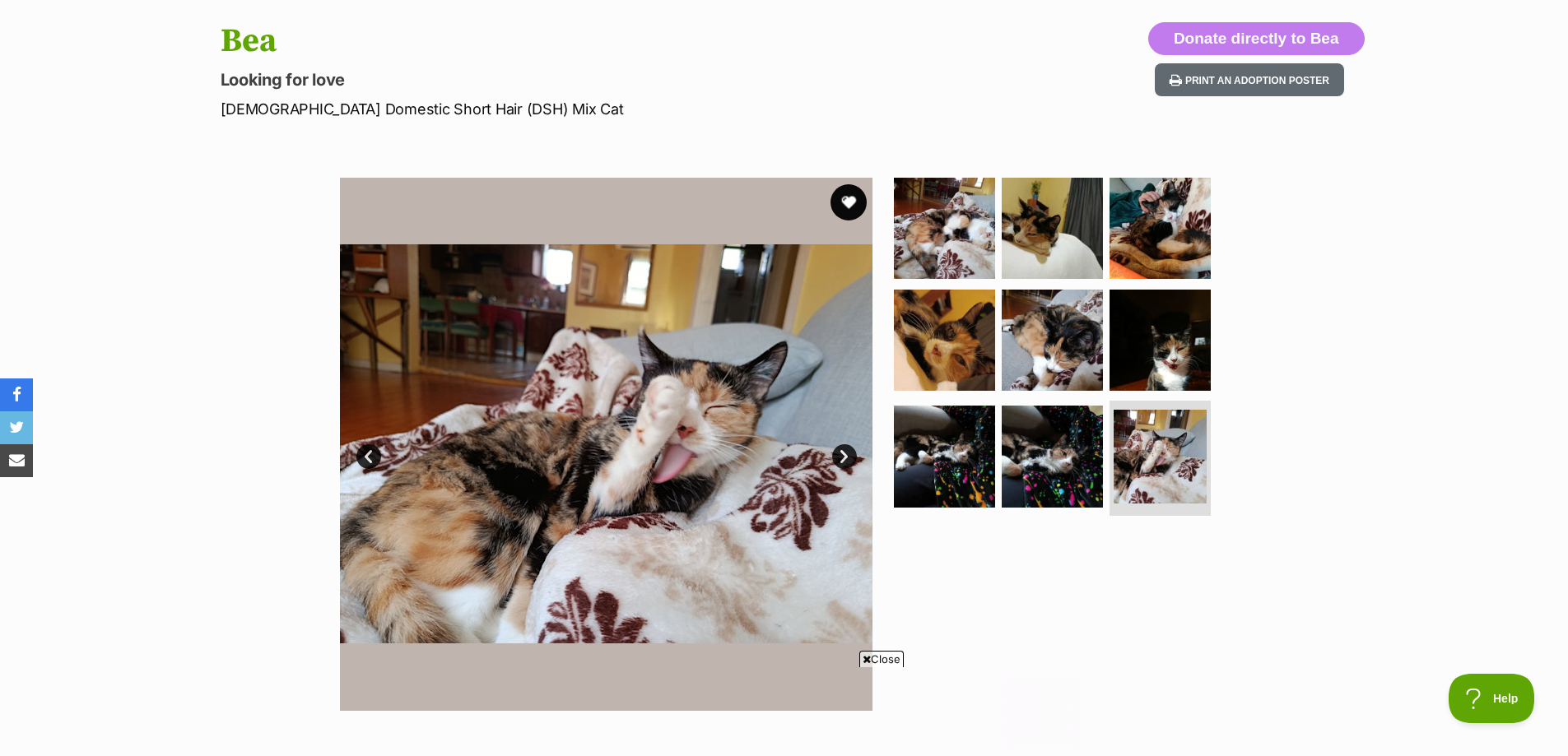
scroll to position [0, 0]
click at [846, 195] on div at bounding box center [784, 213] width 1568 height 756
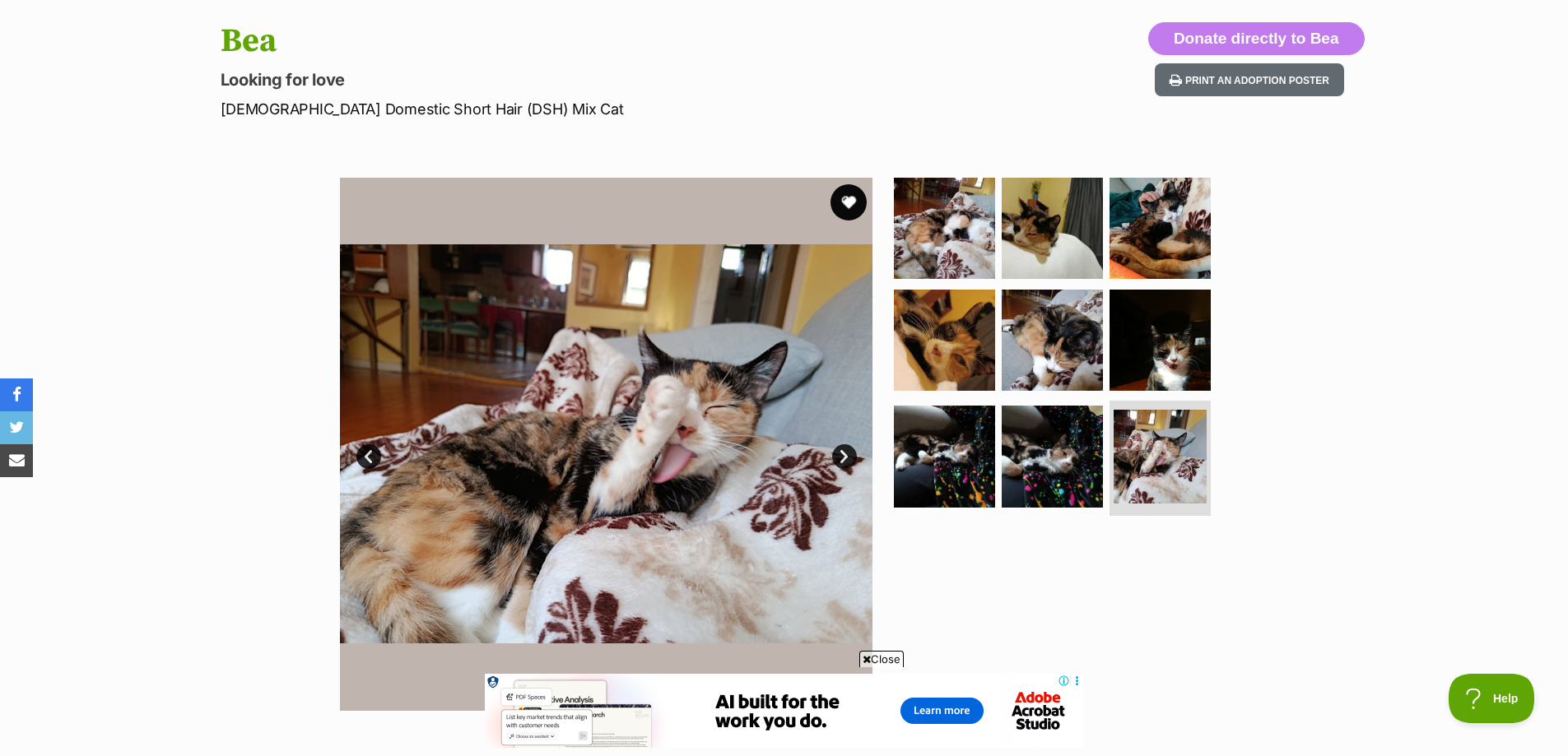
click at [851, 199] on button "favourite" at bounding box center [848, 202] width 36 height 36
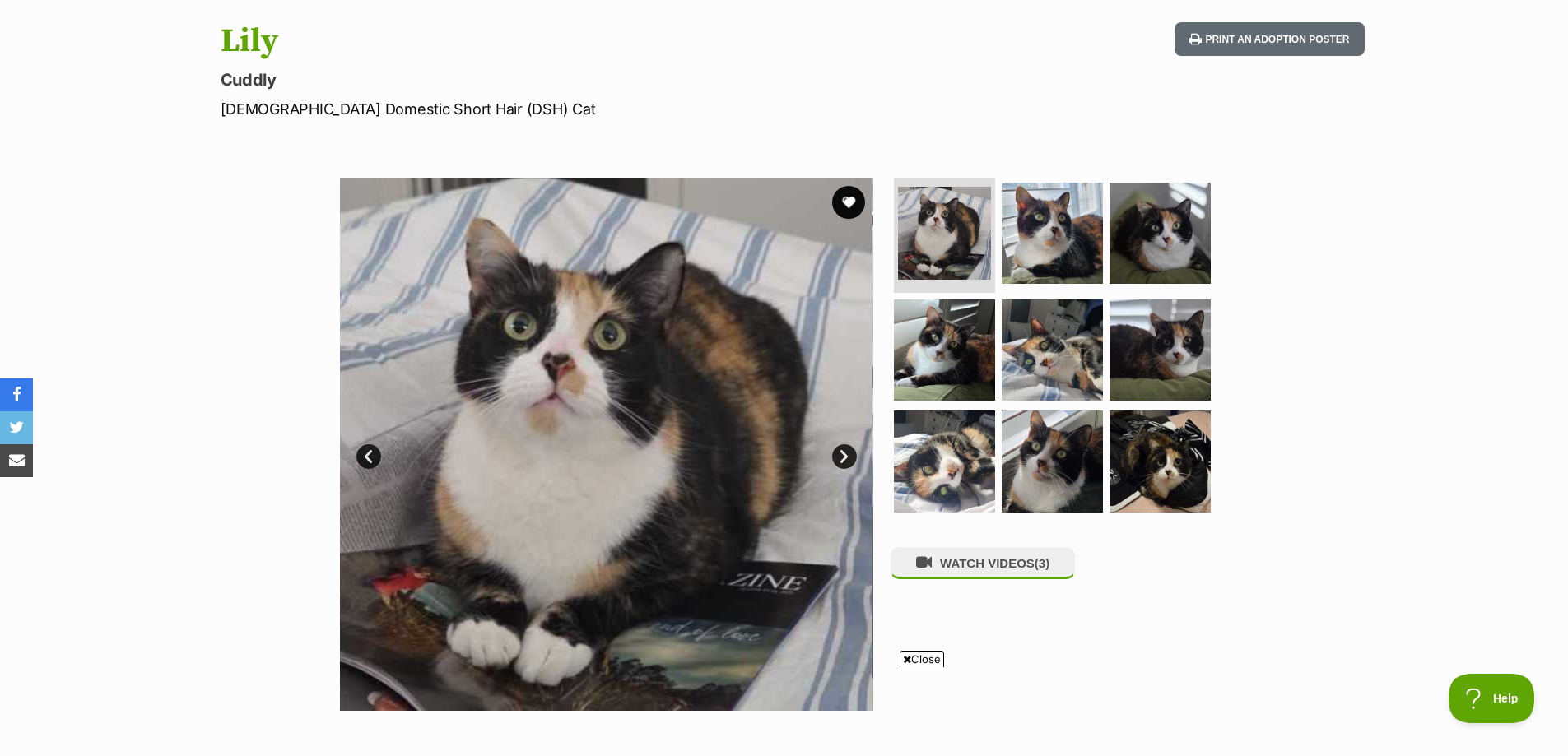
click at [851, 464] on link "Next" at bounding box center [845, 457] width 25 height 25
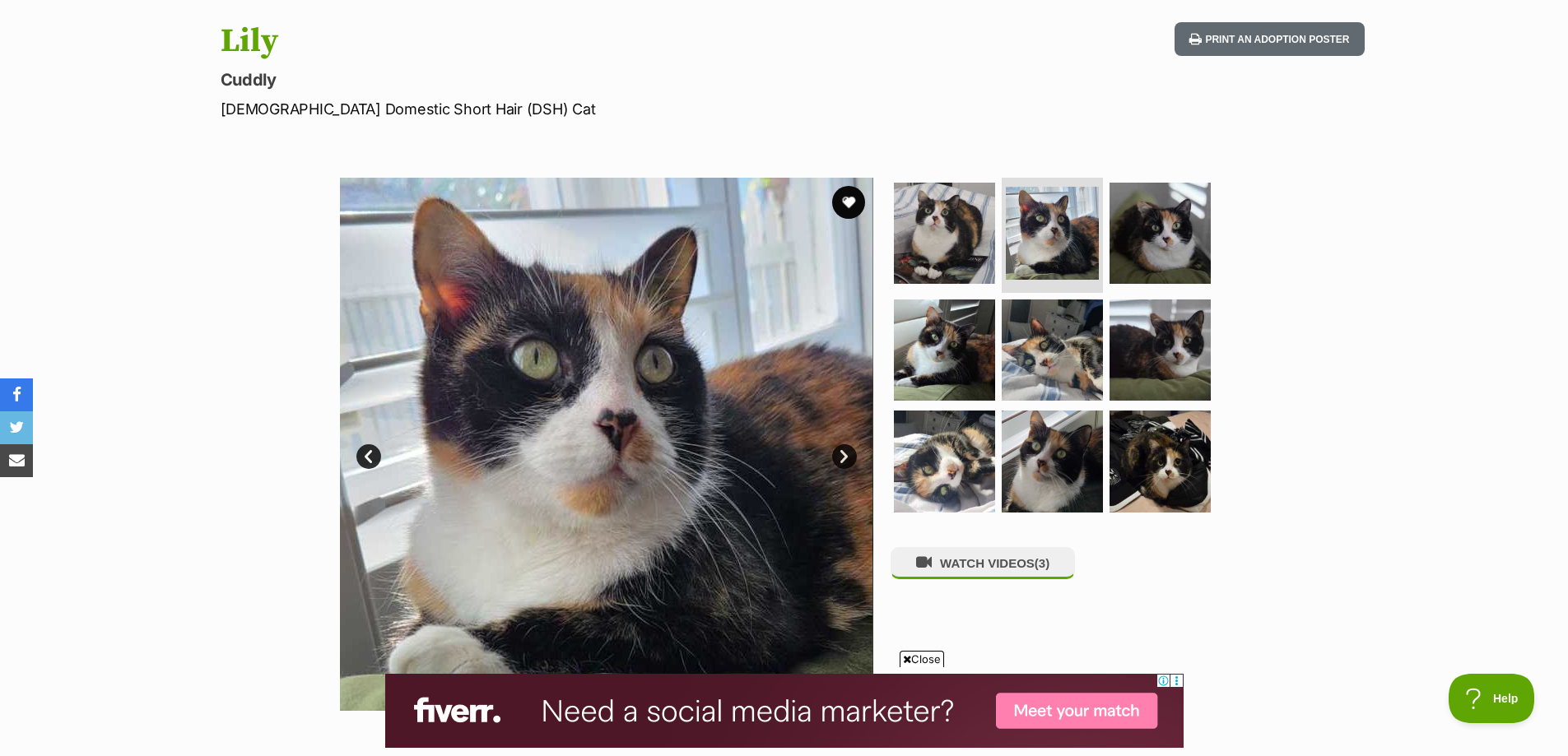
click at [843, 462] on link "Next" at bounding box center [845, 457] width 25 height 25
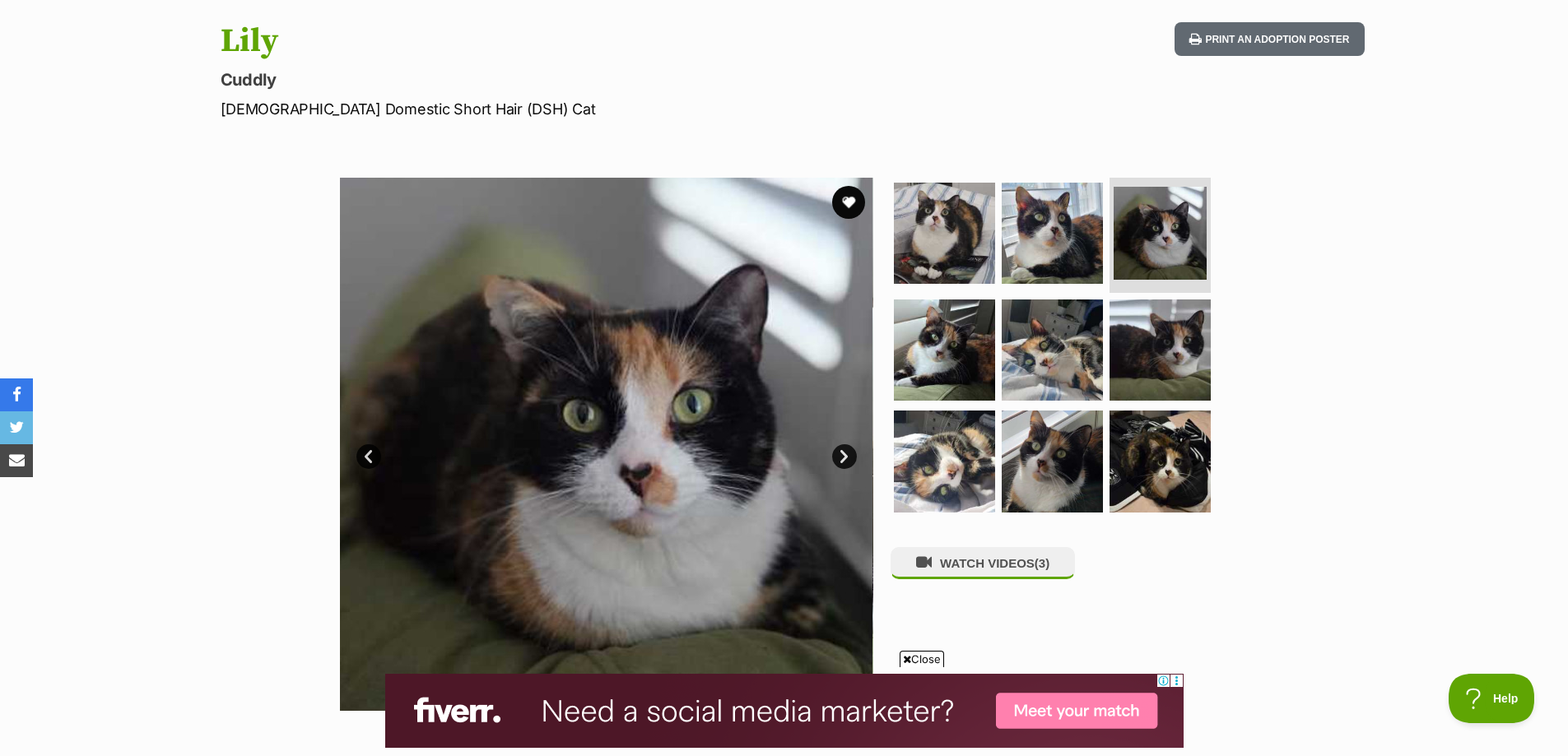
click at [843, 462] on link "Next" at bounding box center [845, 457] width 25 height 25
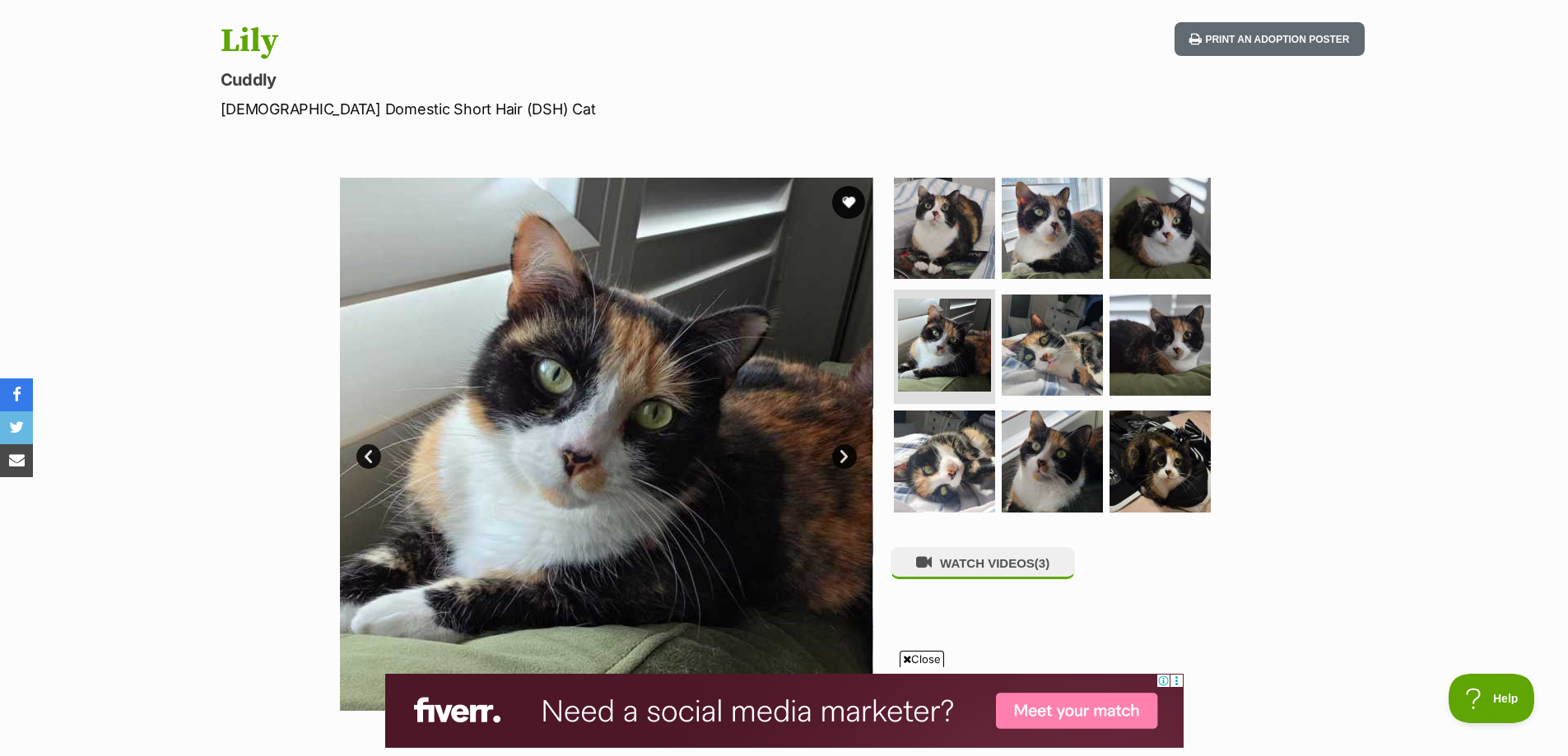
click at [843, 462] on link "Next" at bounding box center [845, 457] width 25 height 25
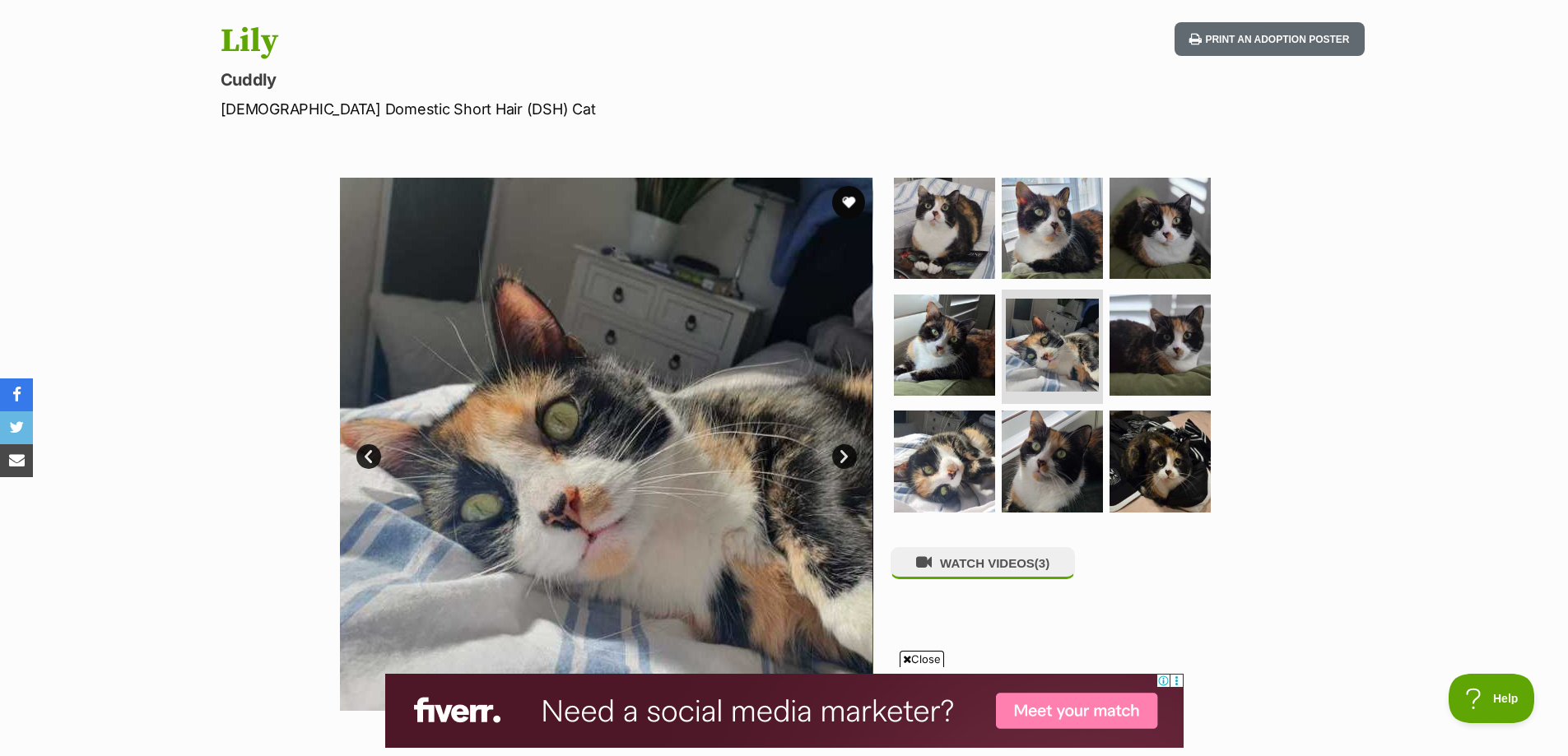
click at [843, 462] on link "Next" at bounding box center [845, 457] width 25 height 25
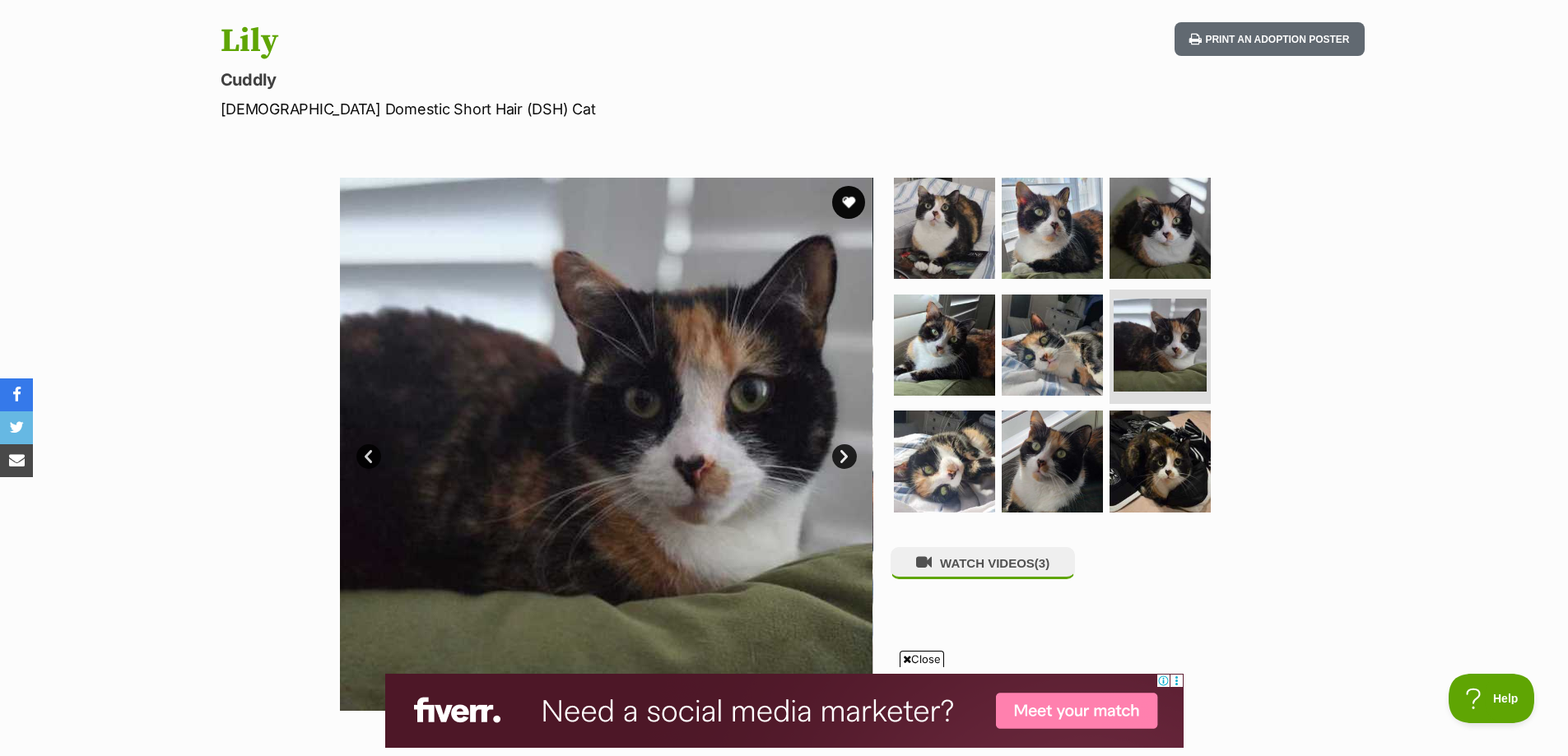
click at [843, 462] on link "Next" at bounding box center [845, 457] width 25 height 25
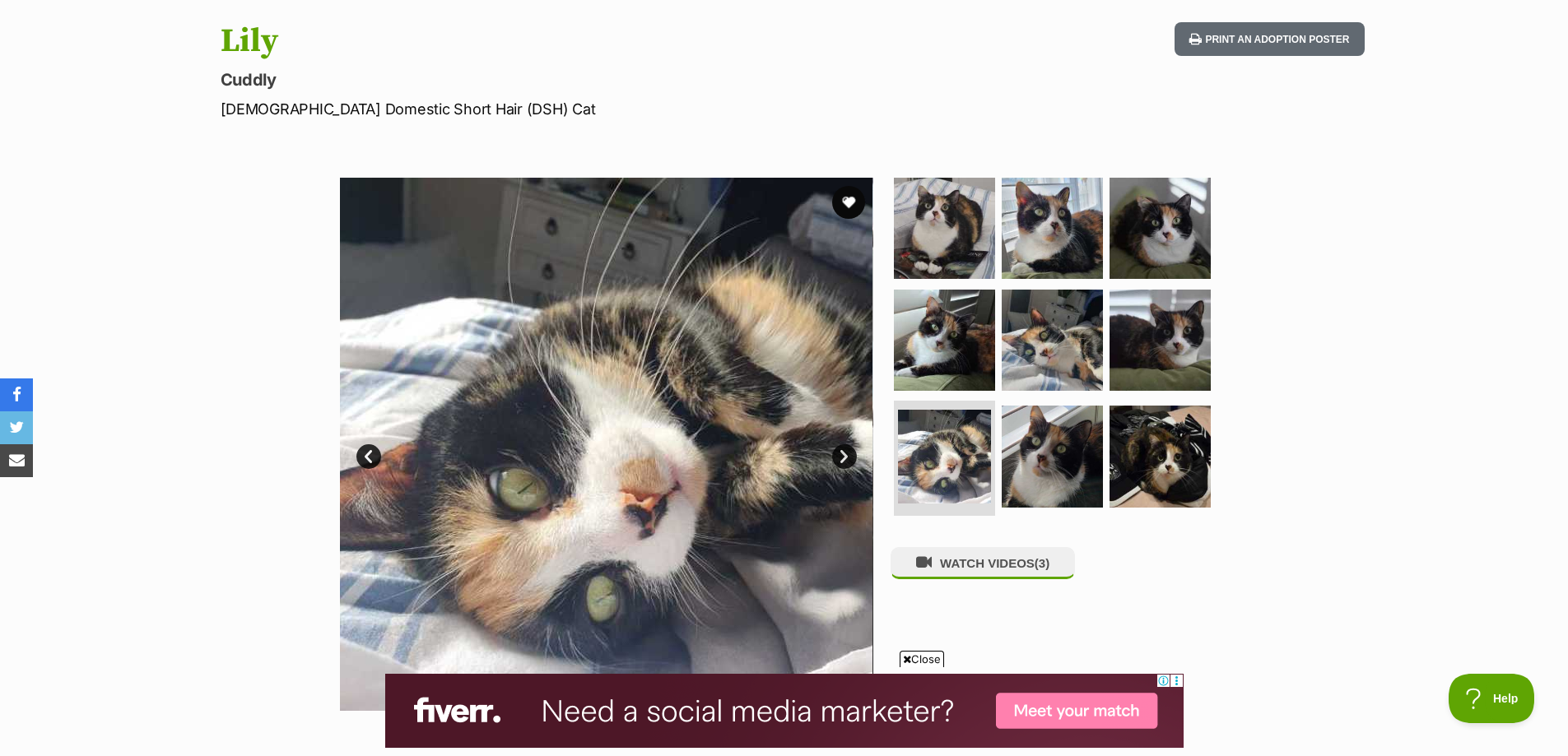
click at [843, 462] on link "Next" at bounding box center [845, 457] width 25 height 25
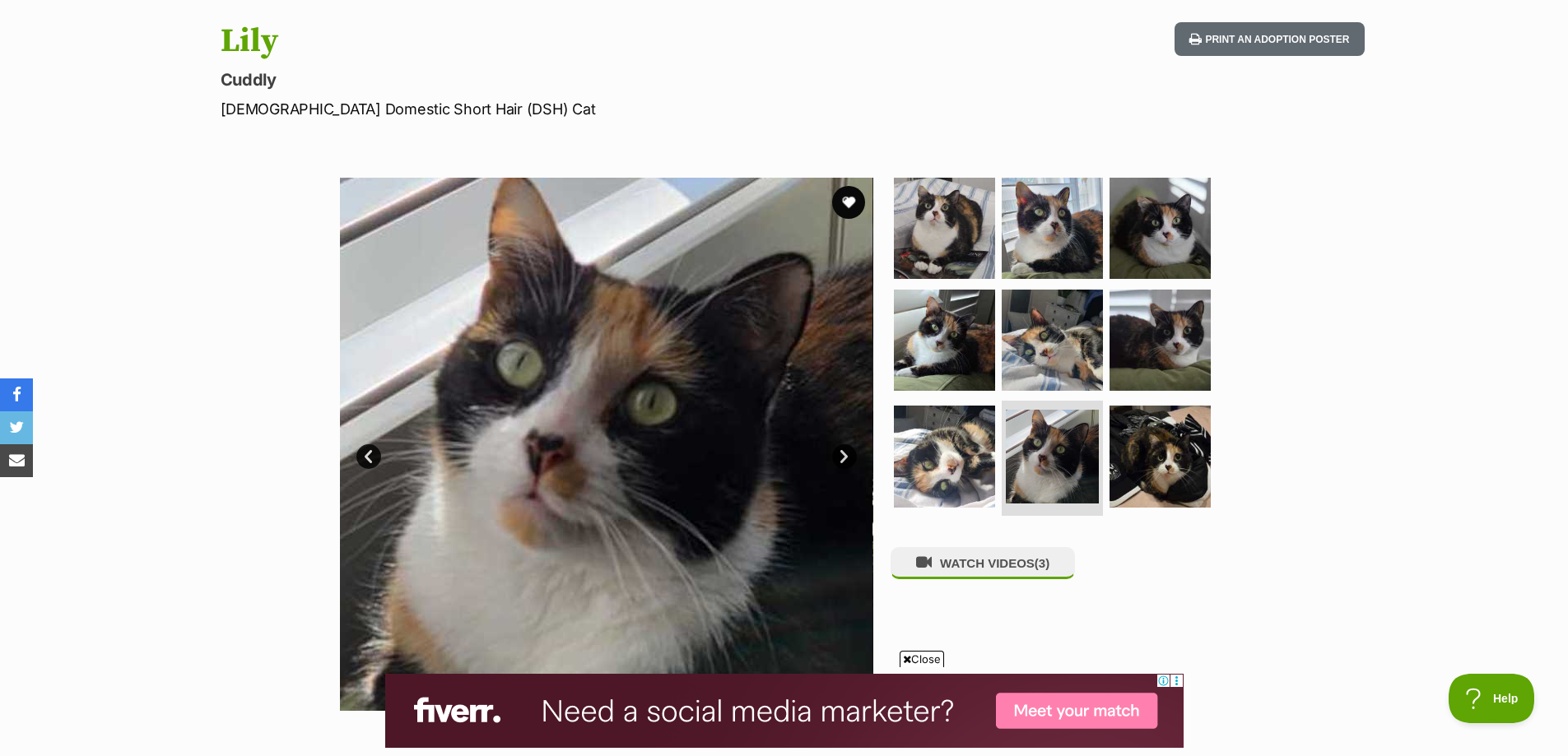
click at [843, 462] on link "Next" at bounding box center [845, 457] width 25 height 25
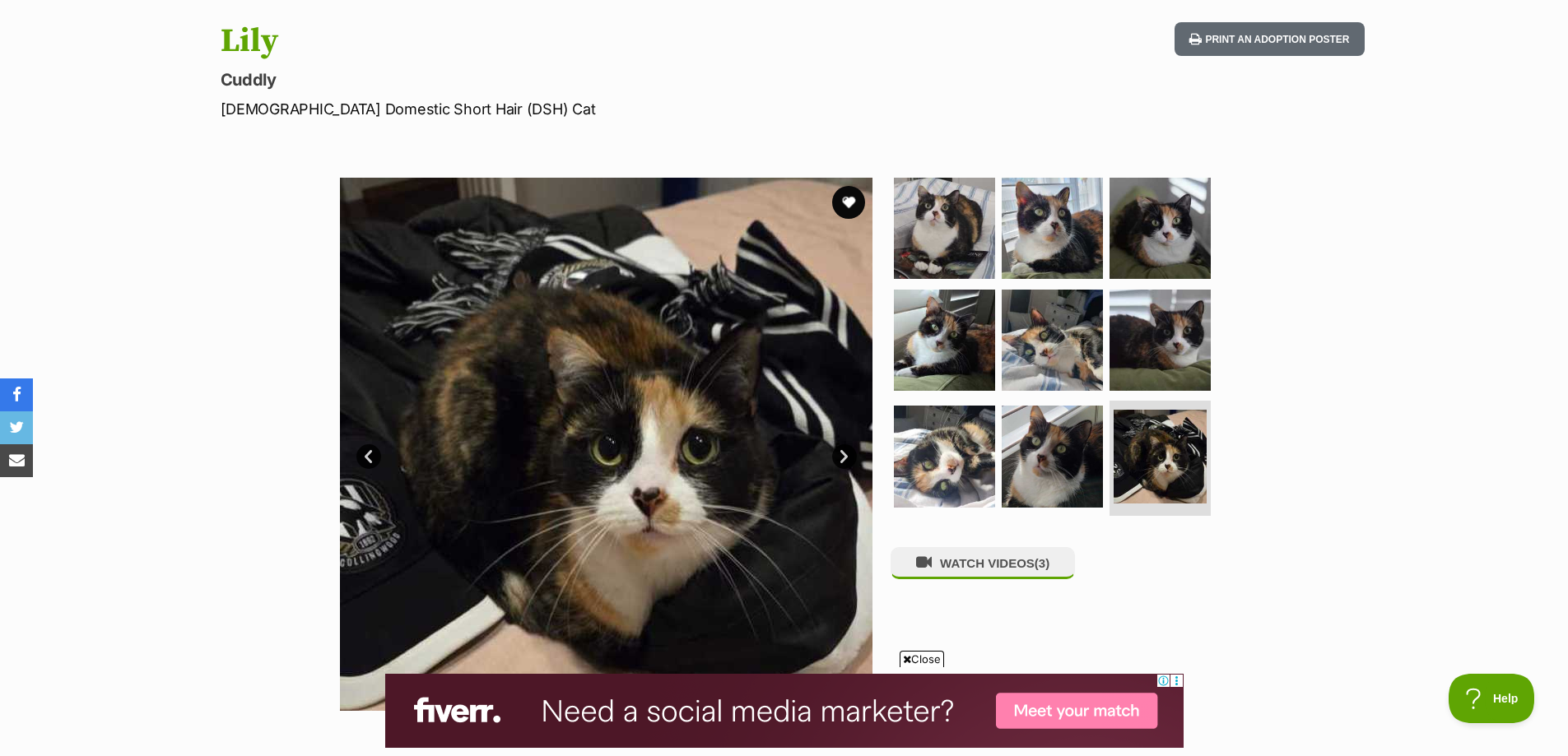
click at [843, 462] on link "Next" at bounding box center [845, 457] width 25 height 25
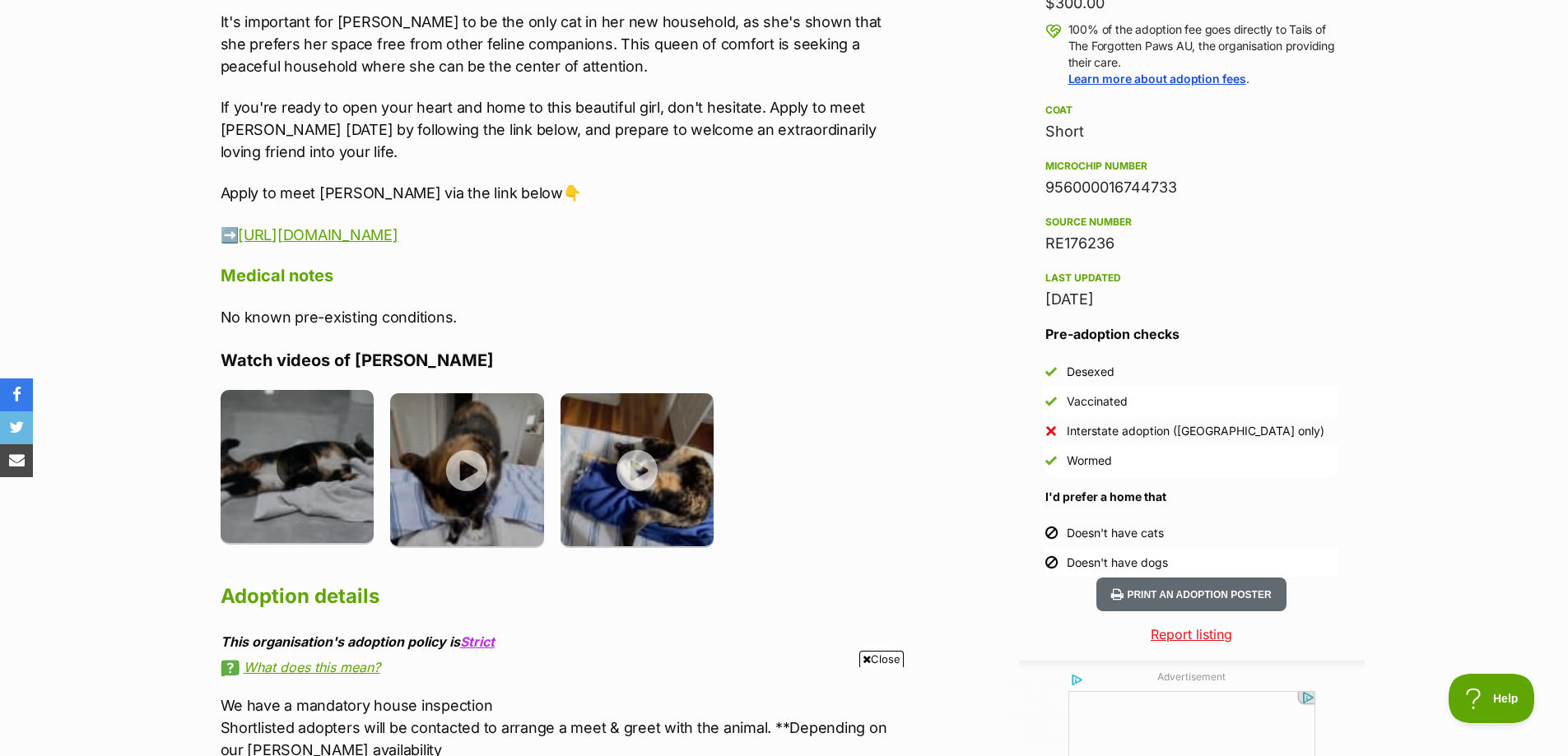
click at [308, 447] on img at bounding box center [297, 467] width 154 height 154
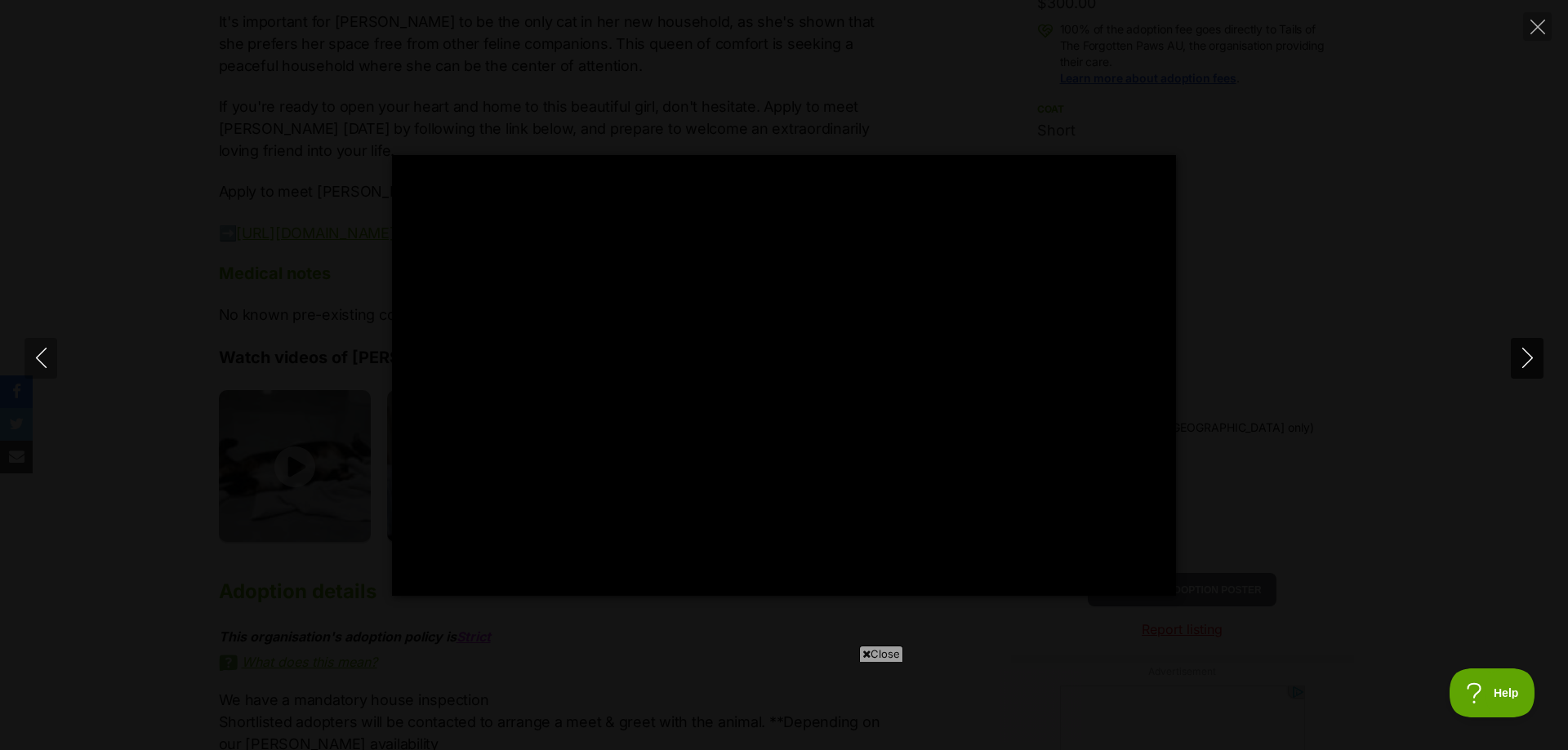
click at [1533, 354] on icon "Next" at bounding box center [1528, 358] width 20 height 20
type input "43.82"
click at [1533, 354] on icon "Next" at bounding box center [1528, 358] width 20 height 20
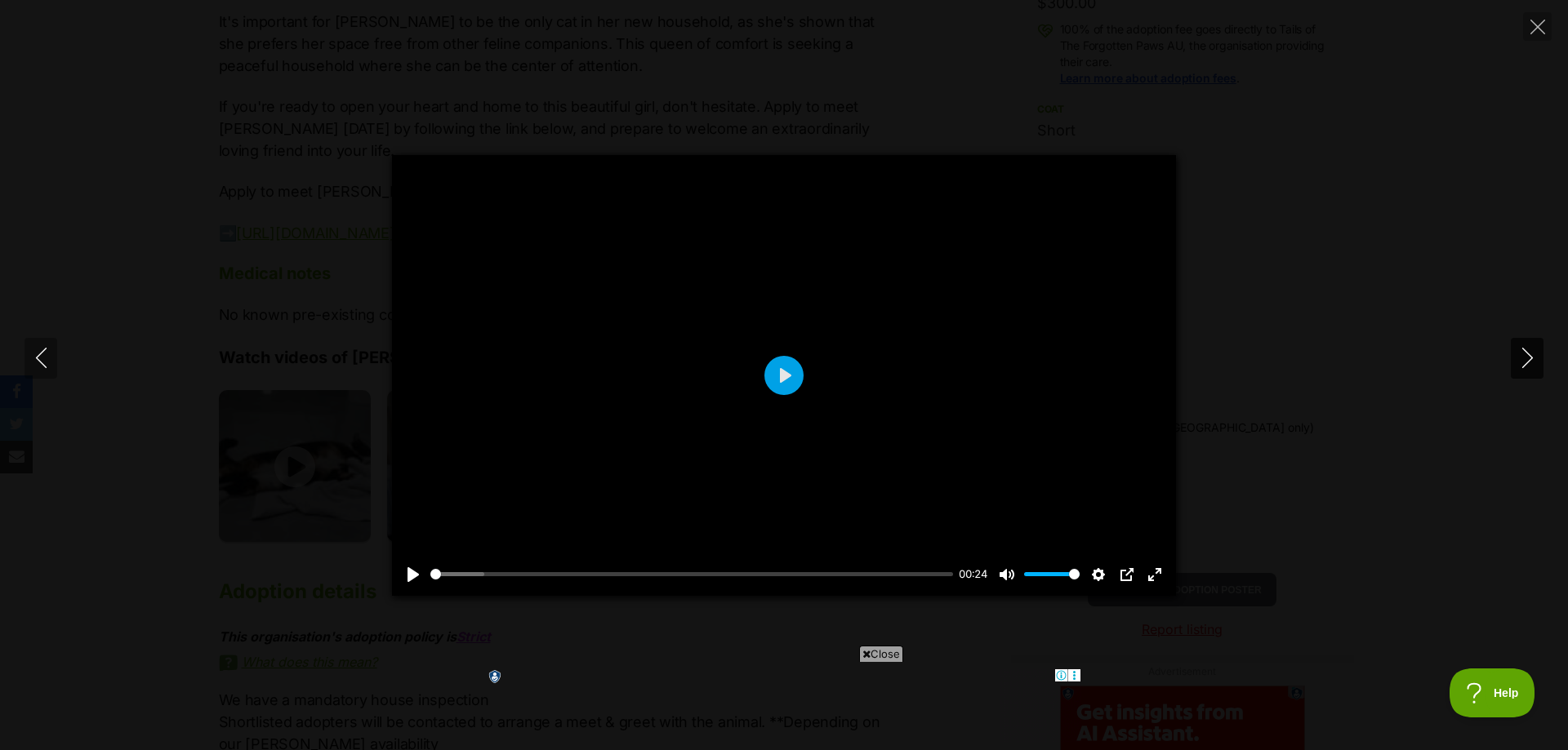
type input "79.3"
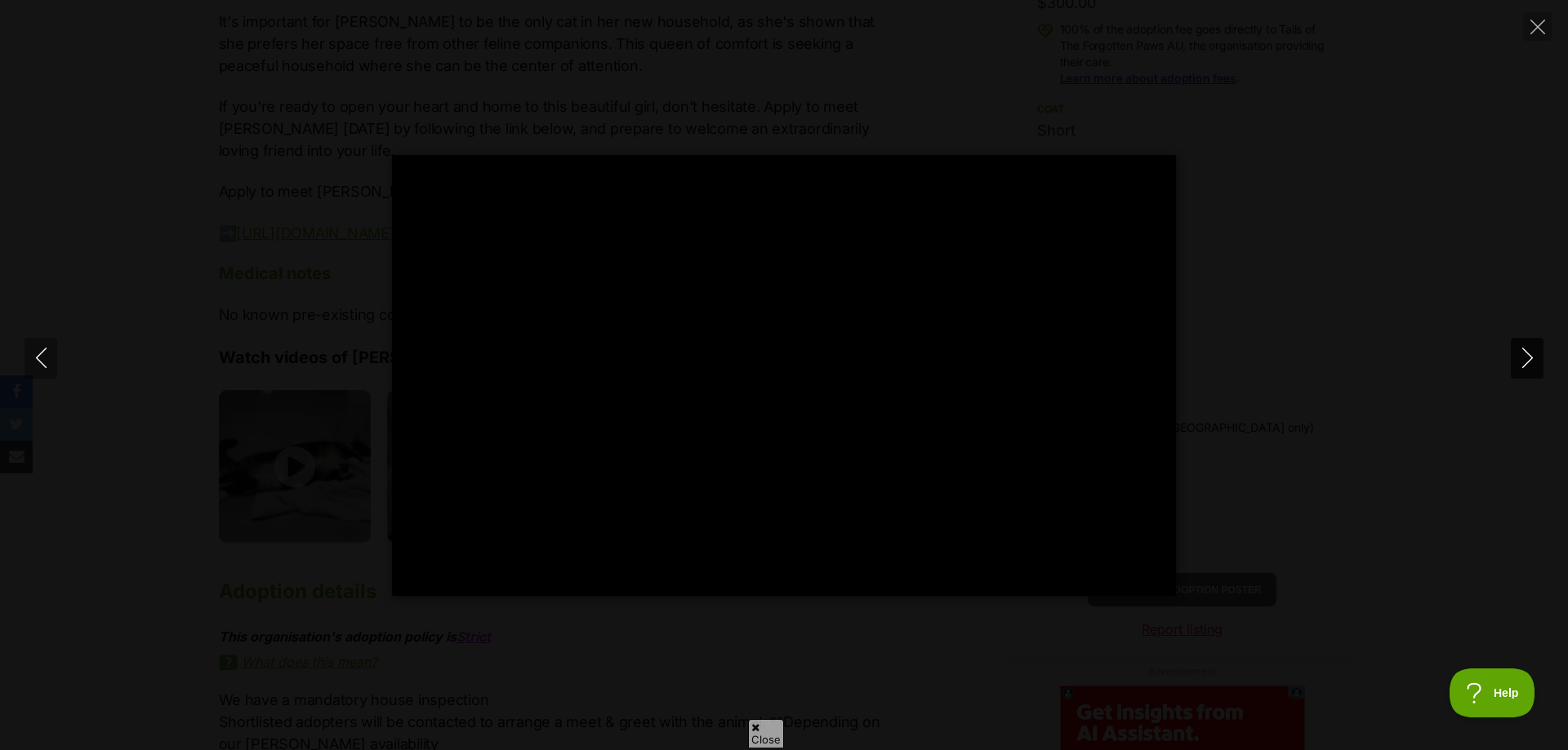
click at [1533, 354] on icon "Next" at bounding box center [1528, 358] width 20 height 20
type input "24.68"
click at [1528, 18] on button "Close" at bounding box center [1537, 26] width 29 height 29
type input "48.14"
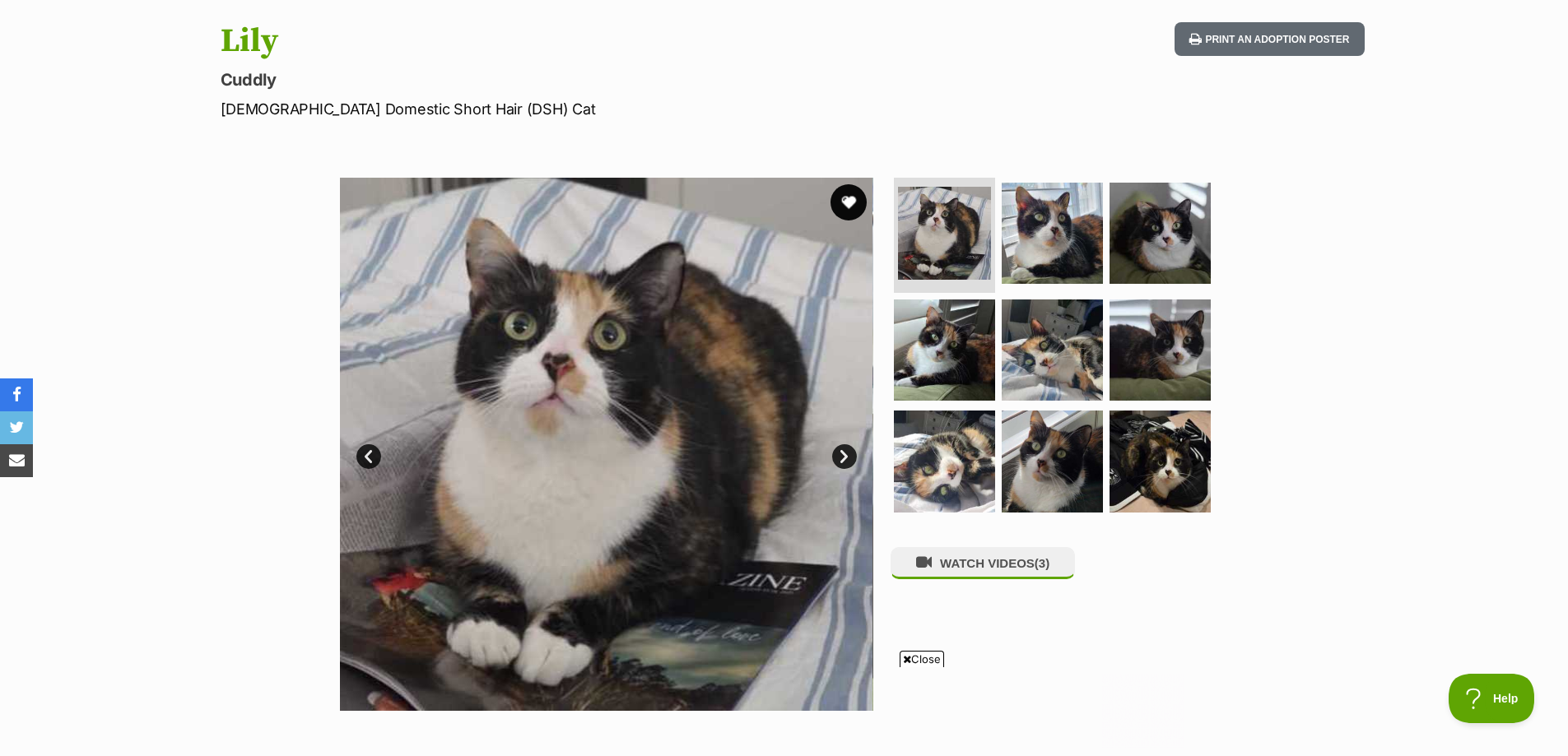
click at [858, 208] on button "favourite" at bounding box center [848, 202] width 36 height 36
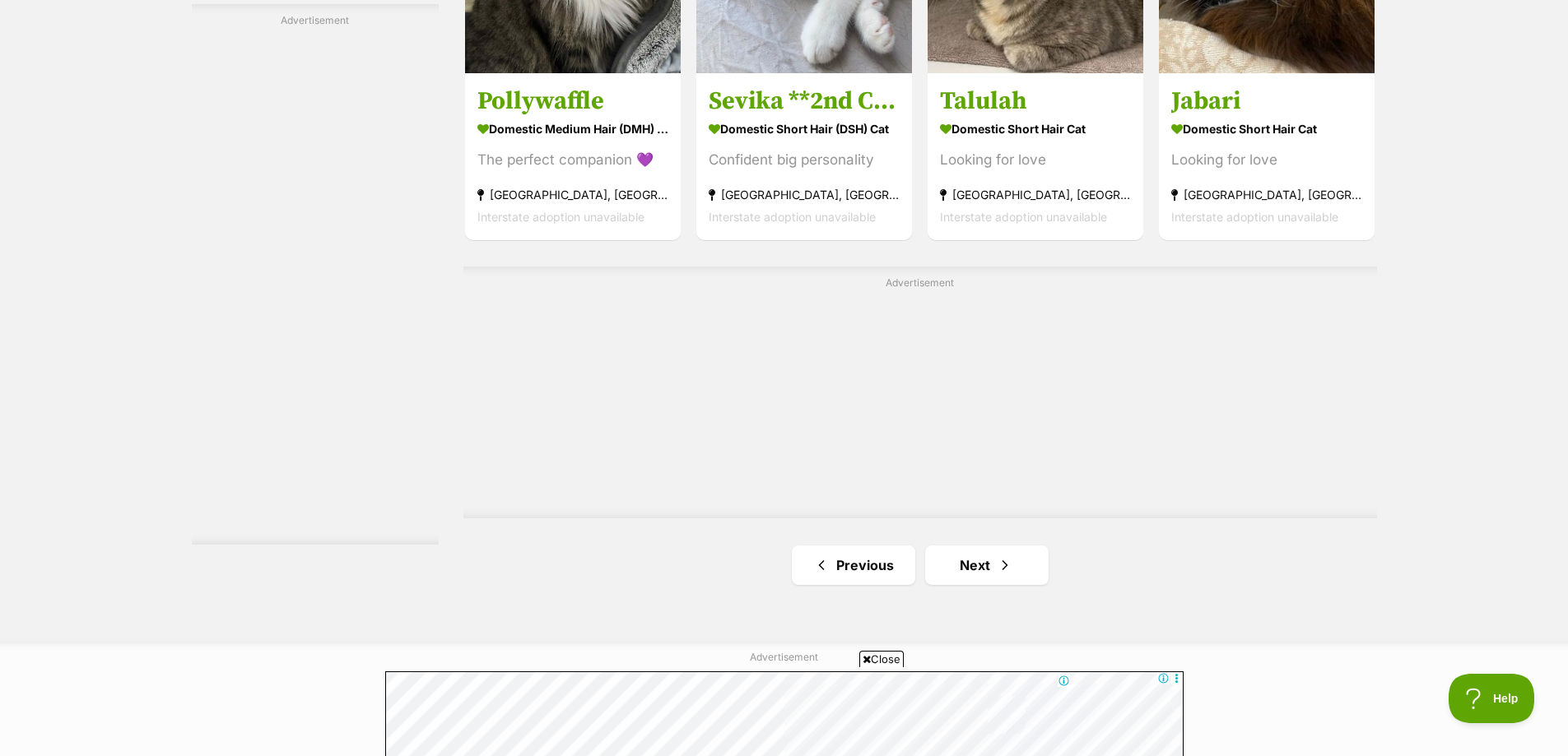
scroll to position [2881, 0]
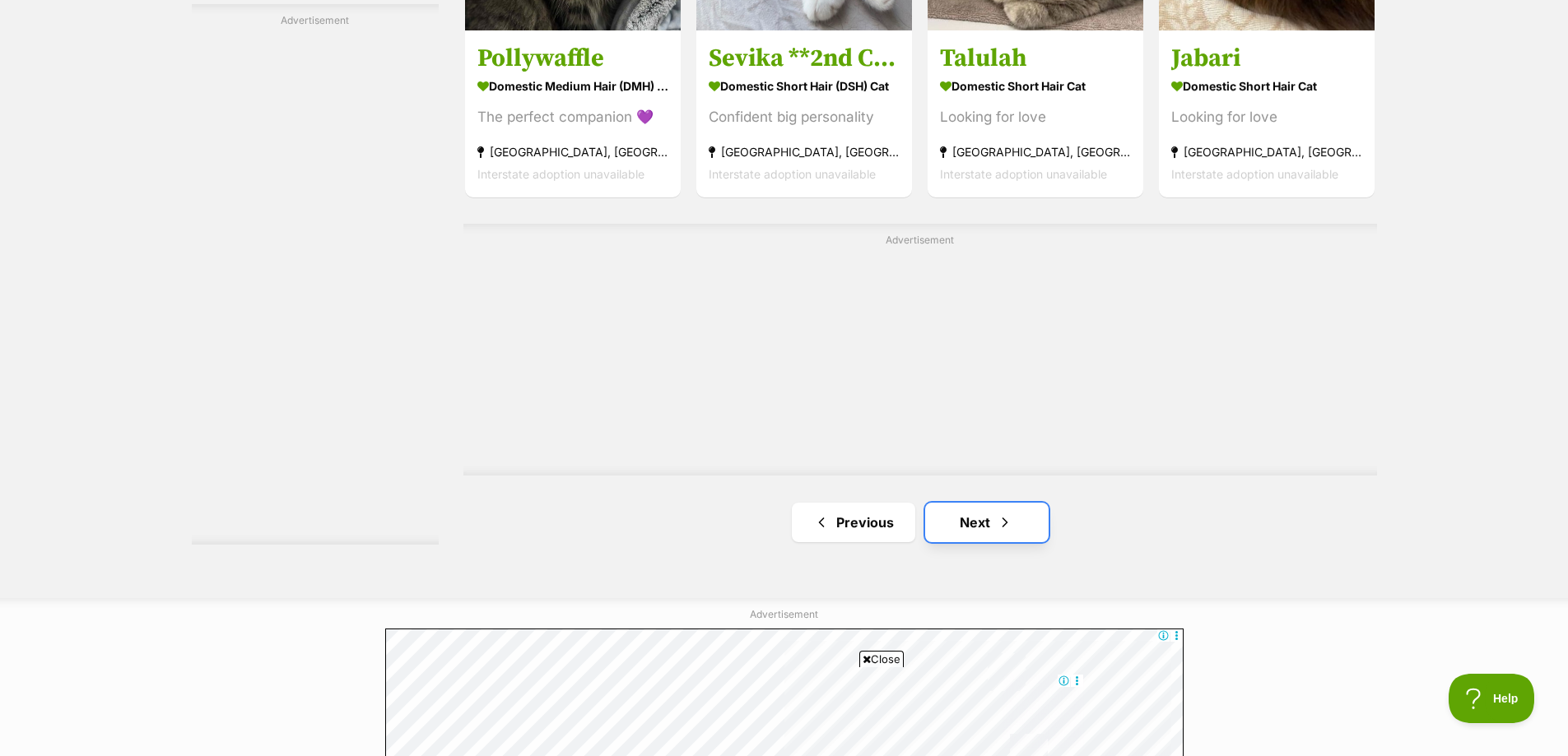
click at [991, 525] on link "Next" at bounding box center [987, 523] width 124 height 40
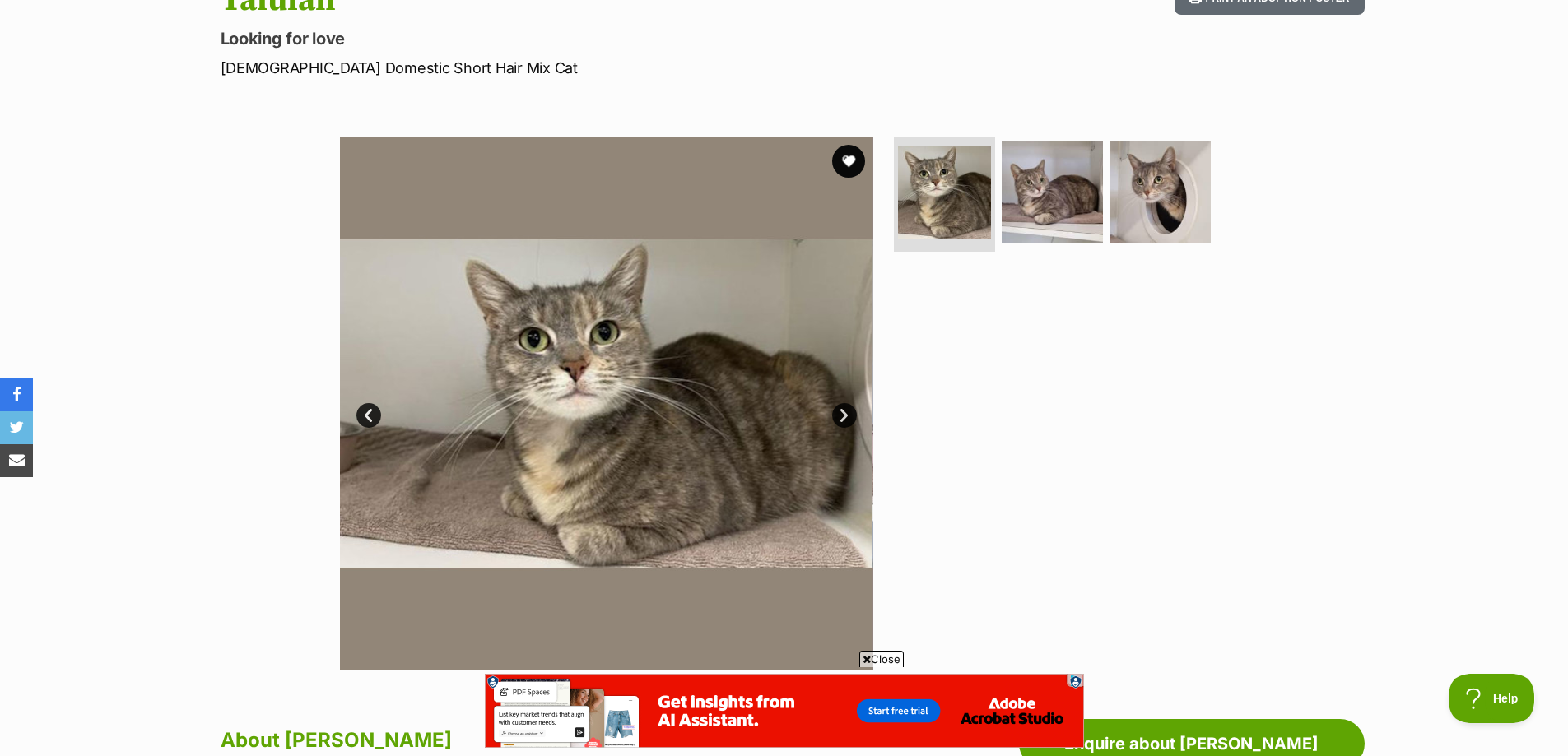
scroll to position [247, 0]
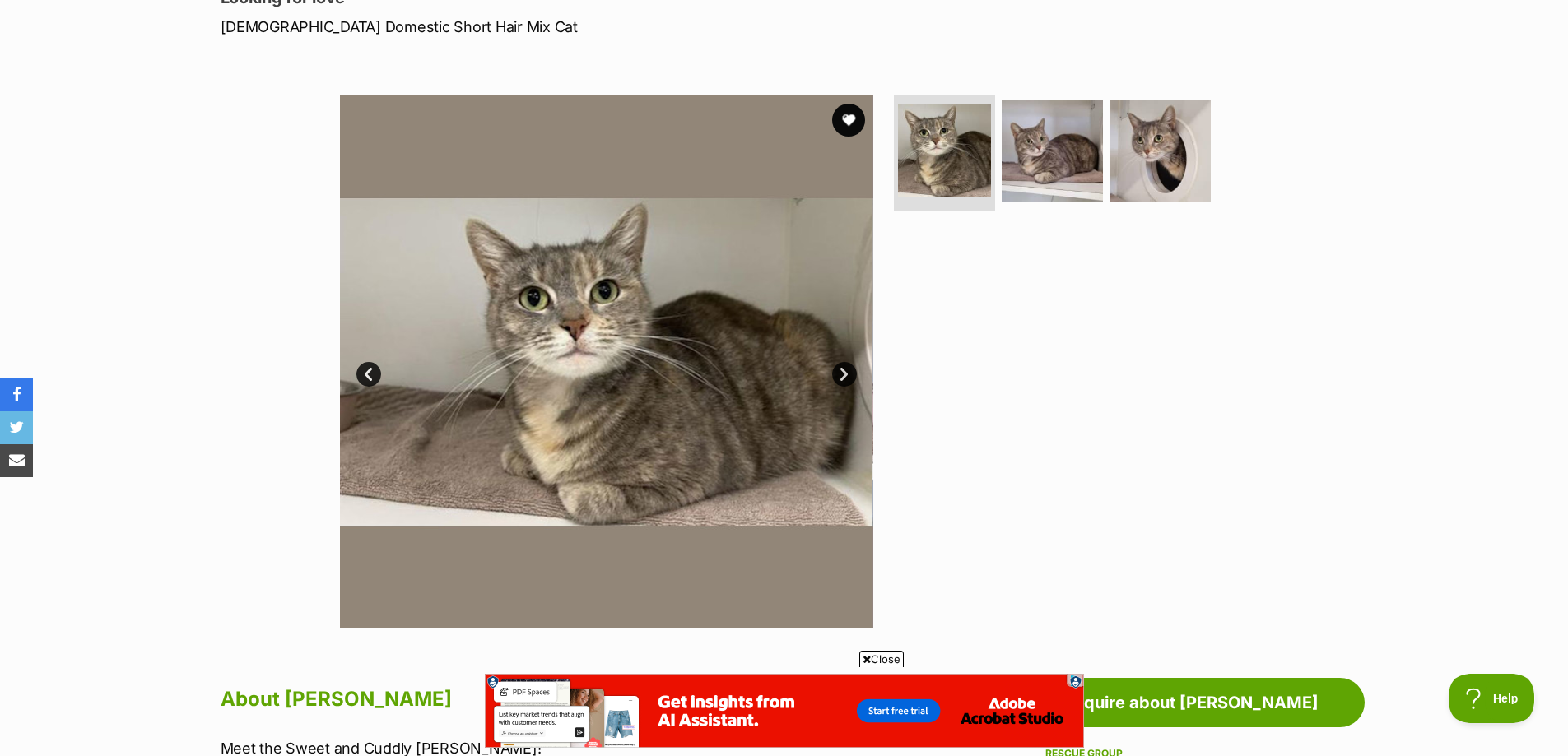
click at [839, 374] on link "Next" at bounding box center [845, 375] width 25 height 25
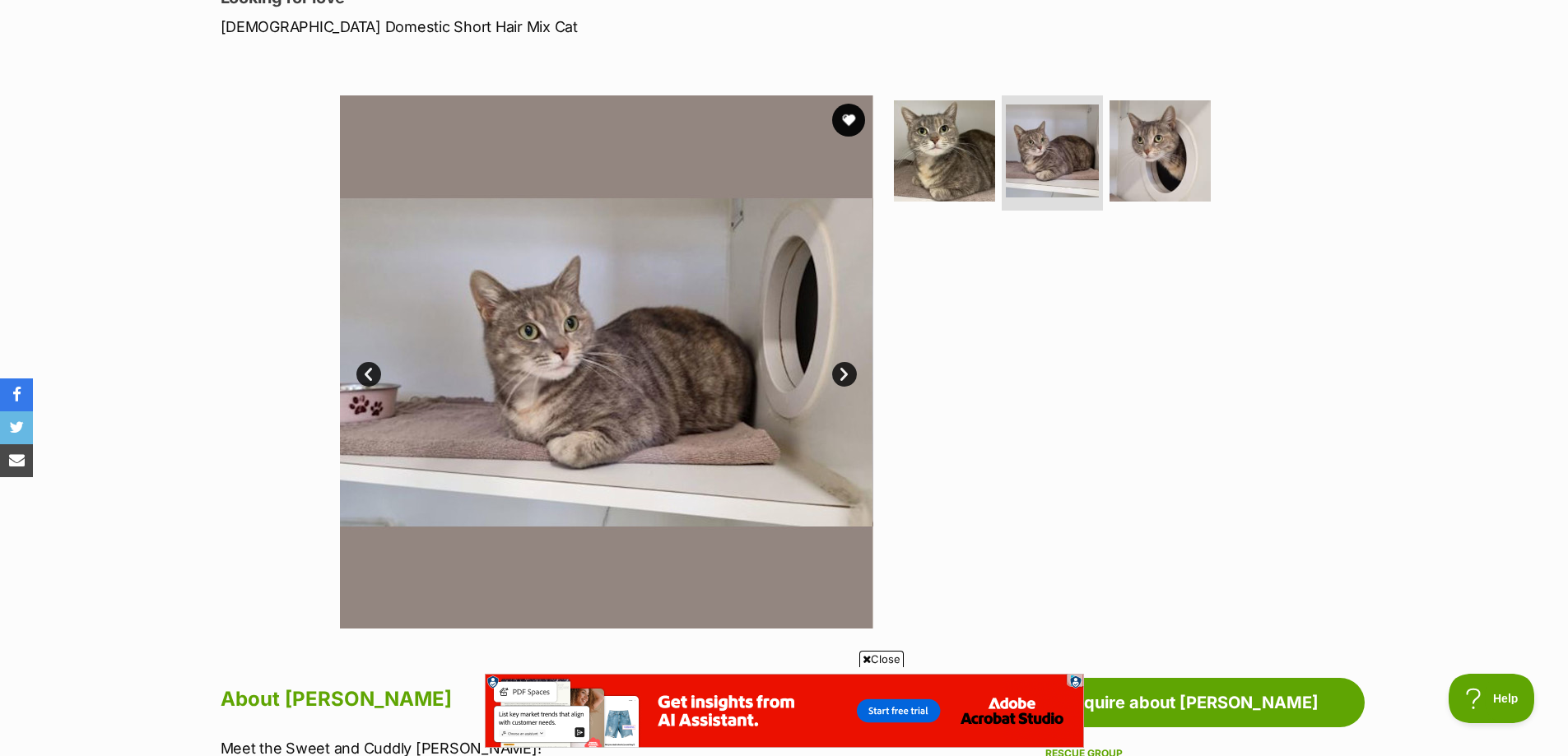
click at [839, 374] on link "Next" at bounding box center [845, 375] width 25 height 25
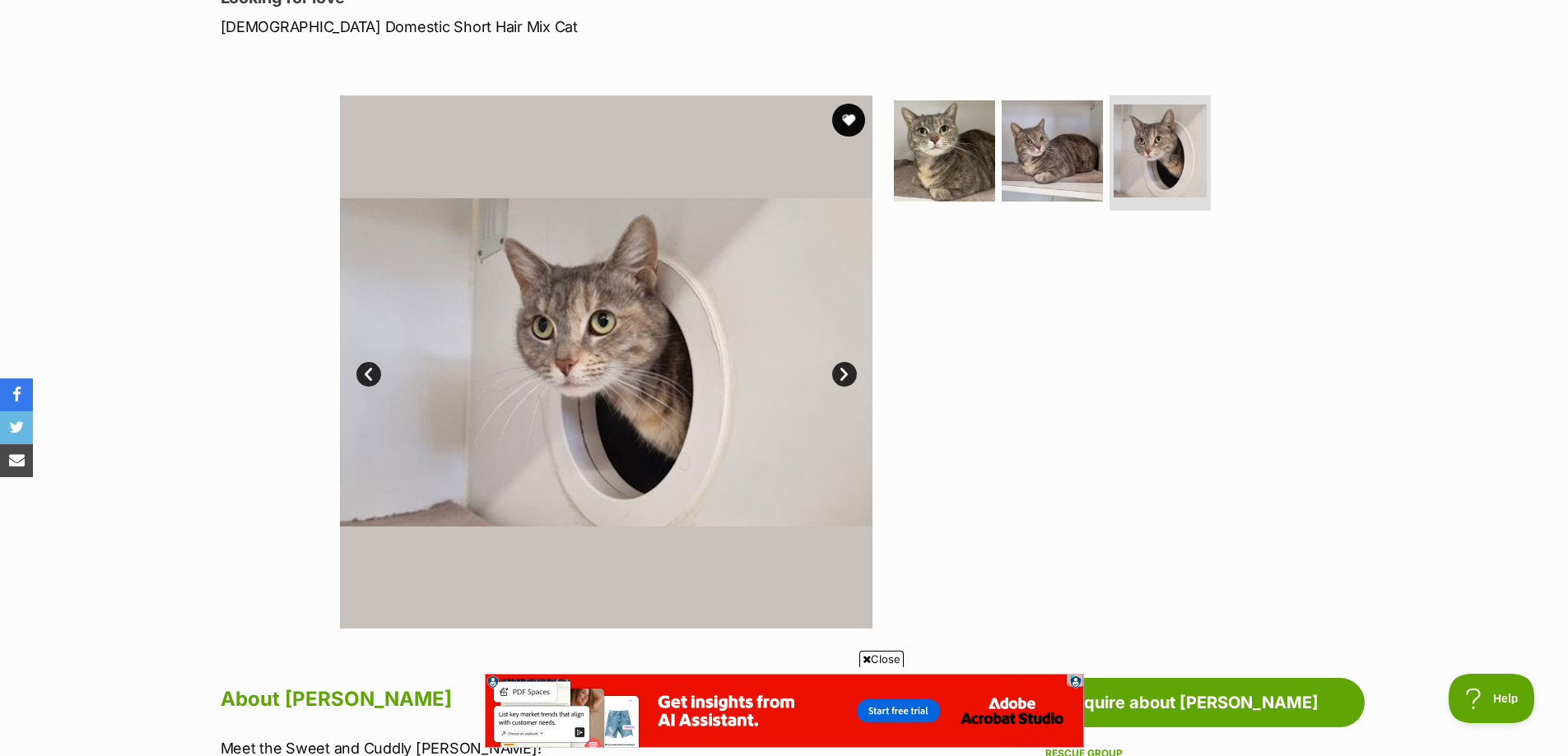
click at [839, 374] on link "Next" at bounding box center [845, 375] width 25 height 25
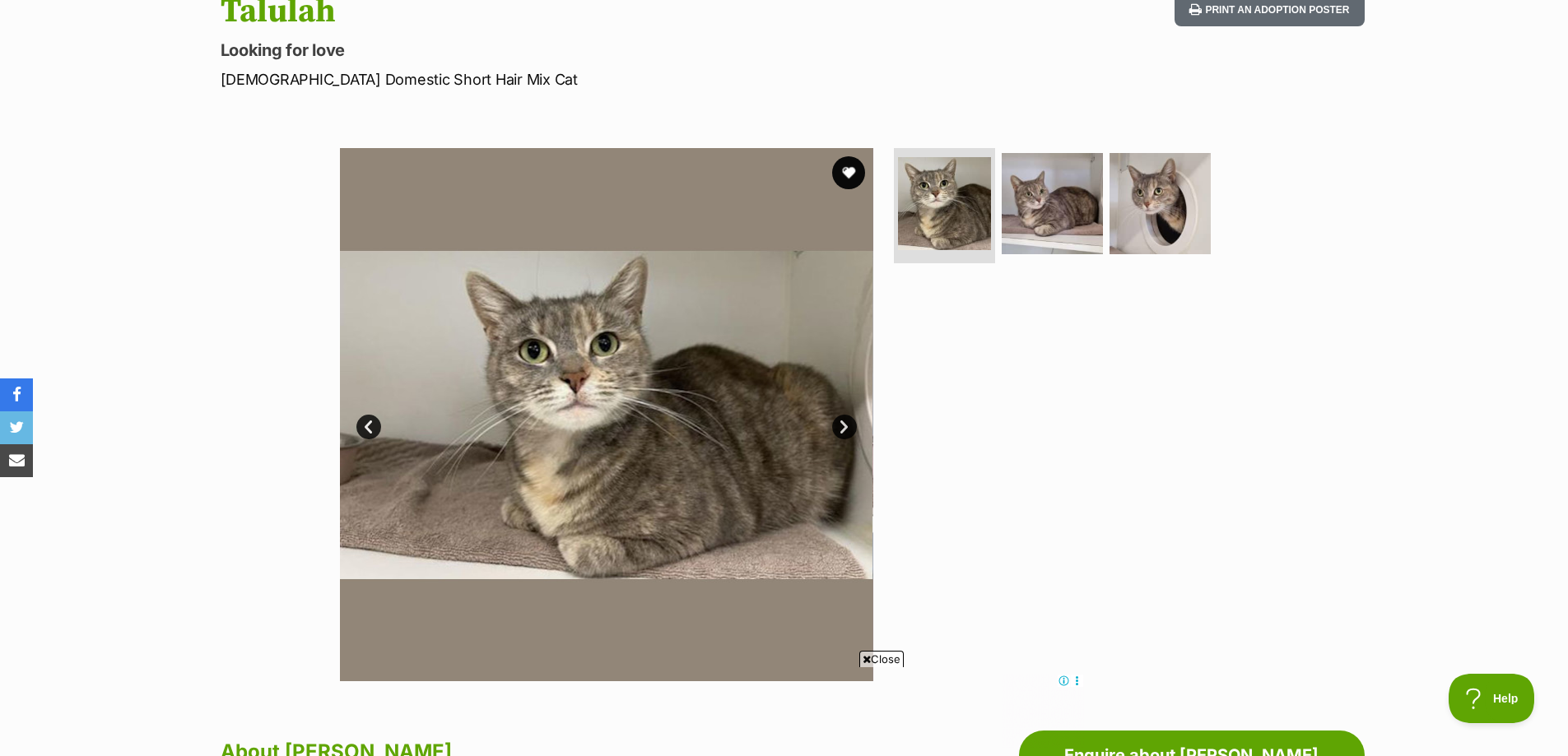
scroll to position [164, 0]
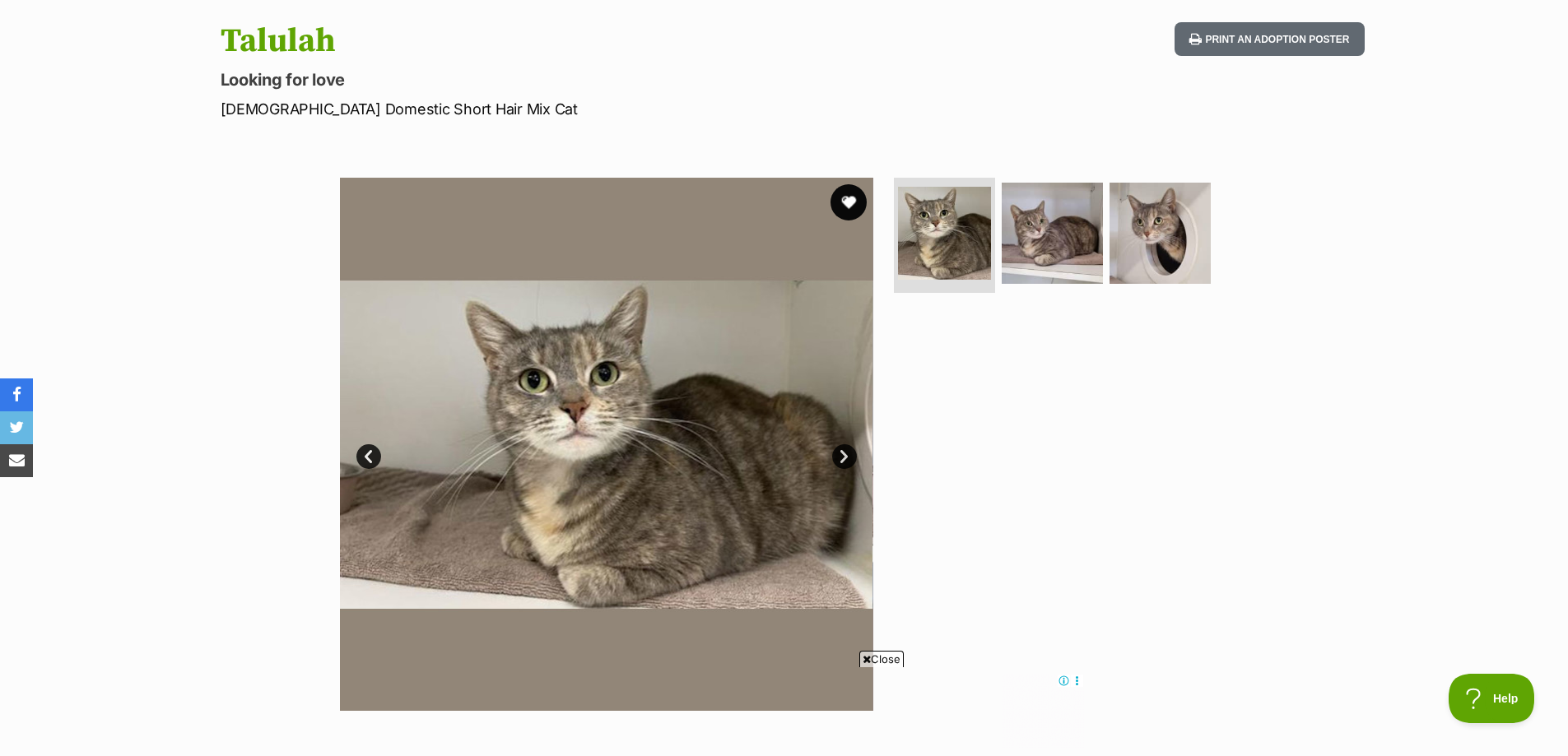
click at [839, 204] on button "favourite" at bounding box center [848, 202] width 36 height 36
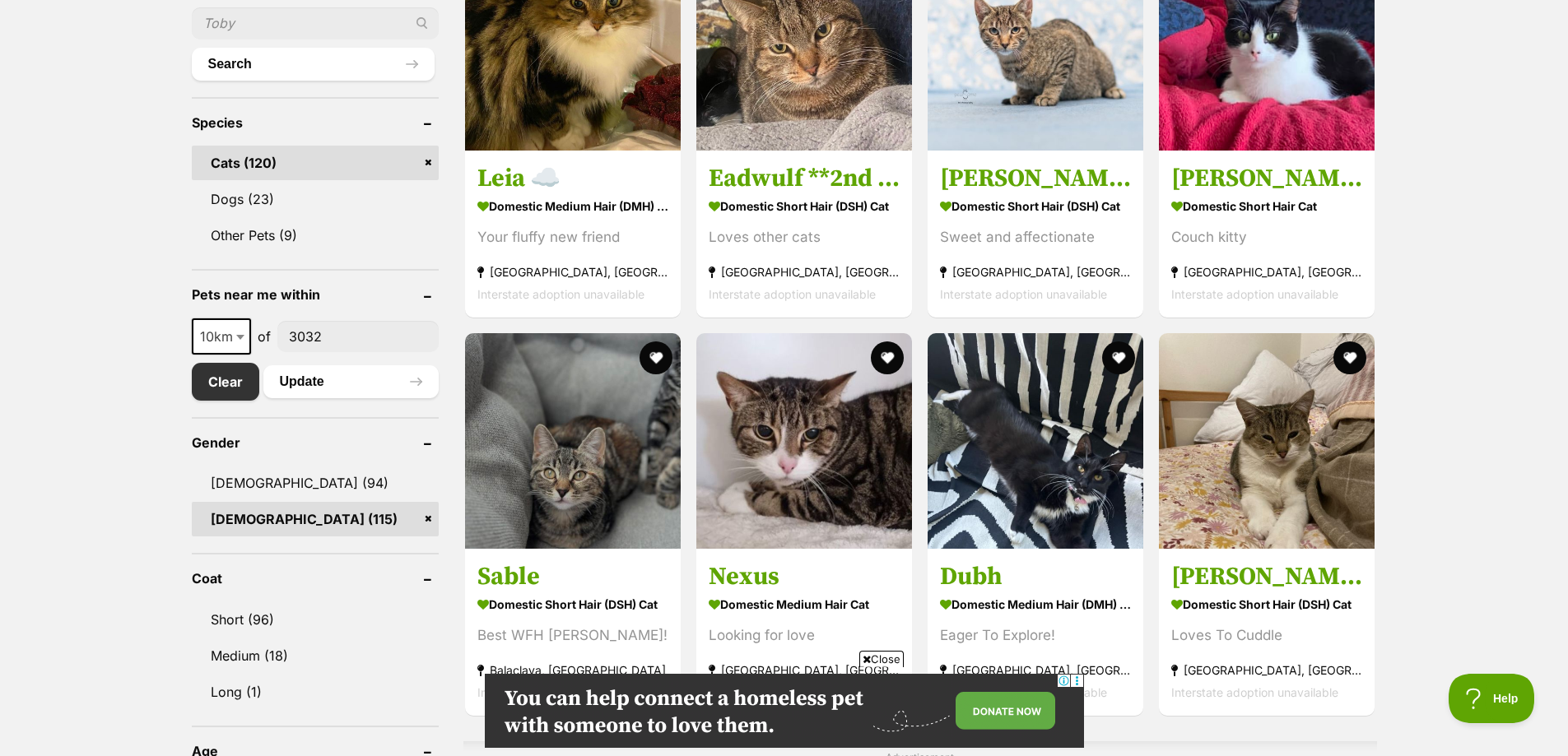
scroll to position [577, 0]
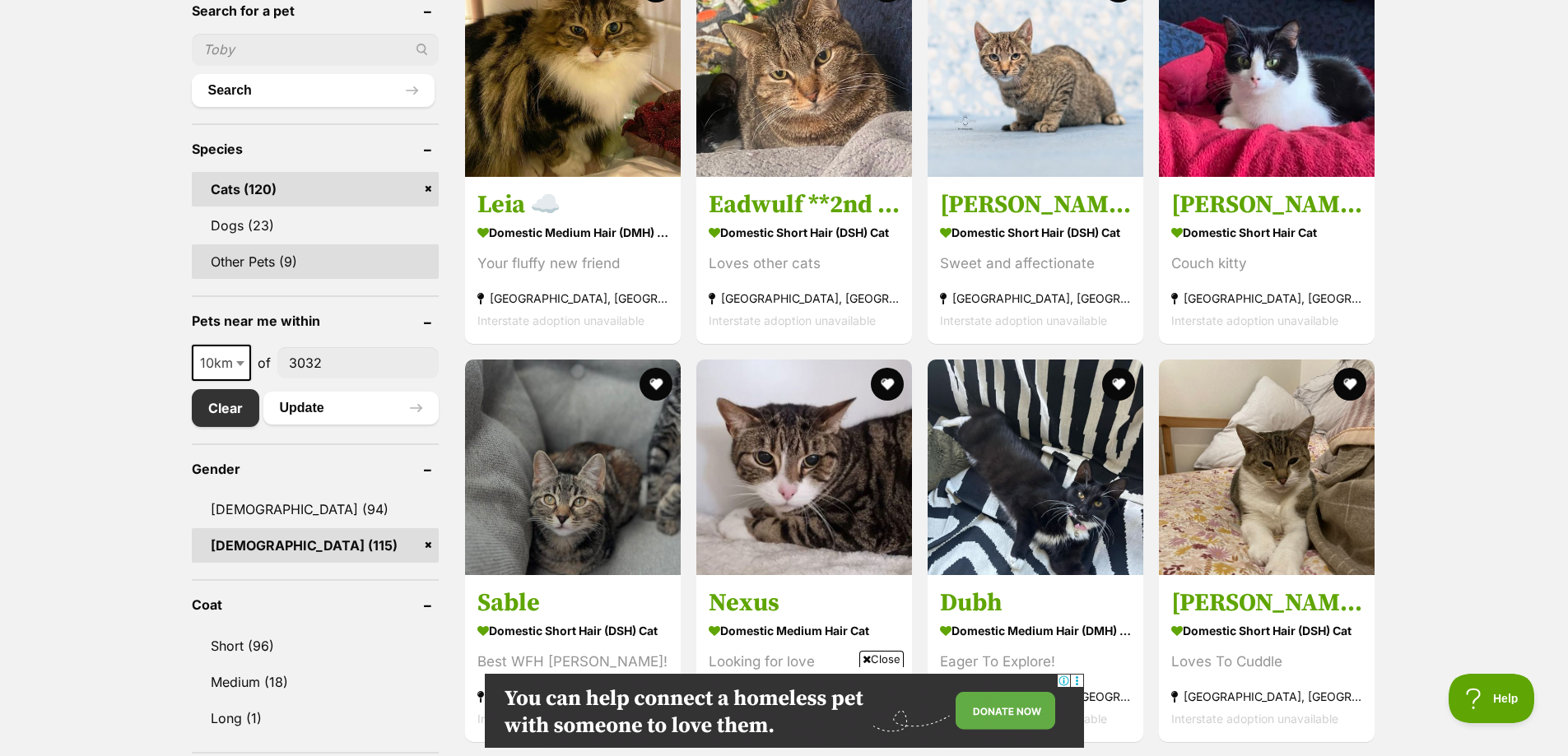
click at [256, 266] on link "Other Pets (9)" at bounding box center [315, 261] width 247 height 34
